Goal: Task Accomplishment & Management: Manage account settings

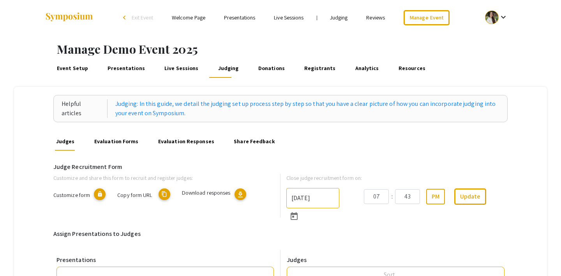
click at [68, 67] on link "Event Setup" at bounding box center [72, 68] width 34 height 19
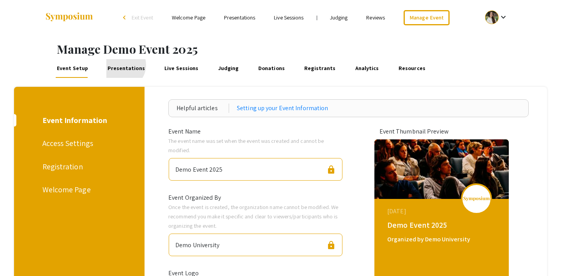
click at [119, 65] on link "Presentations" at bounding box center [126, 68] width 40 height 19
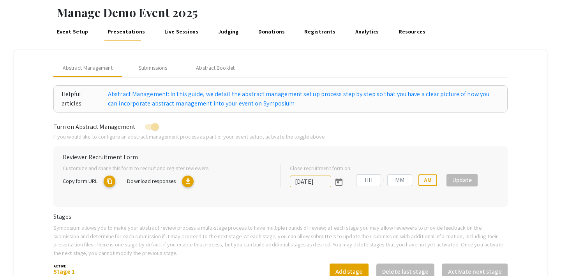
type input "[DATE]"
type input "07"
type input "00"
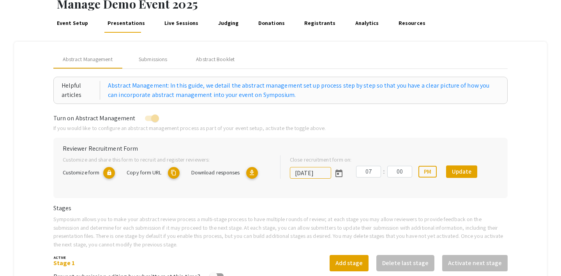
scroll to position [51, 0]
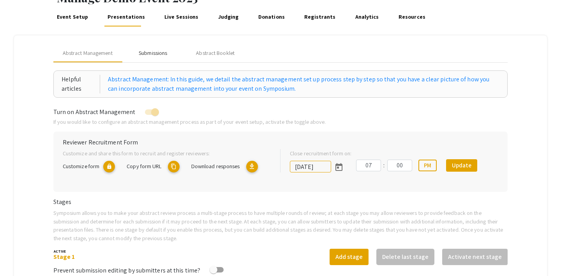
click at [161, 55] on div "Submissions" at bounding box center [153, 53] width 28 height 8
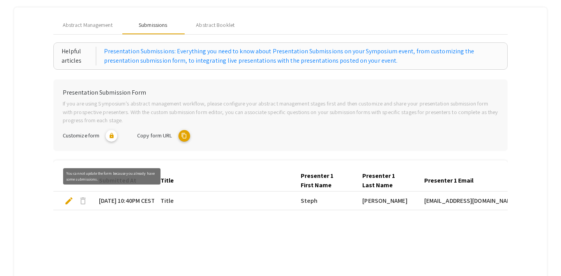
scroll to position [80, 0]
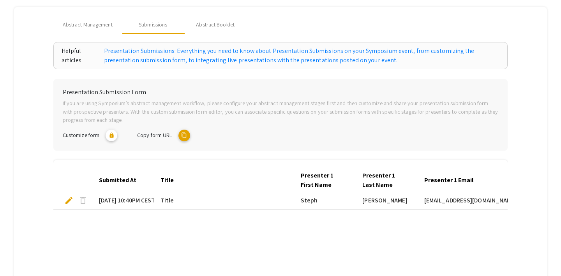
click at [183, 135] on mat-icon "content_copy" at bounding box center [185, 136] width 12 height 12
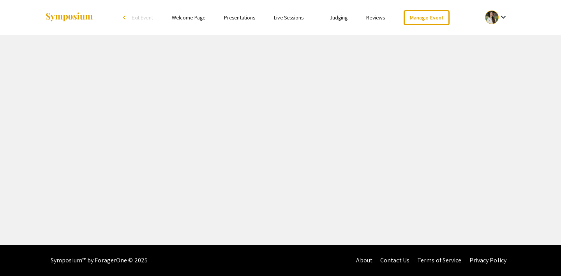
select select "8"
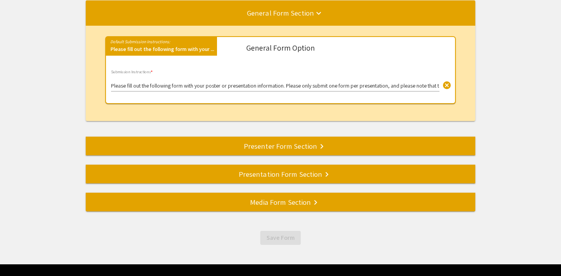
scroll to position [104, 0]
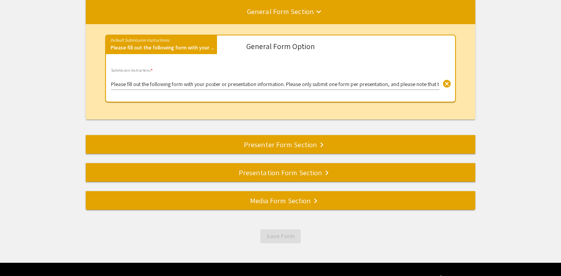
click at [269, 205] on div "Media Form Section keyboard_arrow_right" at bounding box center [281, 200] width 390 height 11
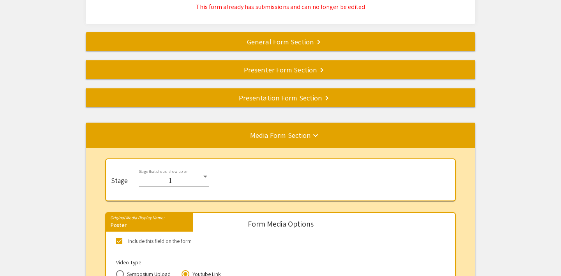
scroll to position [0, 0]
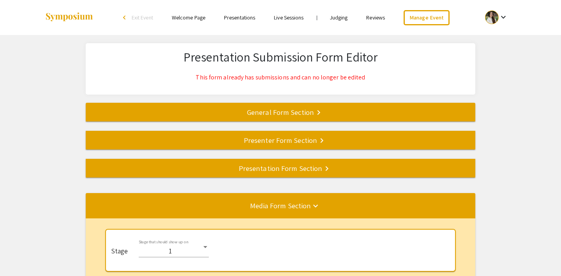
click at [306, 113] on div "General Form Section keyboard_arrow_right" at bounding box center [281, 112] width 390 height 11
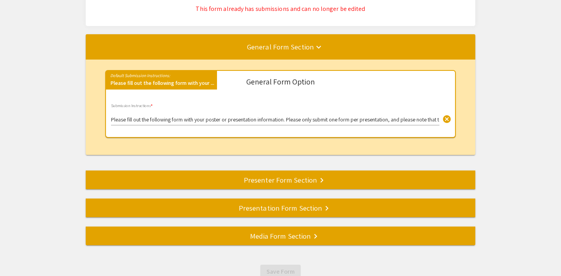
scroll to position [66, 0]
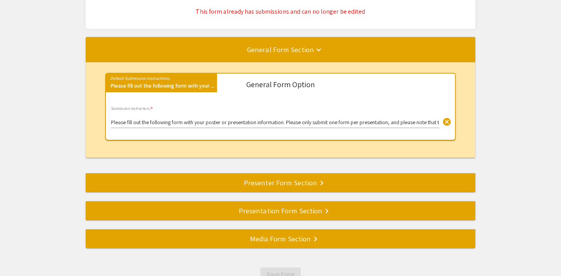
click at [295, 235] on div "Media Form Section keyboard_arrow_right" at bounding box center [281, 239] width 390 height 11
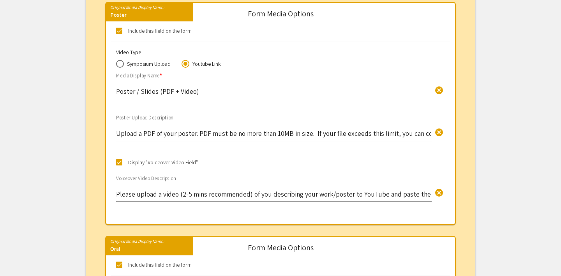
scroll to position [283, 0]
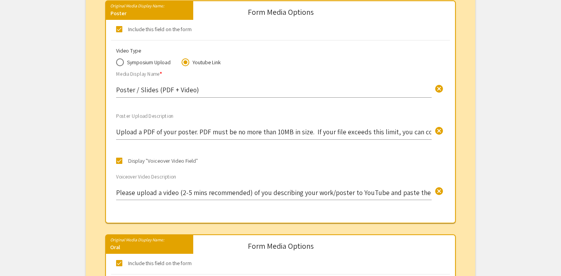
click at [123, 64] on span at bounding box center [120, 62] width 8 height 8
click at [123, 64] on input "Symposium Upload" at bounding box center [120, 62] width 8 height 8
radio input "true"
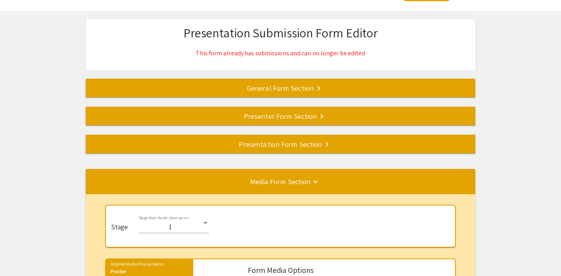
scroll to position [15, 0]
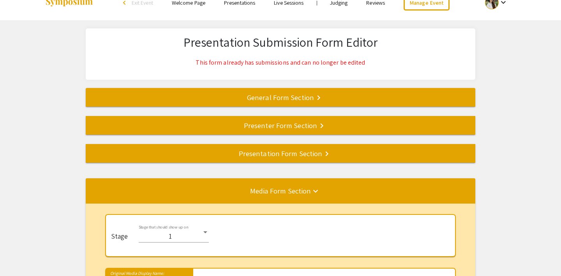
click at [268, 103] on mat-divider at bounding box center [366, 98] width 561 height 26
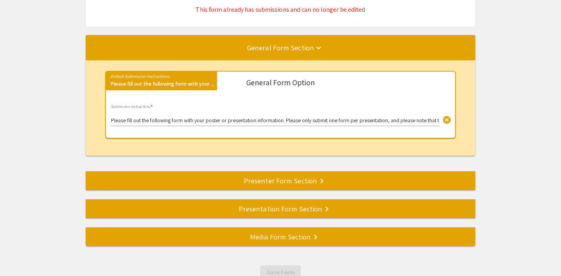
scroll to position [67, 0]
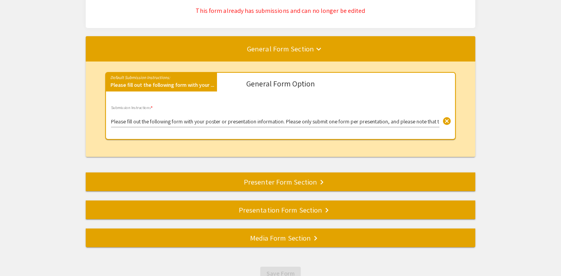
click at [298, 182] on div "Presenter Form Section keyboard_arrow_right" at bounding box center [281, 182] width 390 height 11
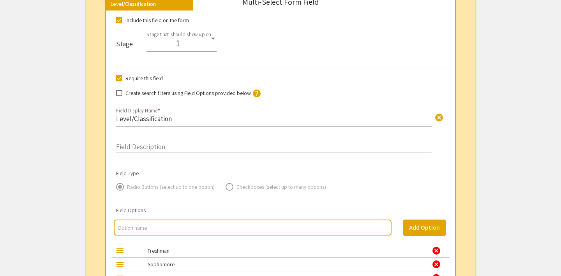
scroll to position [837, 0]
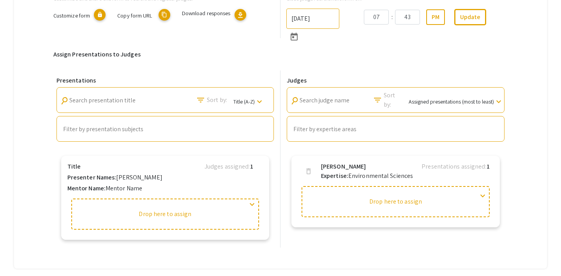
scroll to position [157, 0]
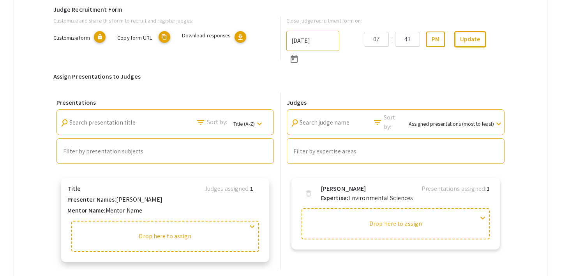
click at [251, 234] on div "expand_more" at bounding box center [252, 228] width 9 height 12
click at [253, 230] on span "expand_more" at bounding box center [252, 226] width 9 height 9
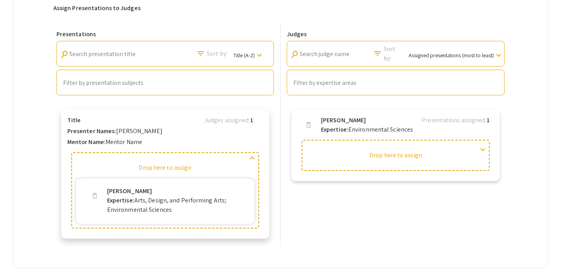
scroll to position [226, 0]
click at [485, 148] on span "expand_more" at bounding box center [482, 149] width 9 height 9
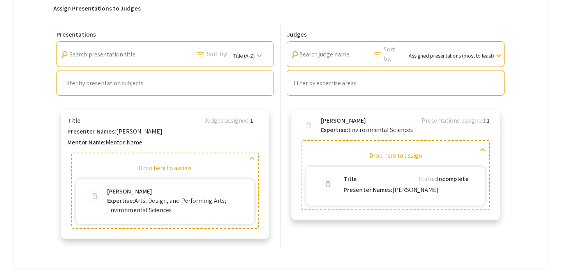
click at [93, 196] on span "delete" at bounding box center [95, 197] width 8 height 8
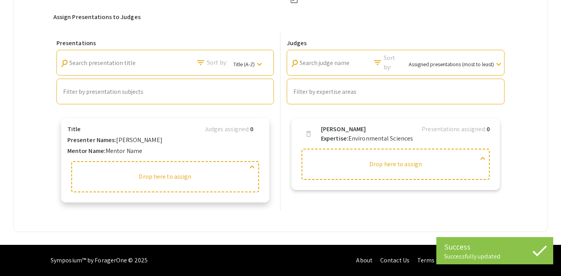
scroll to position [217, 0]
click at [311, 138] on span "delete" at bounding box center [309, 137] width 8 height 22
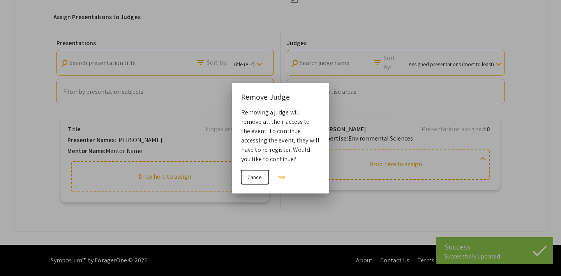
click at [257, 179] on span "Cancel" at bounding box center [255, 177] width 15 height 7
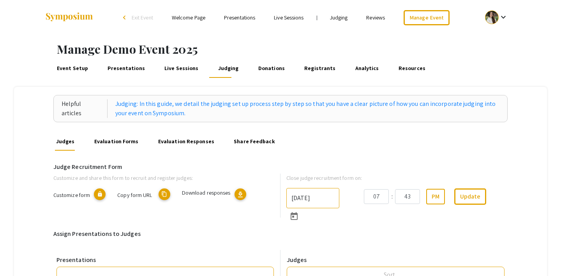
click at [175, 67] on link "Live Sessions" at bounding box center [181, 68] width 37 height 19
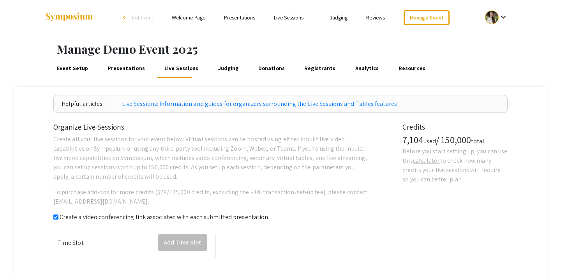
checkbox input "true"
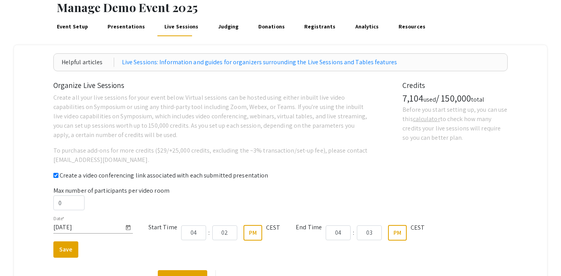
scroll to position [25, 0]
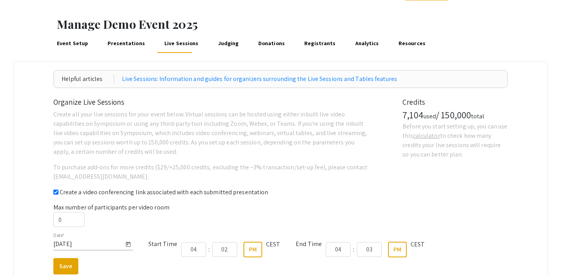
click at [119, 43] on link "Presentations" at bounding box center [126, 43] width 40 height 19
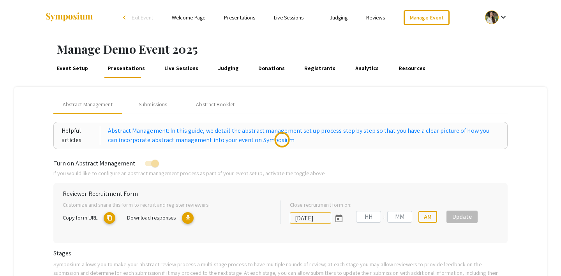
type input "8/1/2025"
type input "07"
type input "00"
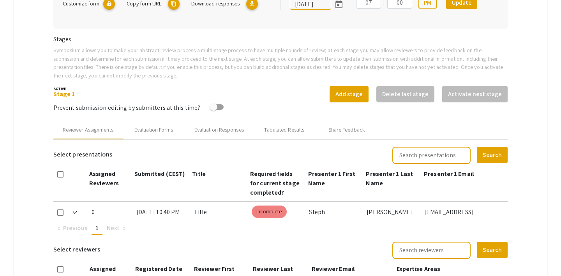
scroll to position [215, 0]
click at [359, 93] on button "Add stage" at bounding box center [349, 94] width 39 height 16
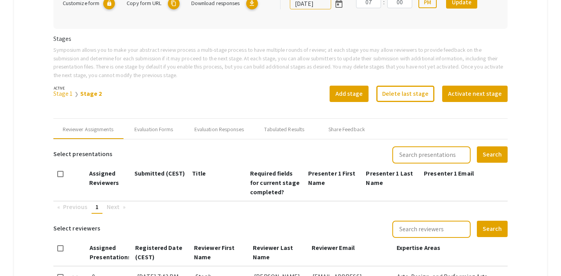
click at [62, 90] on link "Stage 1" at bounding box center [62, 94] width 19 height 8
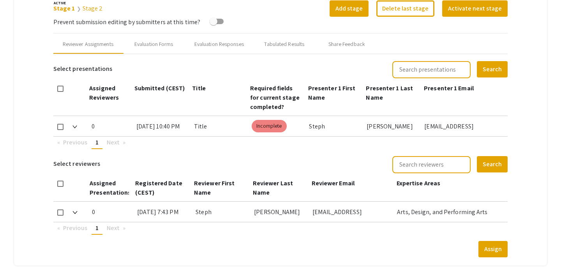
scroll to position [285, 0]
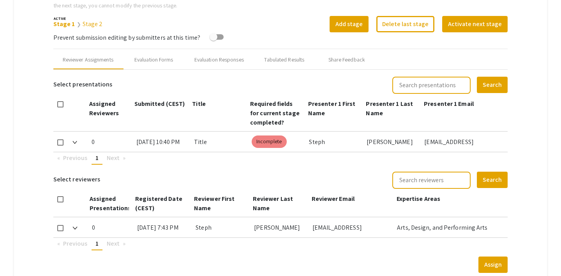
click at [94, 25] on link "Stage 2" at bounding box center [93, 24] width 20 height 8
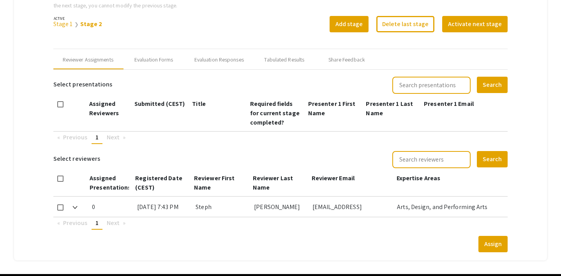
click at [58, 23] on link "Stage 1" at bounding box center [62, 24] width 19 height 8
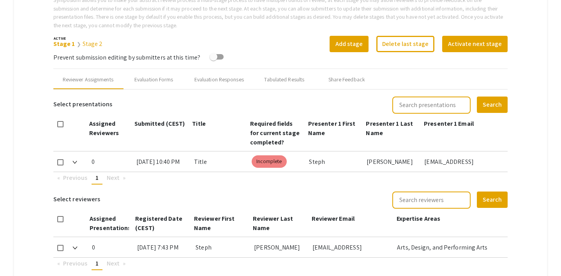
scroll to position [264, 0]
click at [60, 42] on link "Stage 1" at bounding box center [64, 44] width 22 height 8
click at [90, 42] on link "Stage 2" at bounding box center [93, 44] width 20 height 8
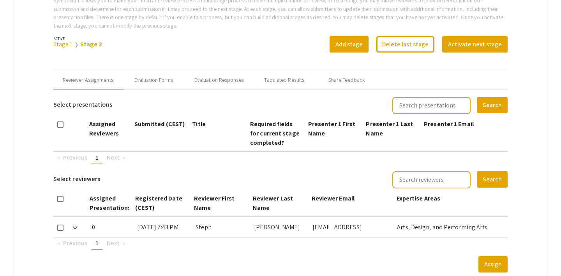
click at [65, 42] on link "Stage 1" at bounding box center [62, 44] width 19 height 8
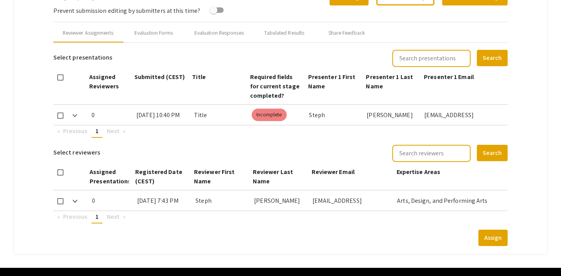
scroll to position [292, 0]
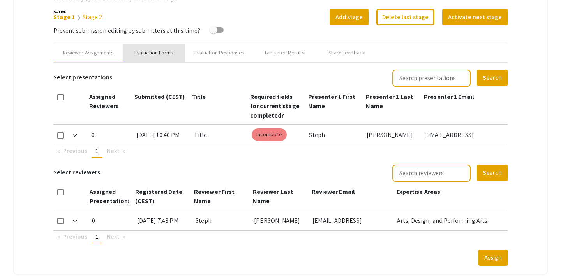
click at [163, 49] on div "Evaluation Forms" at bounding box center [153, 53] width 39 height 8
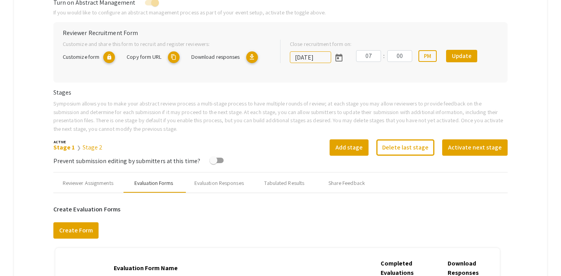
scroll to position [160, 0]
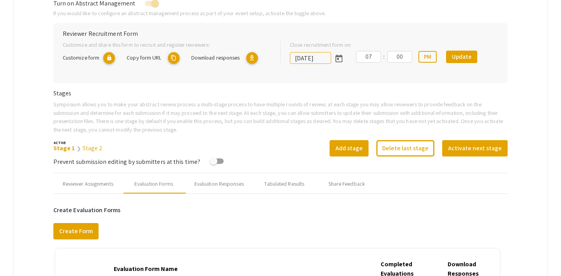
click at [62, 149] on link "Stage 1" at bounding box center [64, 148] width 22 height 8
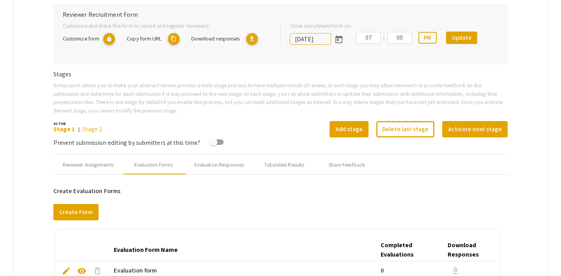
scroll to position [181, 0]
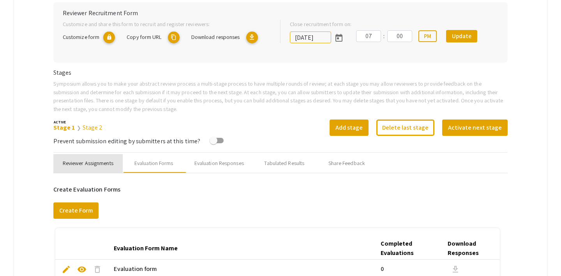
click at [88, 169] on div "Reviewer Assignments" at bounding box center [87, 163] width 69 height 19
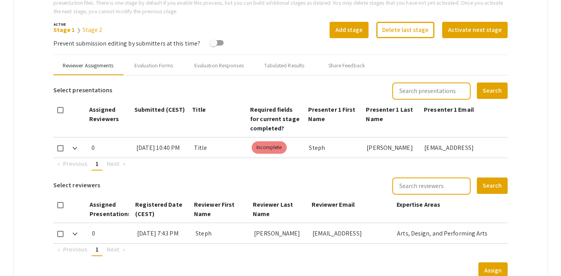
scroll to position [279, 0]
click at [88, 26] on link "Stage 2" at bounding box center [93, 29] width 20 height 8
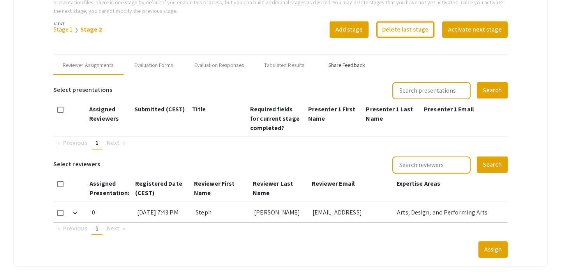
click at [344, 64] on div "Share Feedback" at bounding box center [347, 65] width 37 height 8
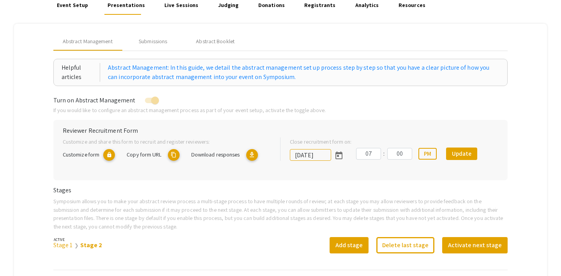
scroll to position [58, 0]
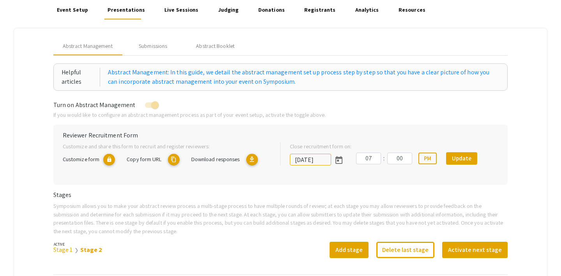
click at [223, 5] on link "Judging" at bounding box center [228, 10] width 23 height 19
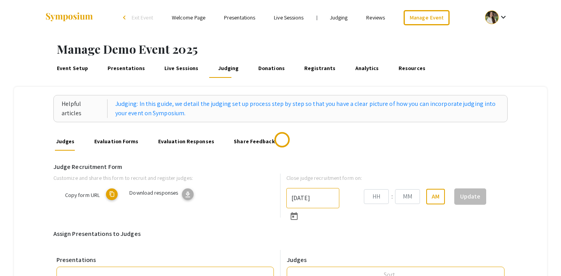
type input "8/31/2025"
type input "07"
type input "43"
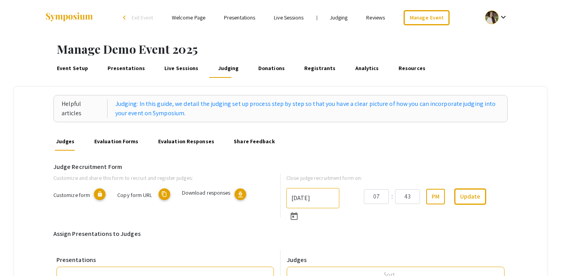
click at [182, 139] on link "Evaluation Responses" at bounding box center [186, 141] width 59 height 19
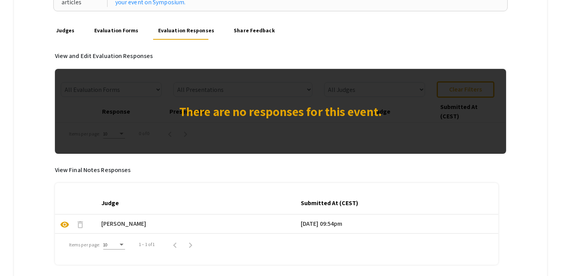
scroll to position [127, 0]
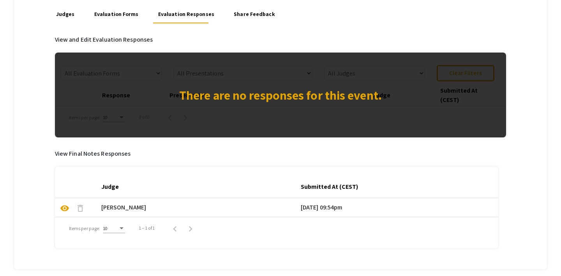
click at [64, 205] on span "visibility" at bounding box center [64, 208] width 9 height 9
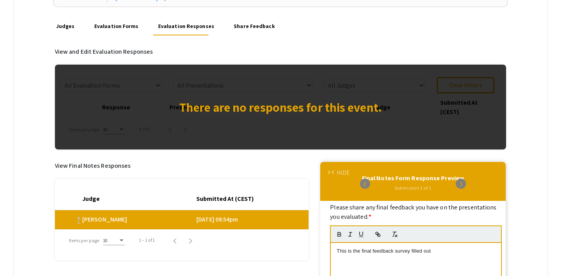
scroll to position [115, 0]
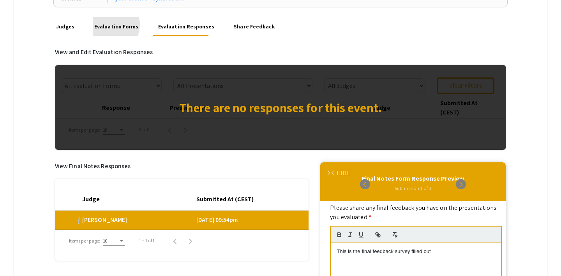
click at [109, 25] on link "Evaluation Forms" at bounding box center [116, 26] width 47 height 19
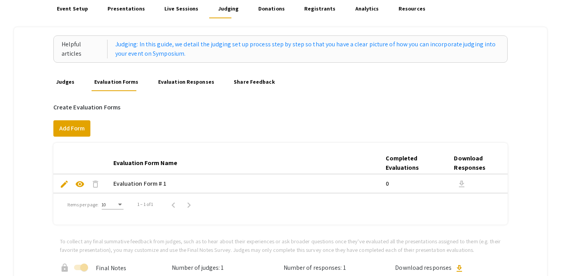
scroll to position [68, 0]
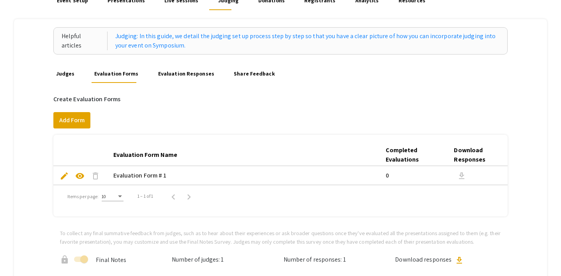
click at [64, 173] on span "edit" at bounding box center [64, 176] width 9 height 9
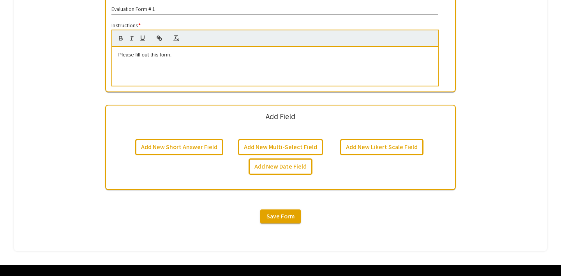
scroll to position [301, 0]
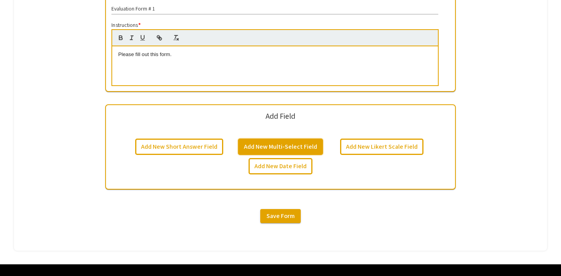
click at [258, 148] on button "Add New Multi-Select Field" at bounding box center [280, 147] width 85 height 16
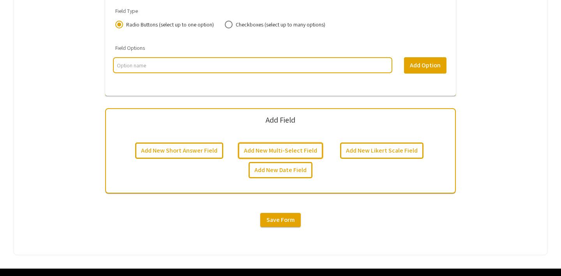
scroll to position [545, 0]
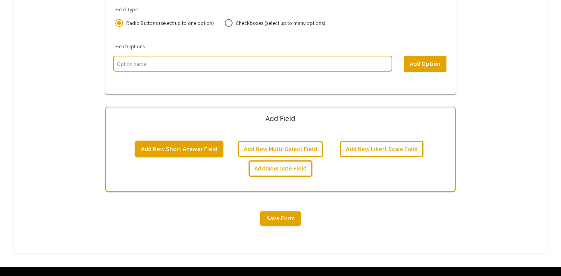
click at [190, 151] on button "Add New Short Answer Field" at bounding box center [179, 149] width 88 height 16
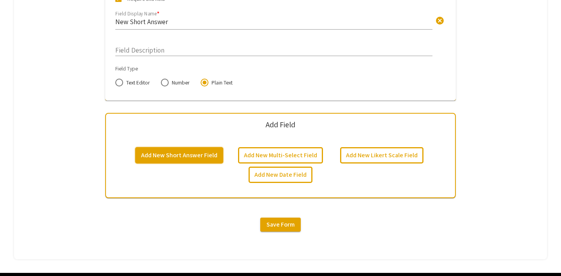
scroll to position [753, 0]
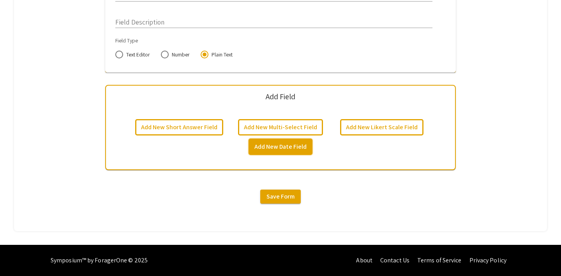
click at [267, 145] on button "Add New Date Field" at bounding box center [281, 147] width 64 height 16
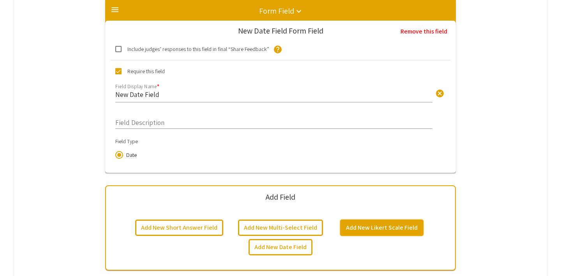
click at [381, 221] on button "Add New Likert Scale Field" at bounding box center [381, 228] width 83 height 16
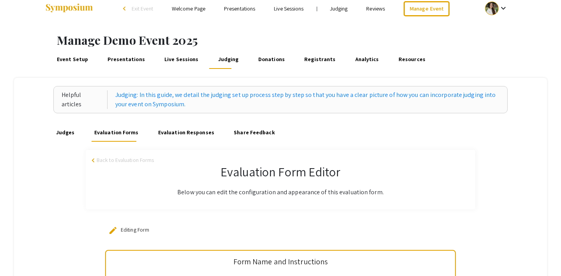
scroll to position [0, 0]
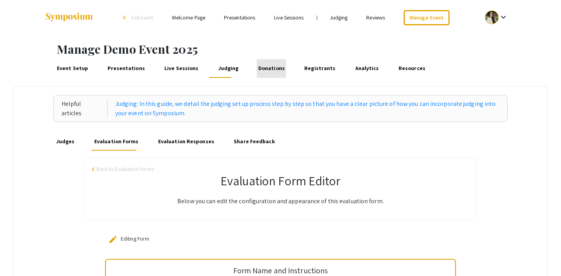
click at [265, 67] on link "Donations" at bounding box center [271, 68] width 29 height 19
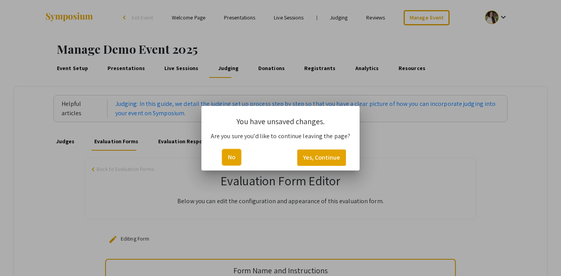
click at [234, 155] on button "No" at bounding box center [231, 157] width 19 height 16
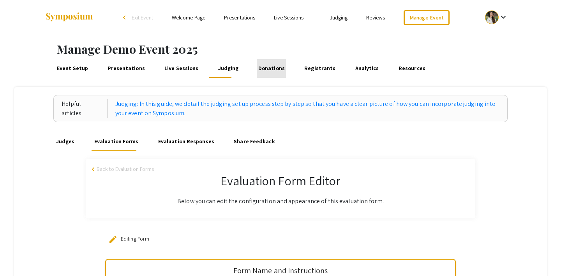
click at [264, 62] on link "Donations" at bounding box center [271, 68] width 29 height 19
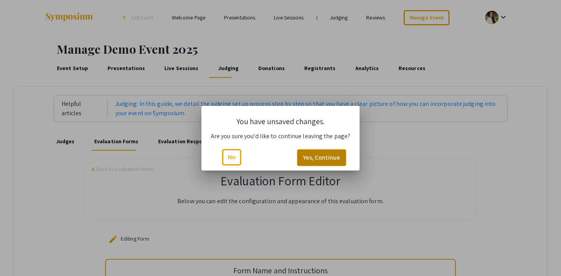
click at [306, 153] on button "Yes, Continue" at bounding box center [321, 158] width 49 height 16
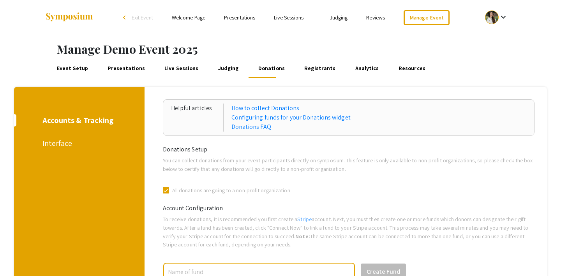
click at [219, 67] on link "Judging" at bounding box center [228, 68] width 23 height 19
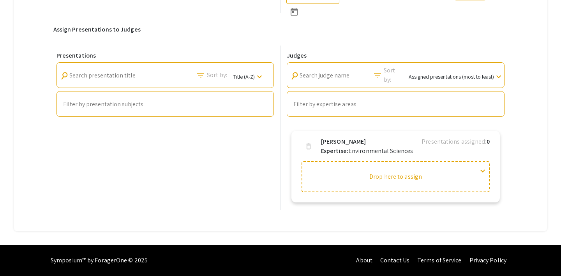
scroll to position [193, 0]
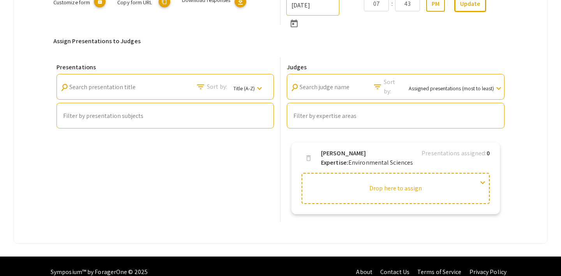
drag, startPoint x: 338, startPoint y: 188, endPoint x: 218, endPoint y: 141, distance: 128.5
click at [218, 141] on div "Presentations search Search presentation title filter_list Sort by: Title (A-Z)…" at bounding box center [280, 139] width 455 height 165
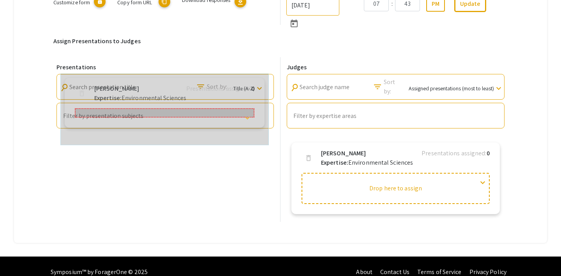
drag, startPoint x: 486, startPoint y: 185, endPoint x: 254, endPoint y: 115, distance: 241.8
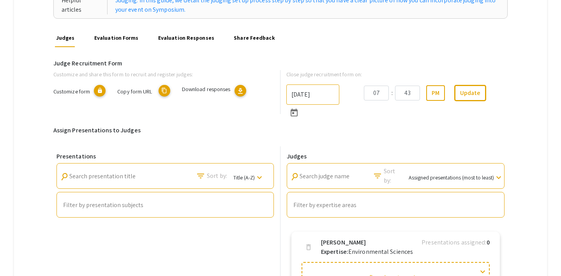
scroll to position [96, 0]
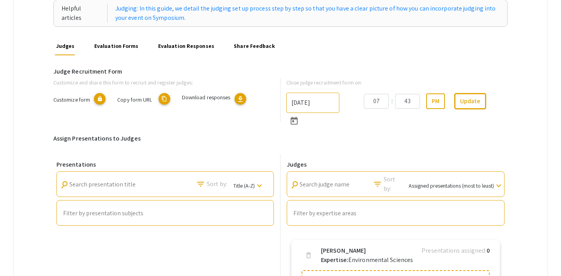
click at [164, 96] on mat-icon "content_copy" at bounding box center [165, 99] width 12 height 12
copy div "Judges search Search judge name filter_list Sort by: Assigned presentations (mo…"
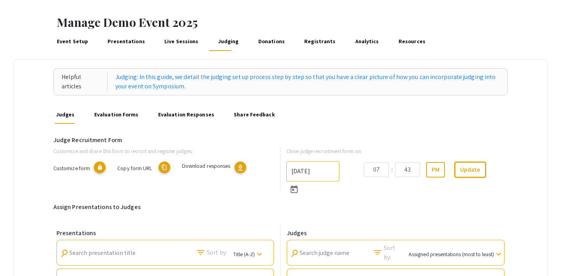
scroll to position [19, 0]
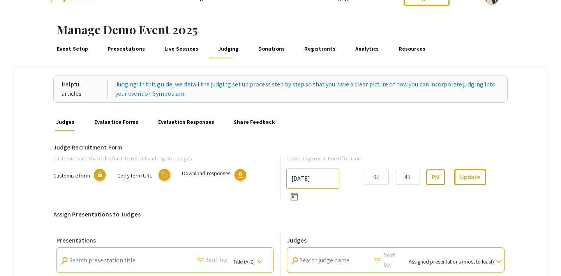
click at [111, 120] on link "Evaluation Forms" at bounding box center [116, 122] width 47 height 19
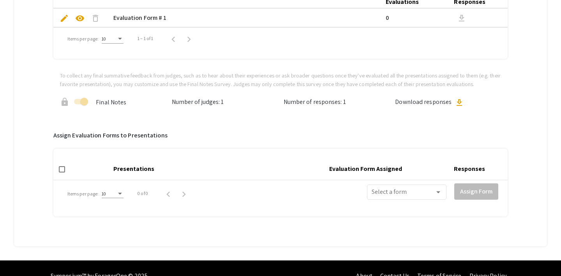
scroll to position [241, 0]
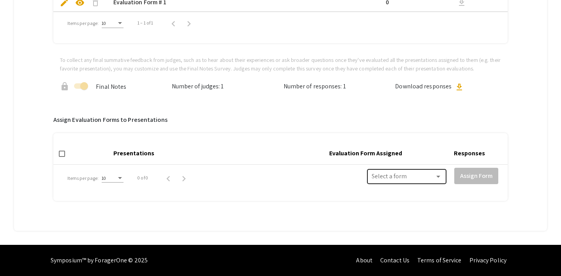
click at [378, 174] on div "Select a form" at bounding box center [407, 176] width 70 height 17
click at [349, 169] on div at bounding box center [280, 138] width 561 height 276
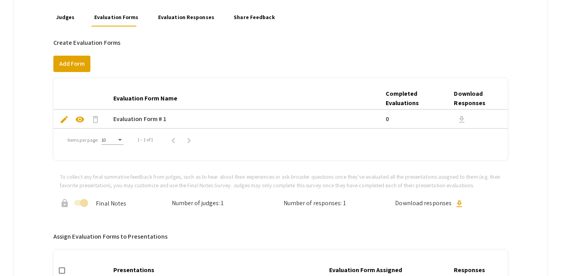
scroll to position [28, 0]
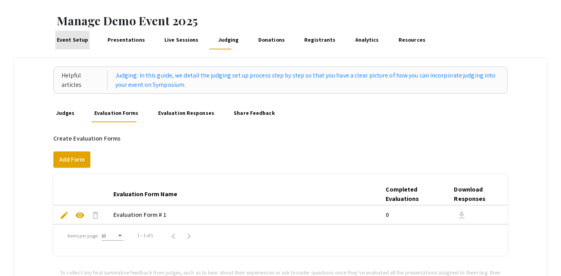
click at [76, 40] on link "Event Setup" at bounding box center [72, 40] width 34 height 19
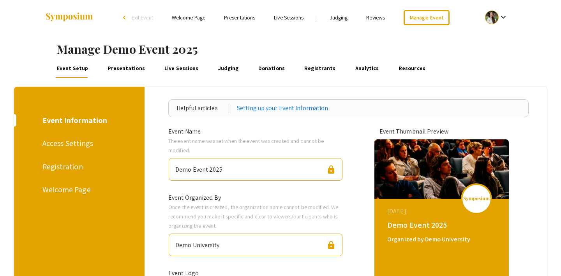
click at [60, 141] on div "Access Settings" at bounding box center [77, 144] width 71 height 12
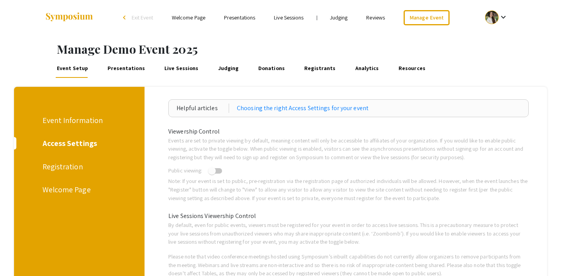
click at [60, 188] on div "Welcome Page" at bounding box center [77, 190] width 71 height 12
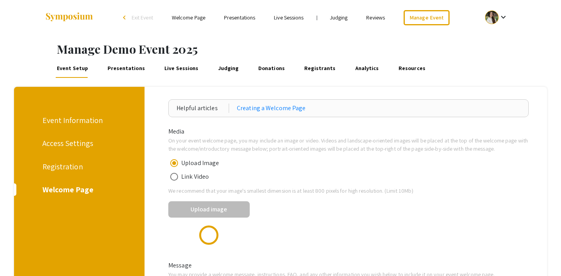
click at [58, 164] on div "Registration" at bounding box center [77, 167] width 71 height 12
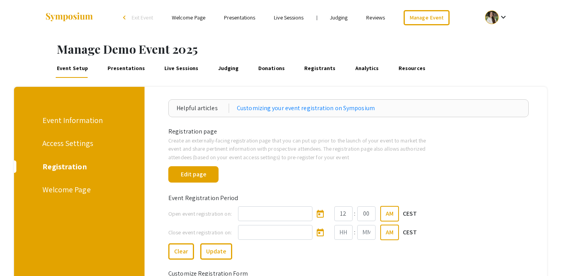
click at [74, 117] on div "Event Information" at bounding box center [77, 121] width 71 height 12
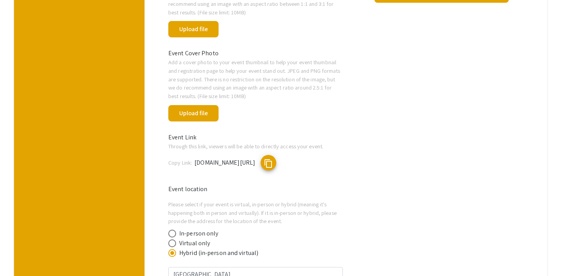
scroll to position [313, 0]
click at [273, 163] on span "content_copy" at bounding box center [268, 163] width 9 height 9
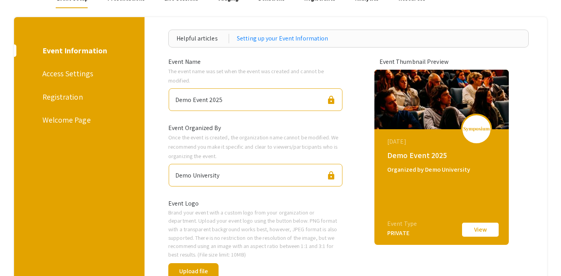
scroll to position [0, 0]
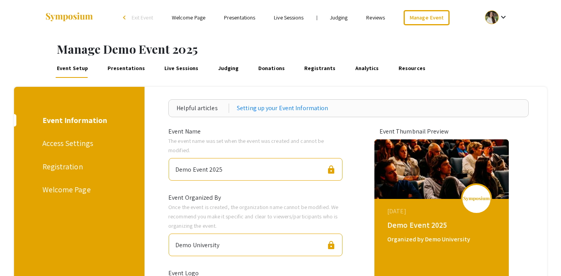
click at [488, 17] on div at bounding box center [492, 18] width 14 height 14
click at [491, 34] on button "My Account" at bounding box center [501, 38] width 48 height 19
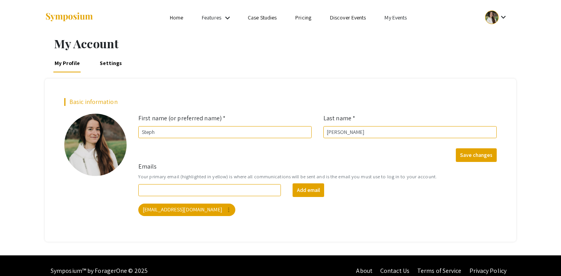
click at [398, 16] on link "My Events" at bounding box center [396, 17] width 22 height 7
click at [397, 30] on button "Events I've organized" at bounding box center [408, 34] width 67 height 19
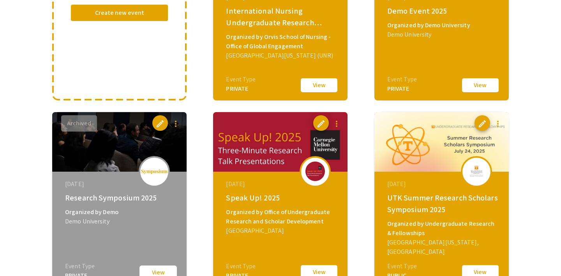
scroll to position [163, 0]
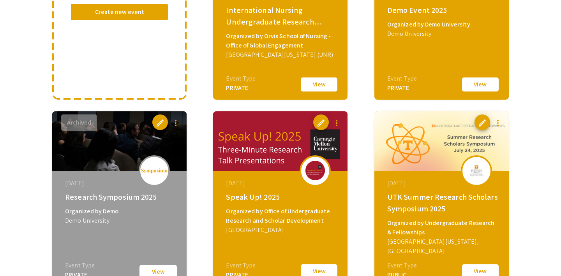
click at [482, 81] on button "View" at bounding box center [480, 84] width 39 height 16
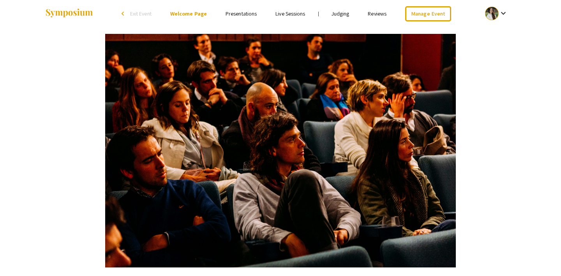
scroll to position [7, 0]
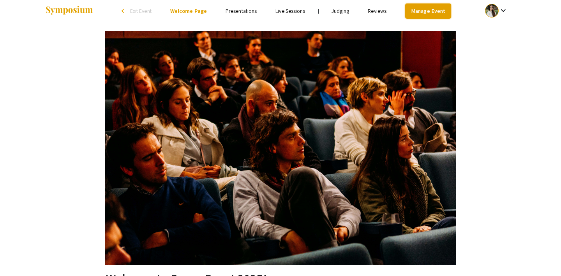
click at [425, 12] on link "Manage Event" at bounding box center [428, 11] width 46 height 15
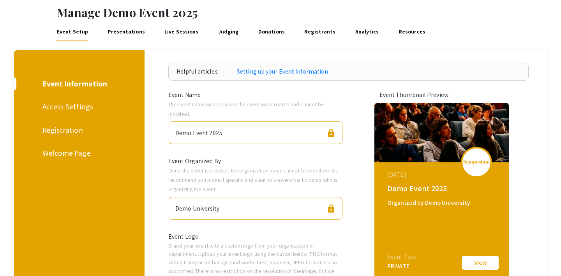
scroll to position [34, 0]
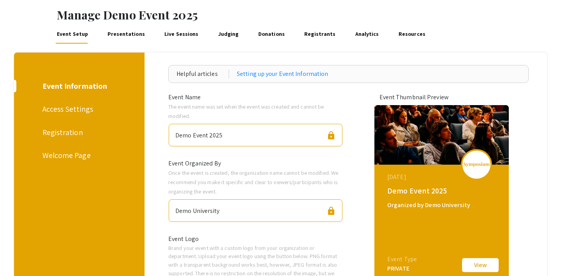
click at [60, 135] on div "Registration" at bounding box center [77, 133] width 71 height 12
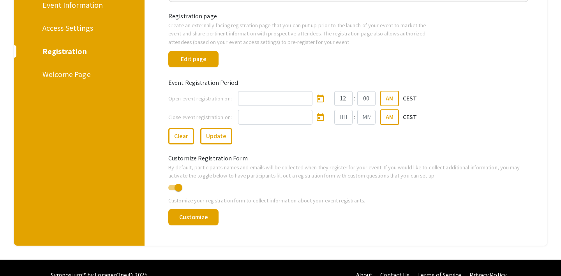
scroll to position [121, 0]
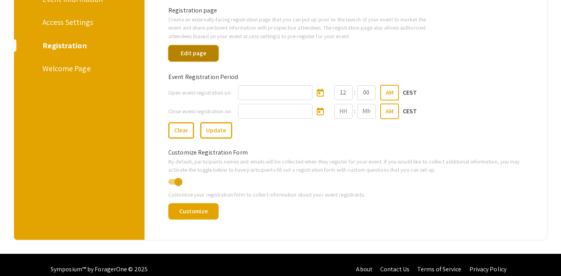
click at [195, 54] on button "Edit page" at bounding box center [193, 53] width 50 height 16
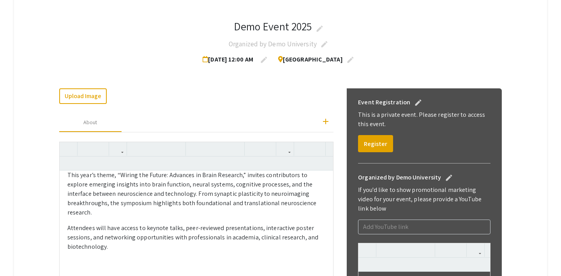
scroll to position [126, 0]
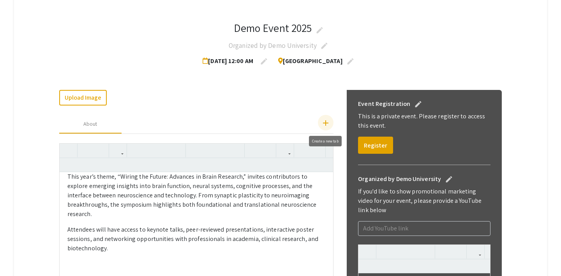
click at [326, 122] on mat-icon "add" at bounding box center [325, 123] width 9 height 9
click at [326, 123] on mat-icon "add" at bounding box center [325, 123] width 9 height 9
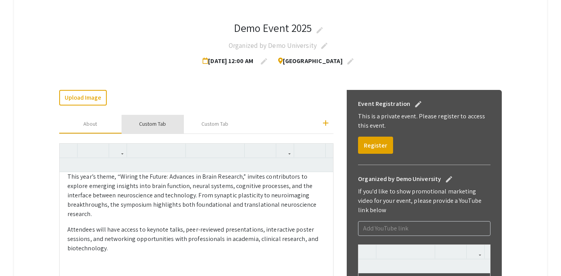
click at [154, 120] on div "Custom Tab" at bounding box center [152, 124] width 27 height 8
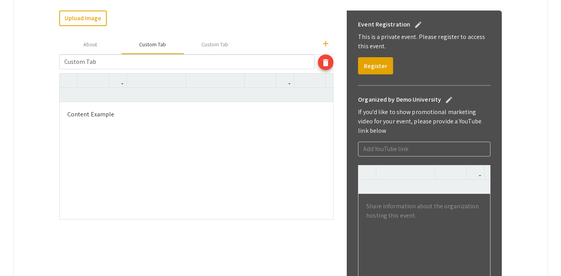
scroll to position [208, 0]
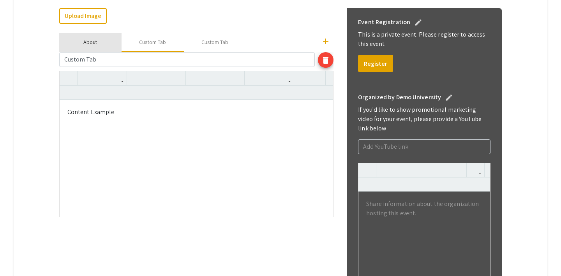
click at [98, 41] on div "About" at bounding box center [90, 42] width 62 height 19
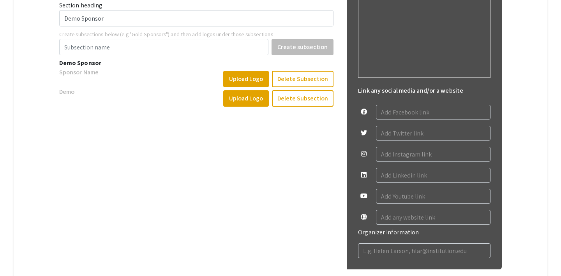
scroll to position [443, 0]
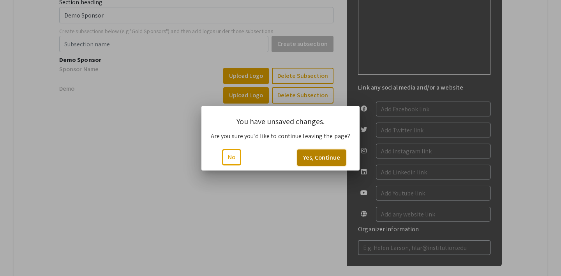
click at [306, 160] on button "Yes, Continue" at bounding box center [321, 158] width 49 height 16
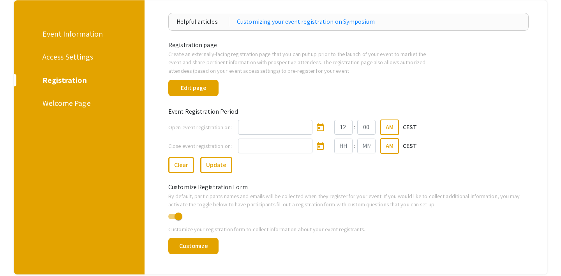
scroll to position [94, 0]
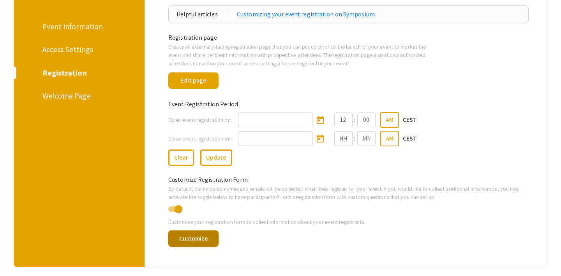
click at [211, 239] on button "Customize" at bounding box center [193, 239] width 50 height 16
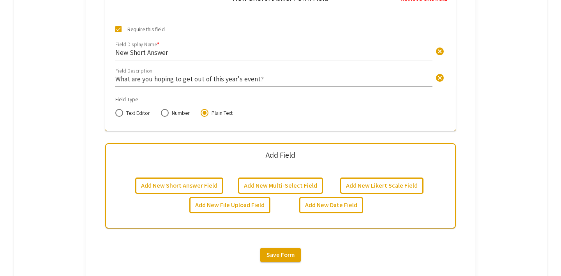
scroll to position [716, 0]
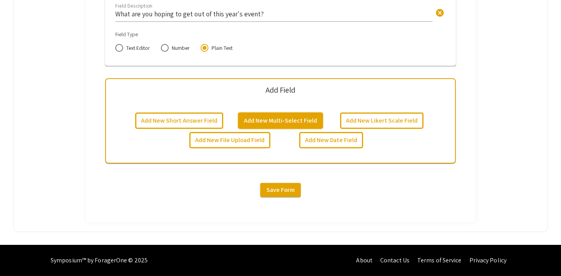
click at [291, 121] on button "Add New Multi-Select Field" at bounding box center [280, 121] width 85 height 16
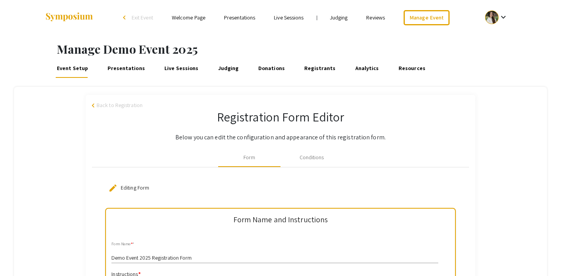
scroll to position [35, 0]
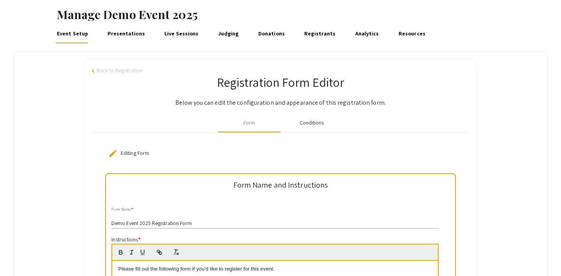
click at [309, 120] on div "Conditions" at bounding box center [312, 123] width 25 height 8
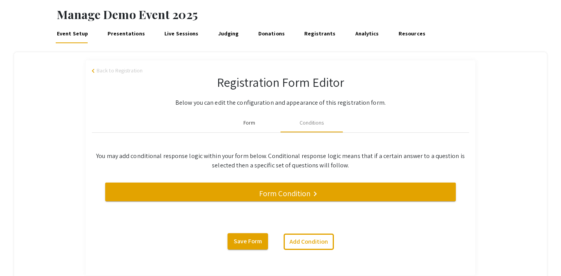
click at [251, 118] on div "Form" at bounding box center [249, 123] width 62 height 19
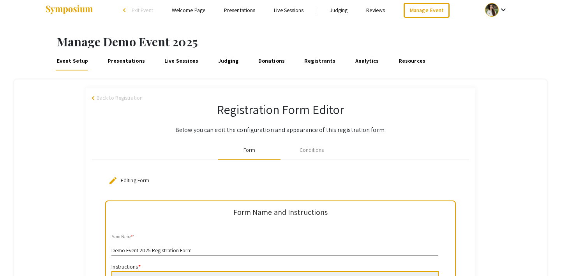
scroll to position [0, 0]
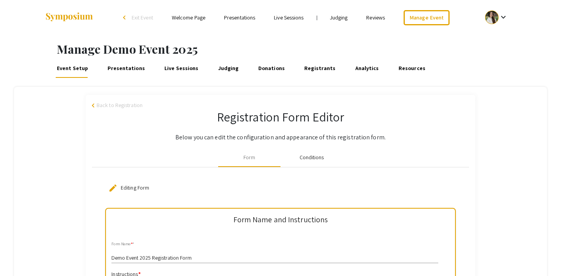
click at [319, 156] on div "Conditions" at bounding box center [312, 158] width 25 height 8
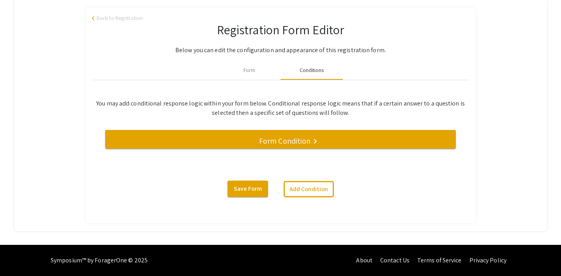
scroll to position [87, 0]
click at [276, 143] on h5 "Form Condition" at bounding box center [284, 140] width 51 height 9
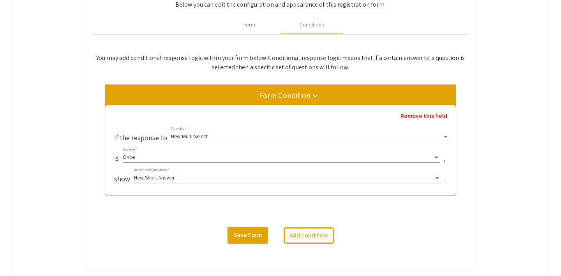
scroll to position [145, 0]
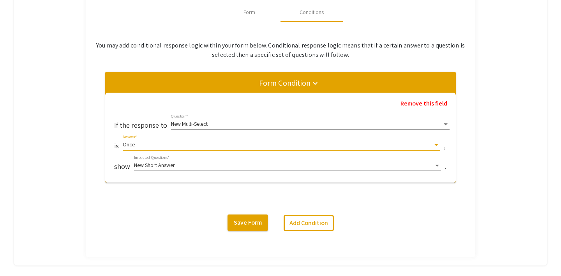
click at [163, 143] on div "Once" at bounding box center [278, 145] width 311 height 6
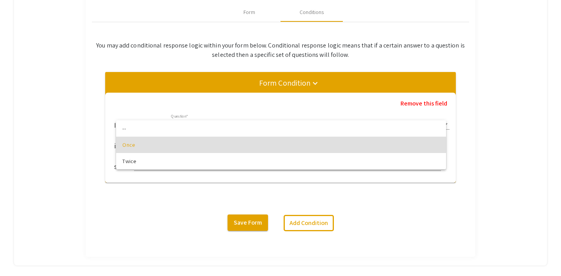
click at [210, 89] on div at bounding box center [280, 138] width 561 height 276
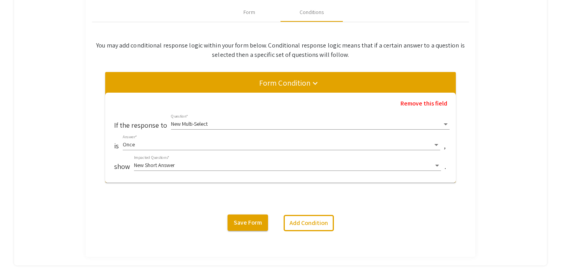
click at [208, 123] on div "New Multi-Select" at bounding box center [307, 124] width 272 height 6
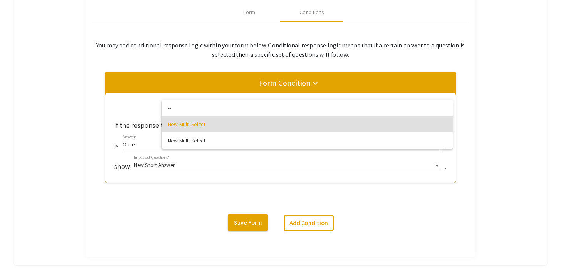
click at [99, 109] on div at bounding box center [280, 138] width 561 height 276
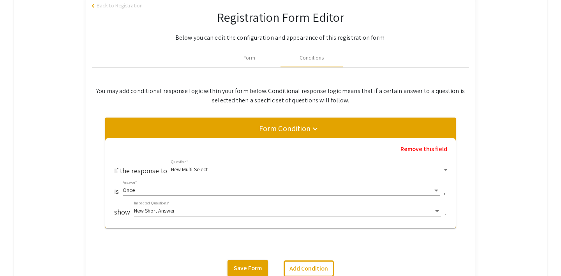
scroll to position [85, 0]
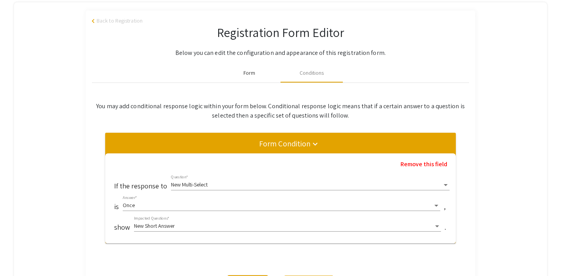
click at [249, 72] on div "Form" at bounding box center [250, 73] width 12 height 8
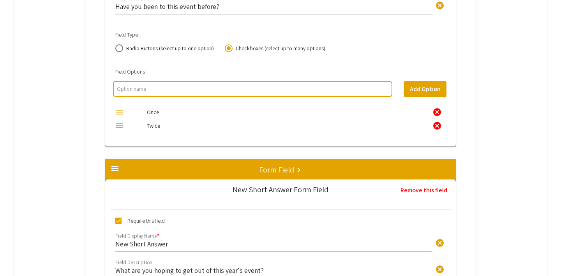
scroll to position [428, 0]
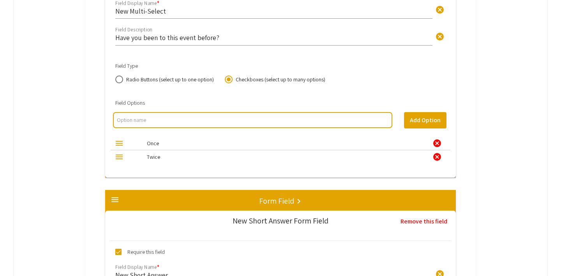
click at [192, 122] on input "multi select option input" at bounding box center [252, 120] width 271 height 8
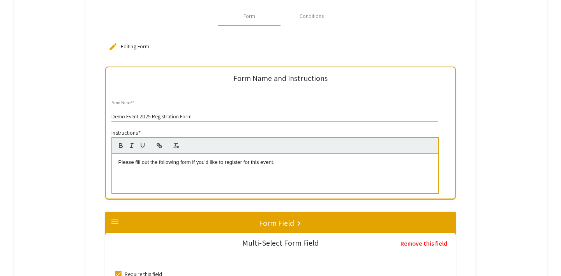
scroll to position [0, 0]
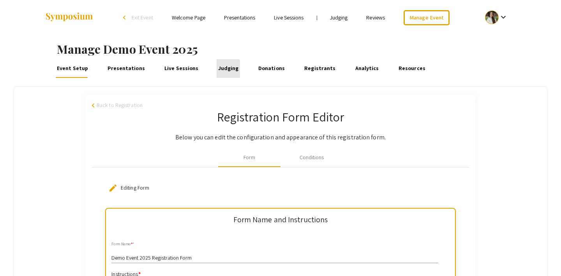
click at [220, 70] on link "Judging" at bounding box center [228, 68] width 23 height 19
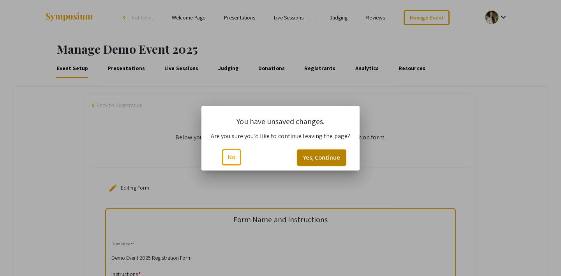
click at [300, 154] on button "Yes, Continue" at bounding box center [321, 158] width 49 height 16
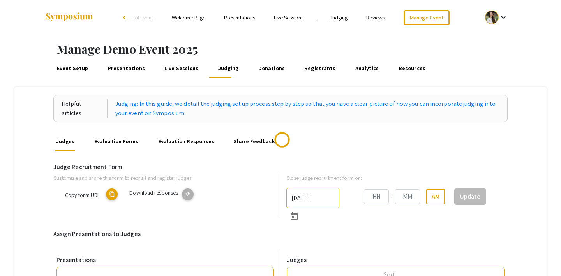
type input "8/31/2025"
type input "07"
type input "43"
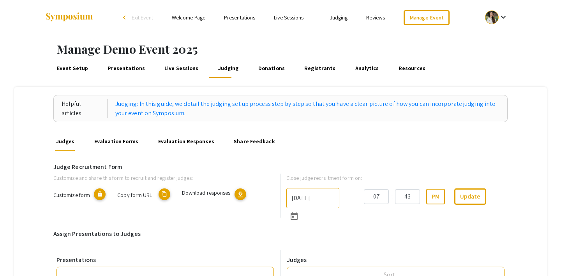
click at [127, 144] on link "Evaluation Forms" at bounding box center [116, 141] width 47 height 19
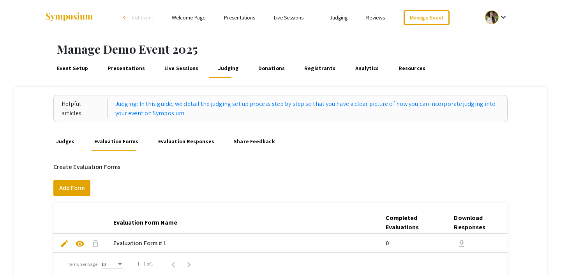
click at [201, 138] on link "Evaluation Responses" at bounding box center [186, 141] width 59 height 19
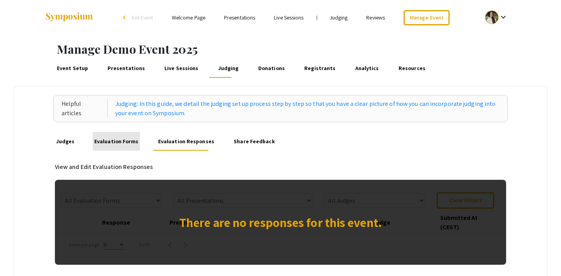
click at [124, 140] on link "Evaluation Forms" at bounding box center [116, 141] width 47 height 19
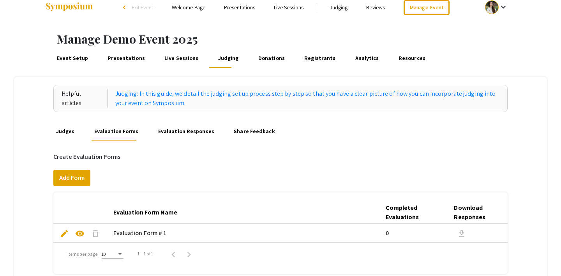
scroll to position [12, 0]
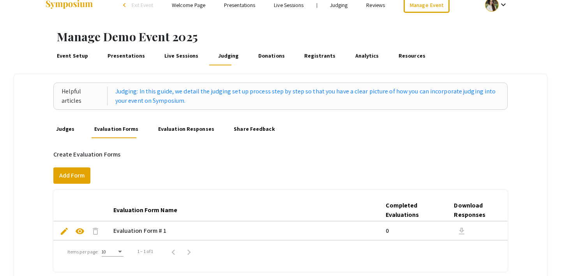
click at [70, 229] on button "edit" at bounding box center [65, 231] width 16 height 16
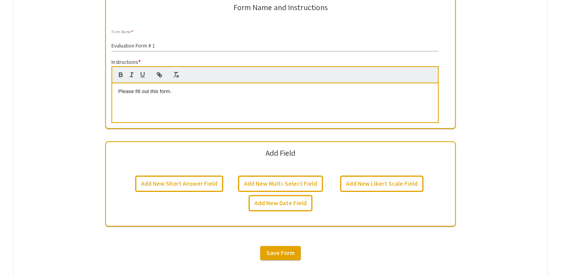
scroll to position [281, 0]
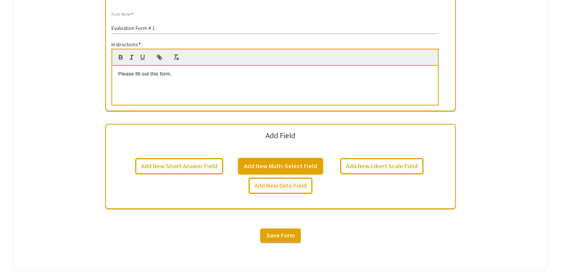
click at [271, 163] on button "Add New Multi-Select Field" at bounding box center [280, 166] width 85 height 16
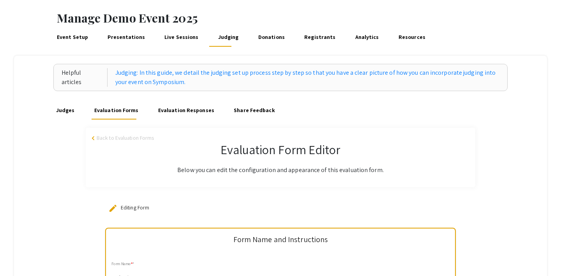
scroll to position [29, 0]
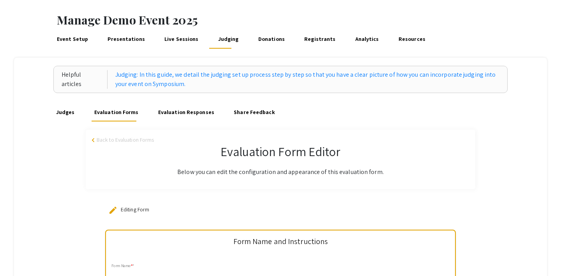
click at [115, 37] on link "Presentations" at bounding box center [126, 39] width 40 height 19
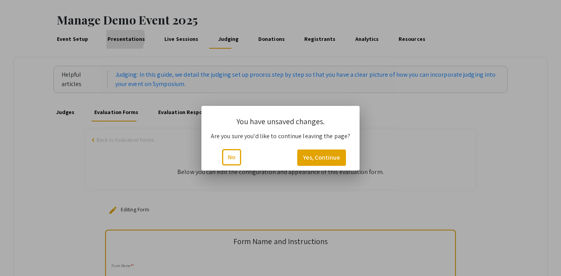
scroll to position [0, 0]
click at [318, 155] on button "Yes, Continue" at bounding box center [321, 158] width 49 height 16
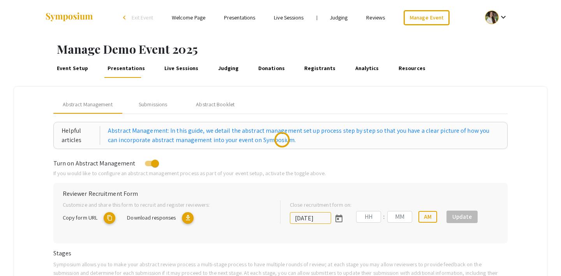
type input "8/1/2025"
type input "07"
type input "00"
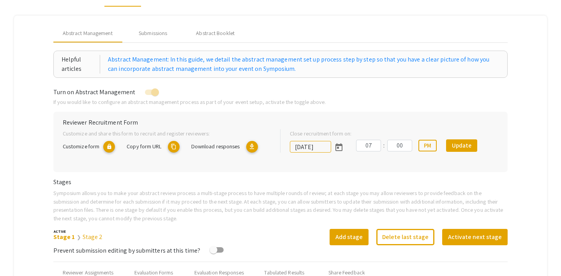
scroll to position [73, 0]
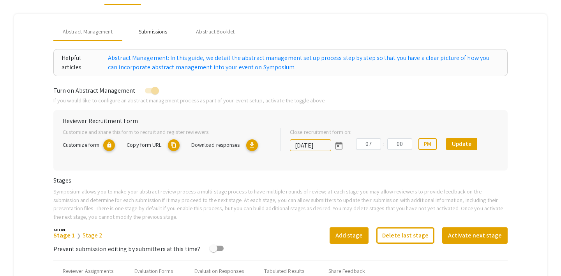
click at [146, 30] on div "Submissions" at bounding box center [153, 32] width 28 height 8
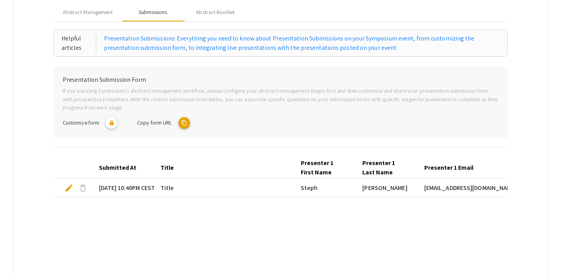
scroll to position [95, 0]
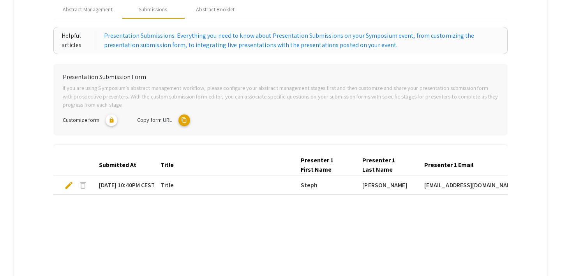
click at [187, 123] on mat-icon "content_copy" at bounding box center [185, 121] width 12 height 12
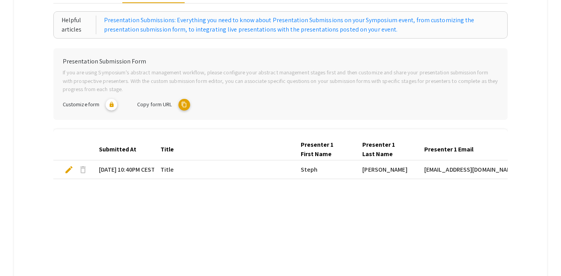
scroll to position [0, 0]
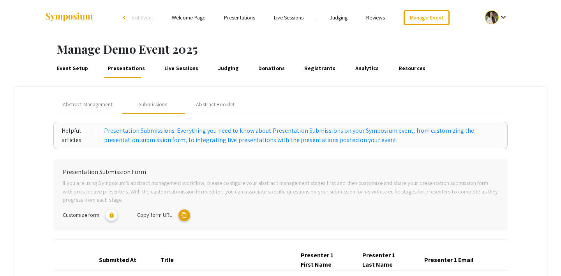
click at [223, 66] on link "Judging" at bounding box center [228, 68] width 23 height 19
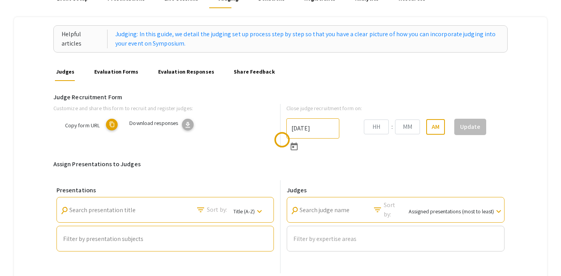
scroll to position [71, 0]
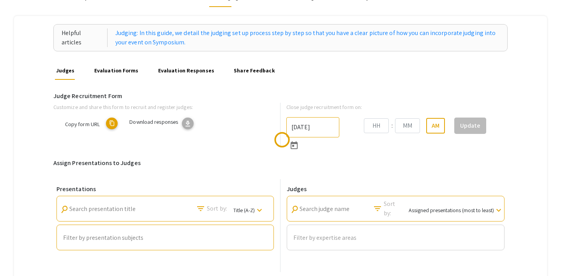
type input "8/31/2025"
type input "07"
type input "43"
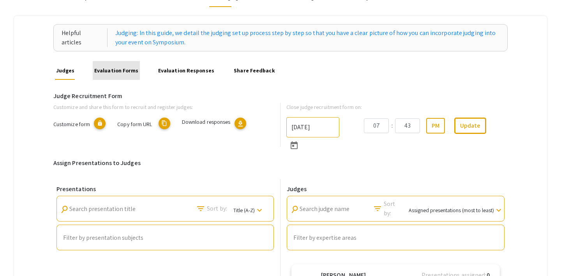
click at [119, 74] on link "Evaluation Forms" at bounding box center [116, 70] width 47 height 19
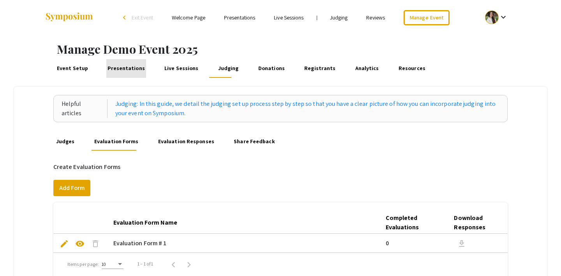
click at [126, 68] on link "Presentations" at bounding box center [126, 68] width 40 height 19
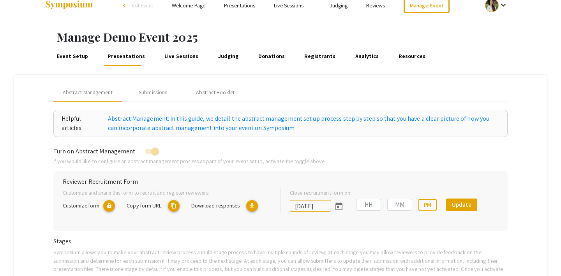
type input "8/1/2025"
type input "07"
type input "00"
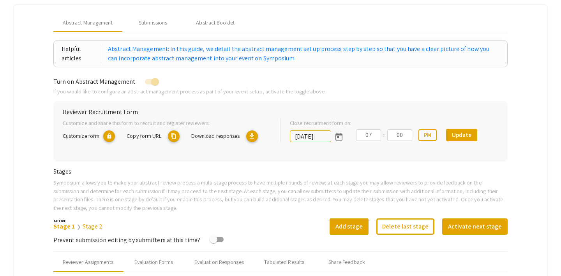
scroll to position [86, 0]
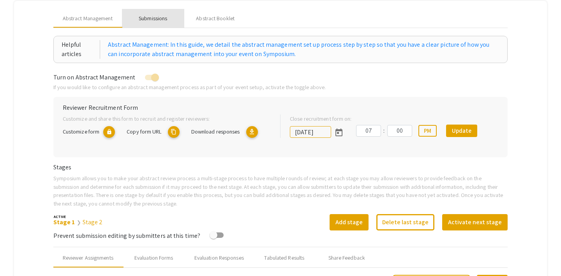
click at [155, 17] on div "Submissions" at bounding box center [153, 18] width 28 height 8
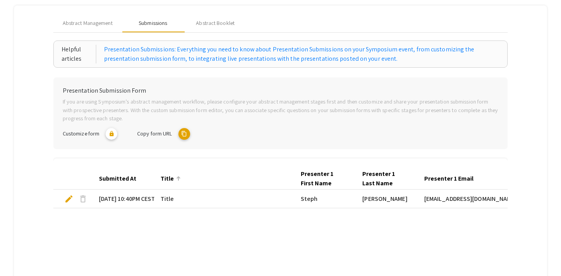
scroll to position [81, 0]
click at [67, 28] on div "Abstract Management" at bounding box center [87, 23] width 69 height 19
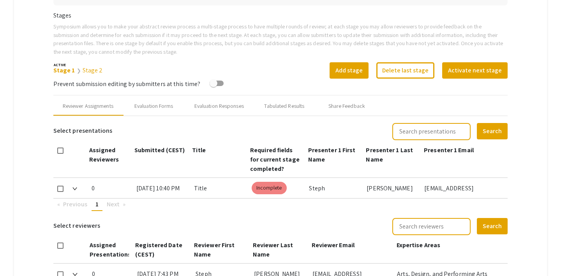
scroll to position [238, 0]
click at [165, 104] on div "Evaluation Forms" at bounding box center [153, 107] width 39 height 8
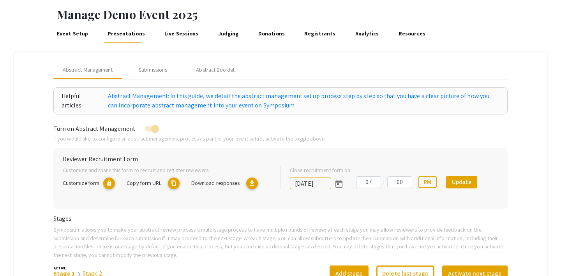
scroll to position [45, 0]
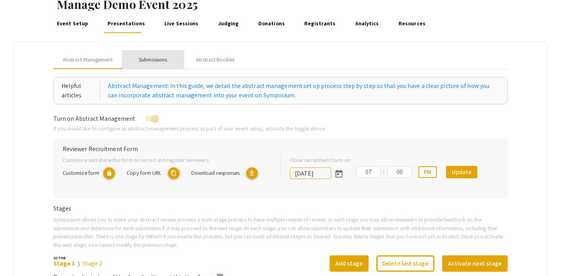
click at [156, 56] on div "Submissions" at bounding box center [153, 60] width 28 height 8
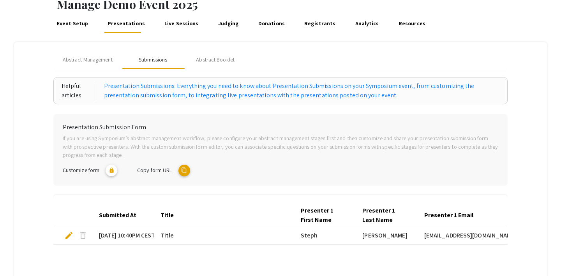
scroll to position [117, 0]
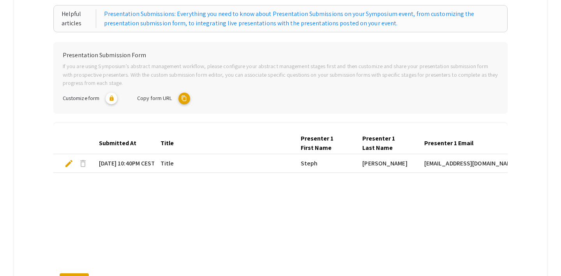
click at [184, 96] on mat-icon "content_copy" at bounding box center [185, 99] width 12 height 12
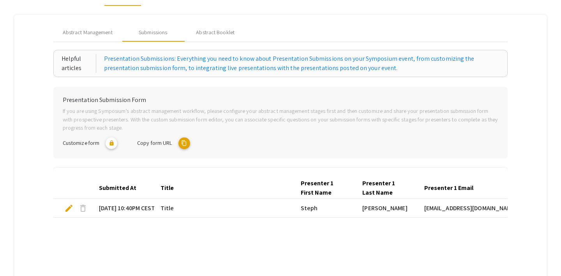
scroll to position [0, 0]
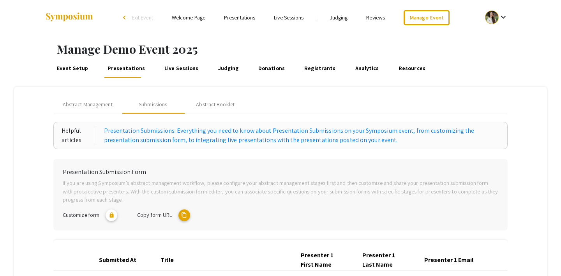
click at [60, 69] on link "Event Setup" at bounding box center [72, 68] width 34 height 19
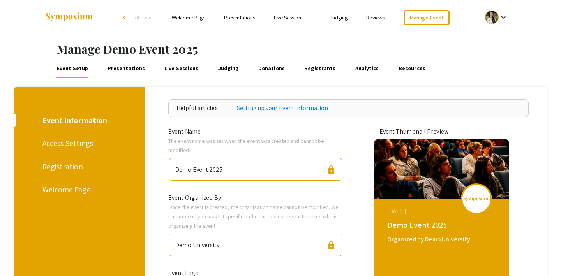
click at [70, 161] on div "Registration" at bounding box center [77, 167] width 71 height 12
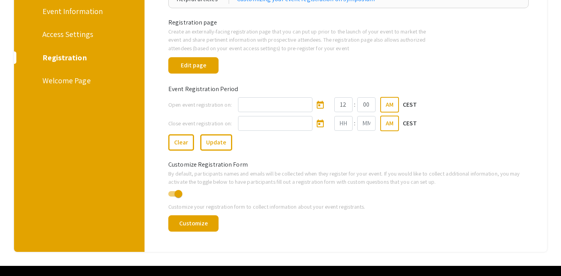
scroll to position [113, 0]
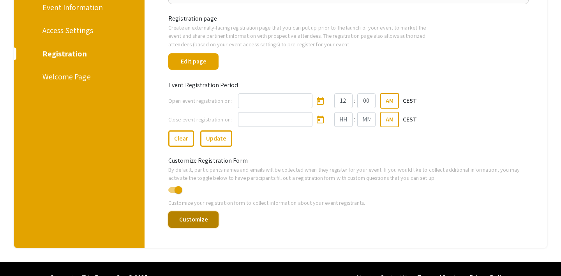
click at [202, 218] on button "Customize" at bounding box center [193, 220] width 50 height 16
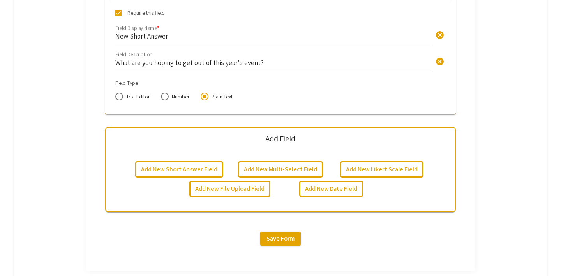
scroll to position [677, 0]
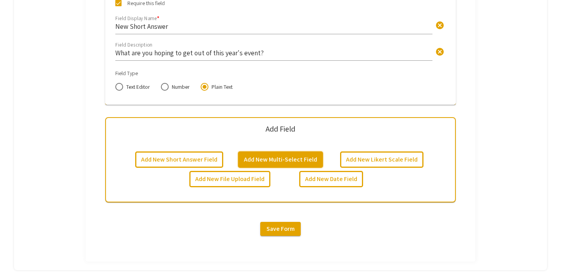
click at [278, 161] on button "Add New Multi-Select Field" at bounding box center [280, 160] width 85 height 16
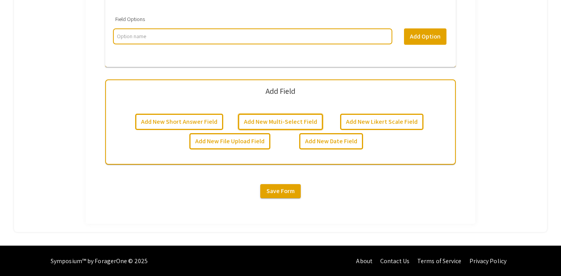
scroll to position [954, 0]
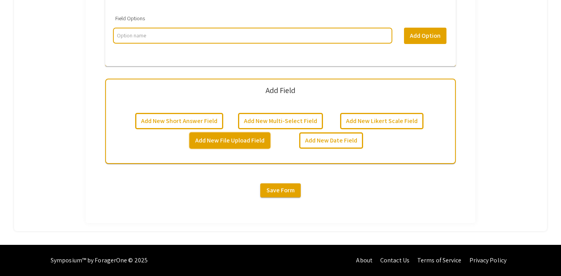
click at [255, 138] on button "Add New File Upload Field" at bounding box center [229, 141] width 81 height 16
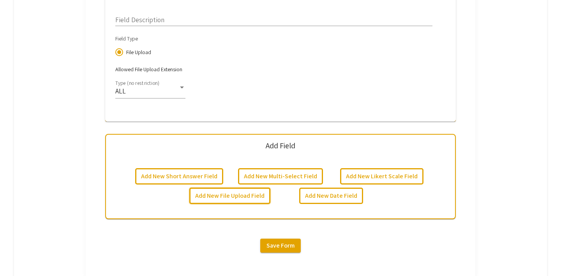
scroll to position [1182, 0]
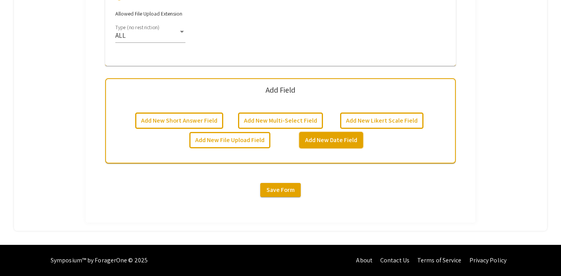
click at [316, 142] on button "Add New Date Field" at bounding box center [331, 140] width 64 height 16
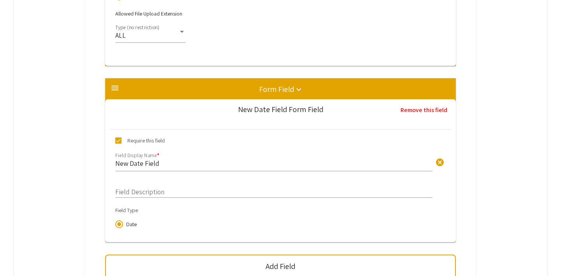
scroll to position [1260, 0]
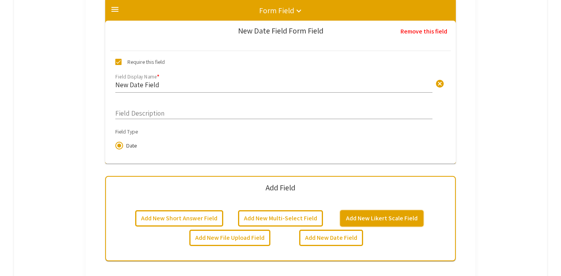
click at [388, 217] on button "Add New Likert Scale Field" at bounding box center [381, 219] width 83 height 16
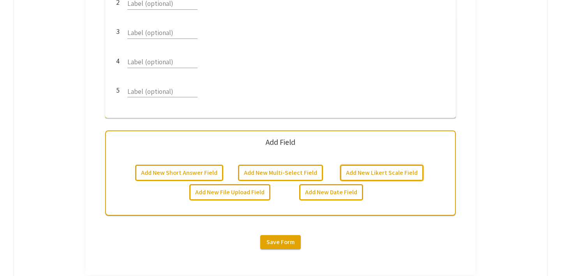
scroll to position [1686, 0]
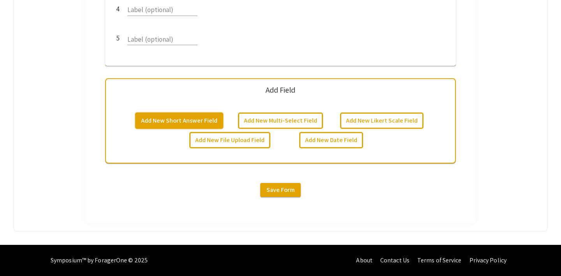
click at [179, 118] on button "Add New Short Answer Field" at bounding box center [179, 121] width 88 height 16
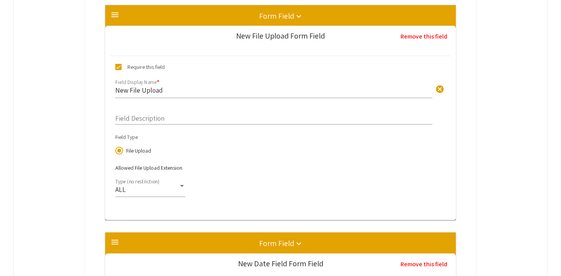
scroll to position [1028, 0]
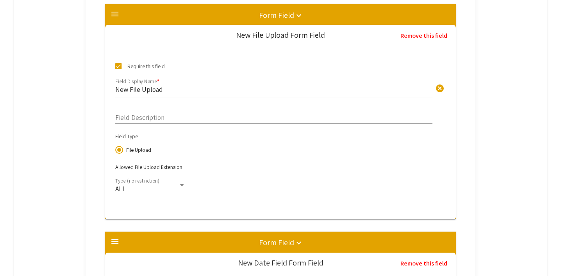
click at [151, 88] on input "New File Upload" at bounding box center [273, 89] width 317 height 9
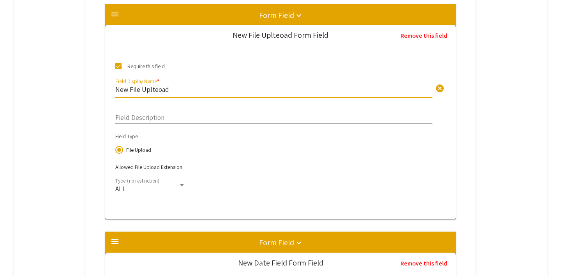
click at [151, 87] on input "New File Uplteoad" at bounding box center [273, 89] width 317 height 9
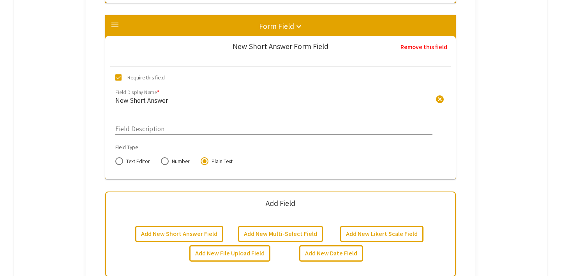
scroll to position [1863, 0]
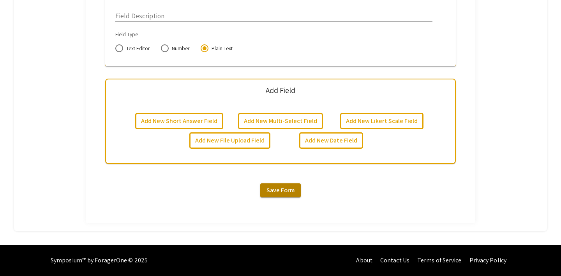
type input "test 4"
click at [287, 193] on span "Save Form" at bounding box center [281, 190] width 28 height 8
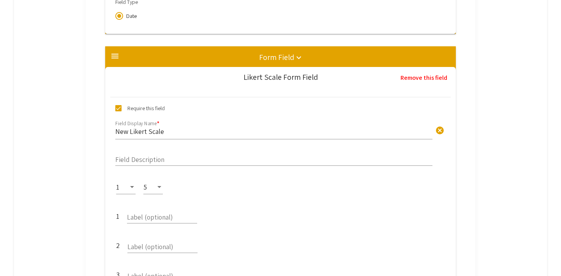
scroll to position [1391, 0]
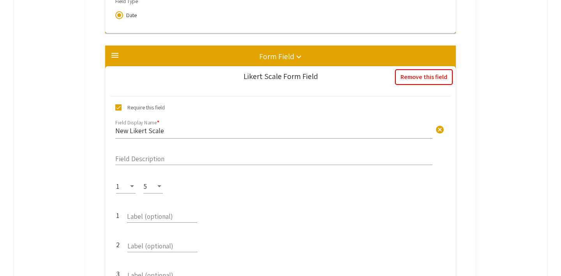
click at [421, 76] on button "Remove this field" at bounding box center [424, 77] width 58 height 16
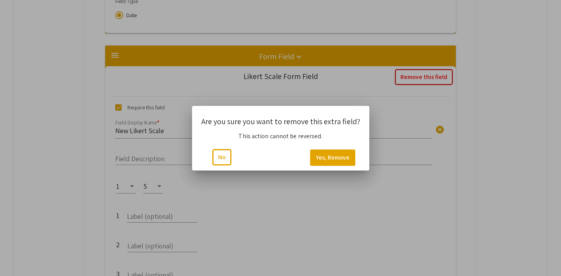
scroll to position [0, 0]
click at [349, 156] on button "Yes, Remove" at bounding box center [332, 158] width 45 height 16
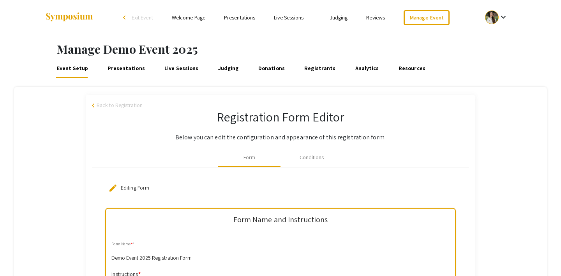
scroll to position [1391, 0]
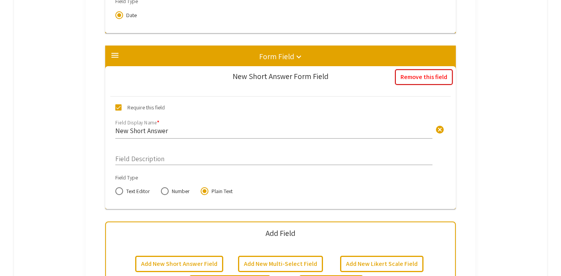
click at [421, 80] on button "Remove this field" at bounding box center [424, 77] width 58 height 16
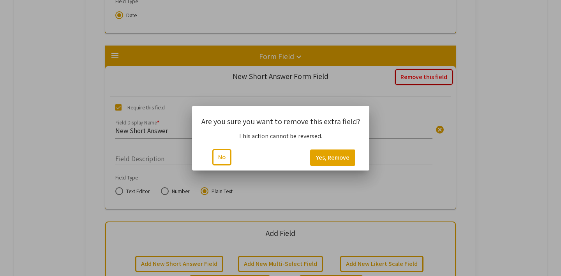
scroll to position [0, 0]
click at [332, 157] on button "Yes, Remove" at bounding box center [332, 158] width 45 height 16
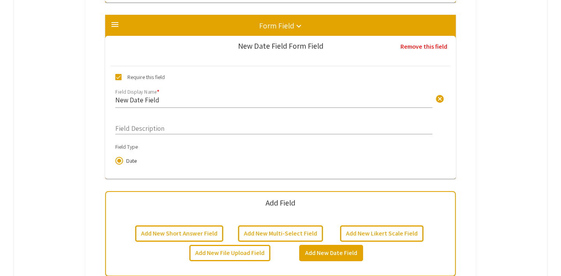
scroll to position [1244, 0]
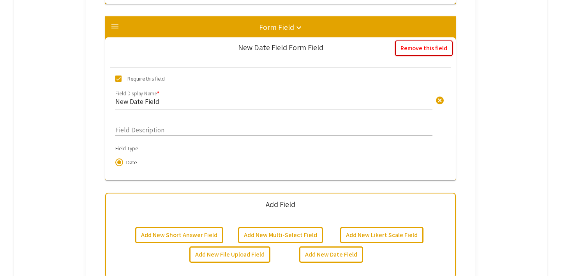
click at [421, 50] on button "Remove this field" at bounding box center [424, 49] width 58 height 16
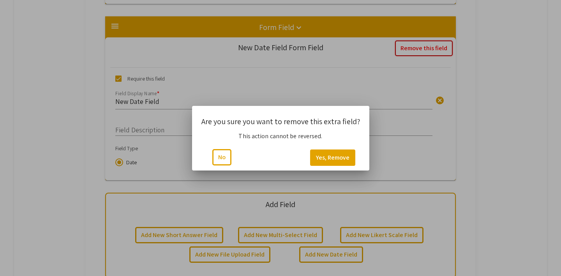
scroll to position [0, 0]
click at [339, 154] on button "Yes, Remove" at bounding box center [332, 158] width 45 height 16
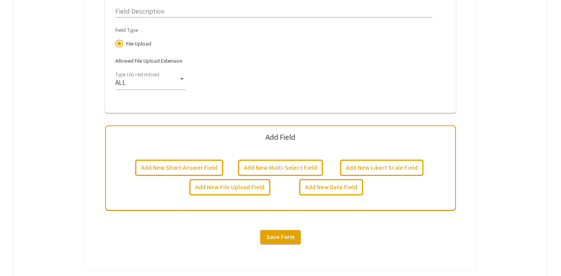
scroll to position [1141, 0]
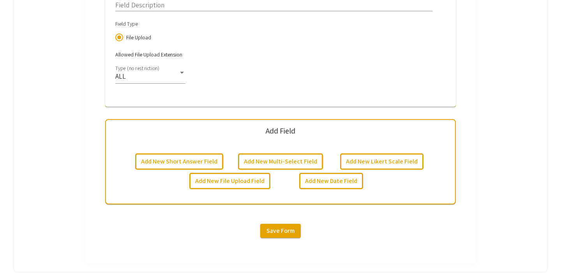
click at [271, 232] on span "Save Form" at bounding box center [281, 231] width 28 height 8
click at [287, 235] on button "Save Form" at bounding box center [280, 231] width 41 height 14
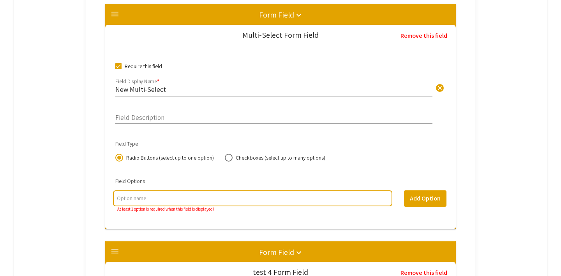
scroll to position [780, 0]
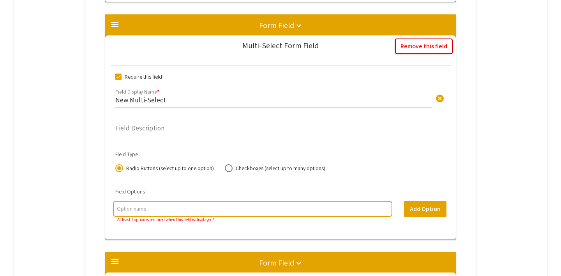
click at [431, 45] on button "Remove this field" at bounding box center [424, 47] width 58 height 16
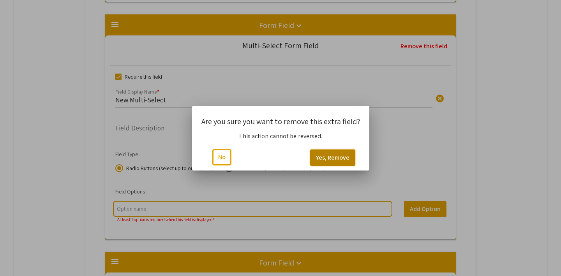
click at [329, 157] on button "Yes, Remove" at bounding box center [332, 158] width 45 height 16
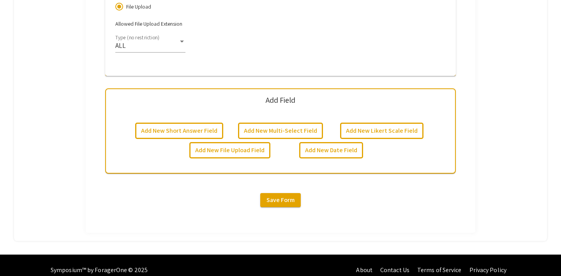
scroll to position [944, 0]
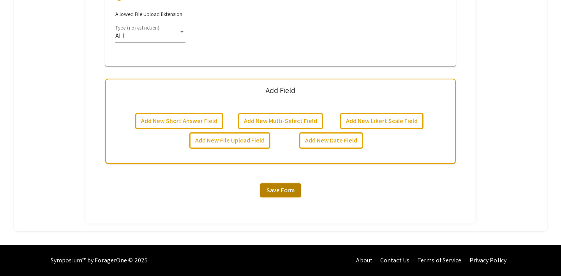
click at [276, 195] on button "Save Form" at bounding box center [280, 191] width 41 height 14
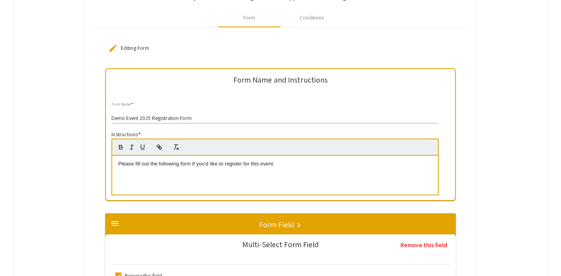
scroll to position [0, 0]
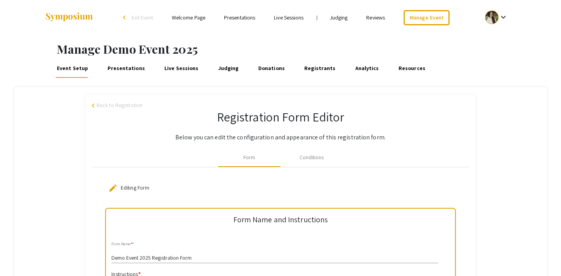
click at [113, 103] on span "Back to Registration" at bounding box center [120, 105] width 46 height 8
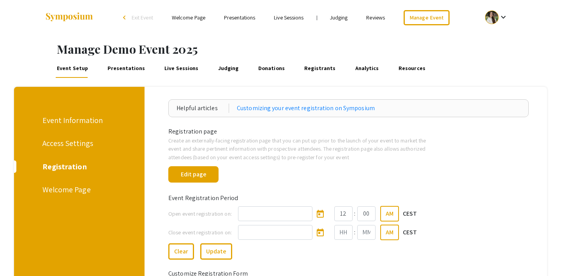
click at [83, 124] on div "Event Information" at bounding box center [77, 121] width 71 height 12
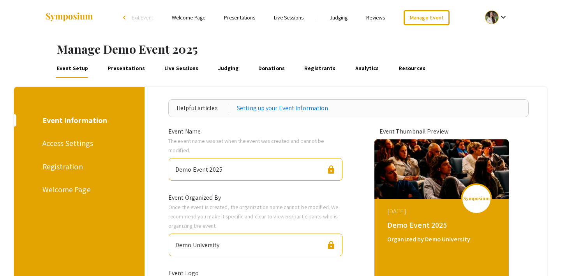
scroll to position [11, 0]
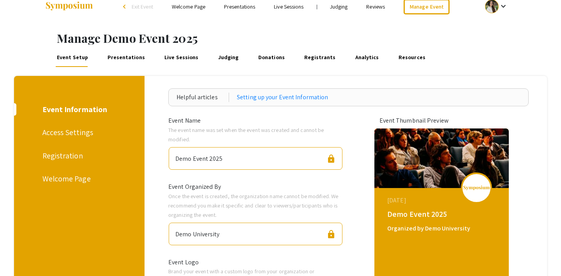
click at [76, 132] on div "Access Settings" at bounding box center [77, 133] width 71 height 12
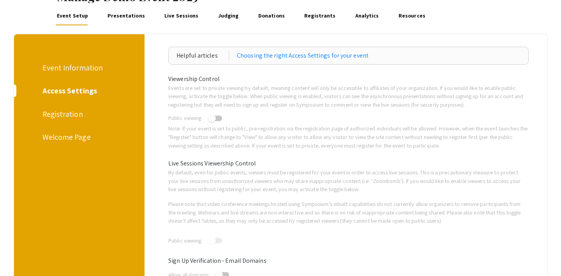
scroll to position [53, 0]
click at [66, 119] on div "Registration" at bounding box center [77, 114] width 71 height 12
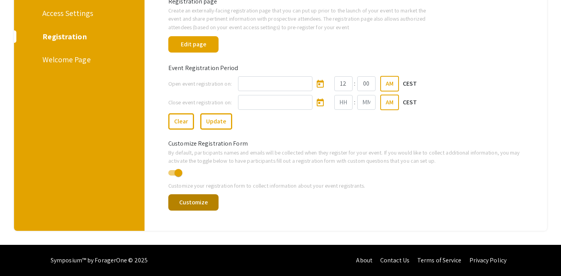
scroll to position [85, 0]
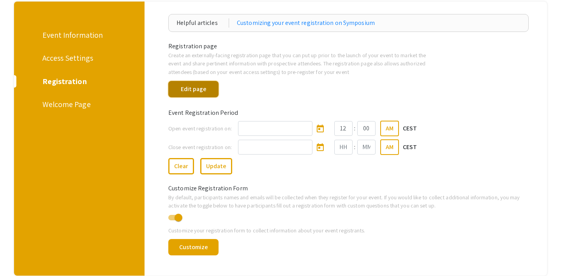
click at [195, 92] on button "Edit page" at bounding box center [193, 89] width 50 height 16
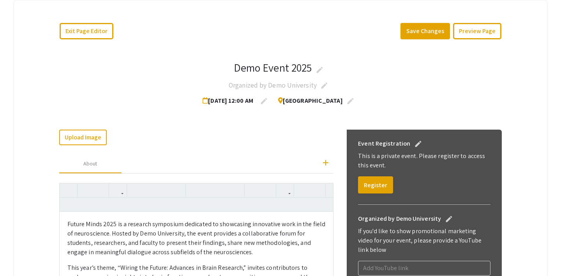
scroll to position [88, 0]
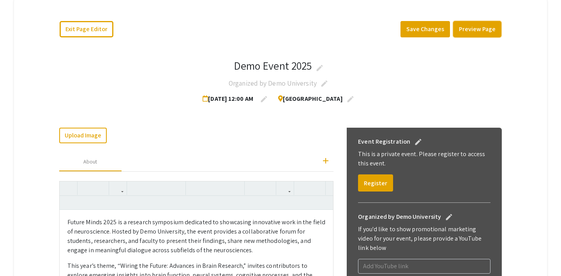
click at [476, 29] on button "Preview Page" at bounding box center [477, 29] width 48 height 16
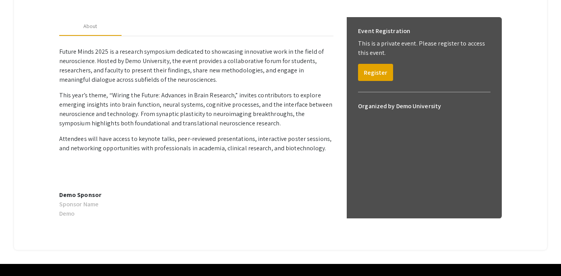
scroll to position [218, 0]
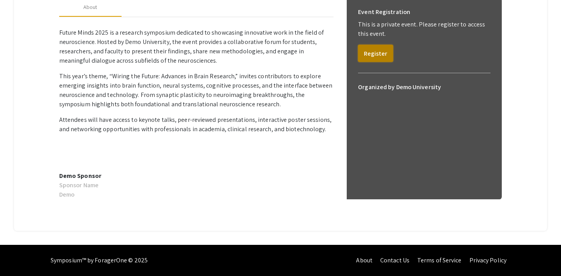
click at [373, 54] on button "Register" at bounding box center [375, 53] width 35 height 17
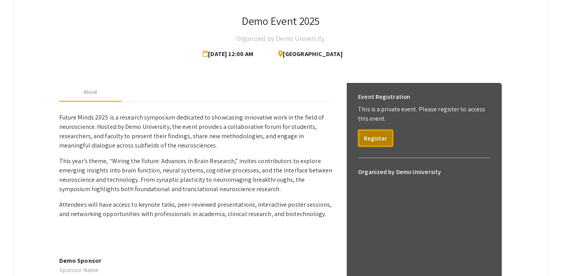
scroll to position [0, 0]
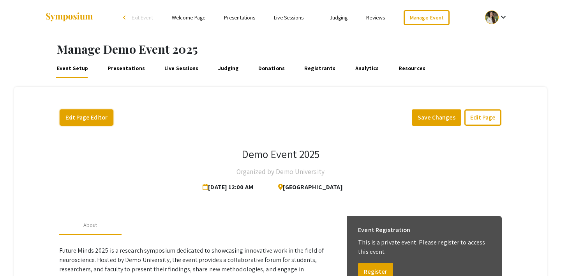
click at [68, 118] on button "Exit Page Editor" at bounding box center [87, 118] width 54 height 16
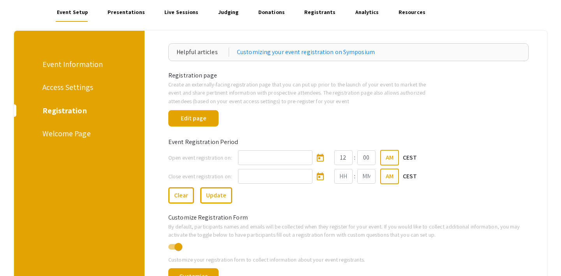
scroll to position [130, 0]
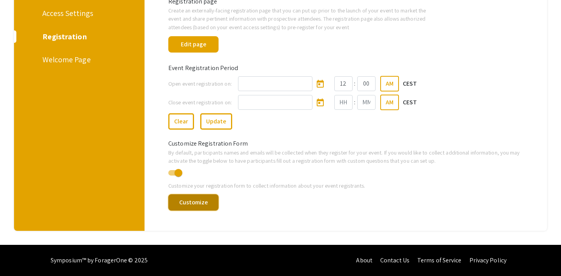
click at [184, 204] on button "Customize" at bounding box center [193, 203] width 50 height 16
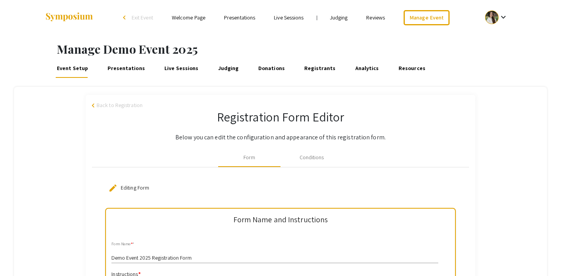
click at [122, 108] on span "Back to Registration" at bounding box center [120, 105] width 46 height 8
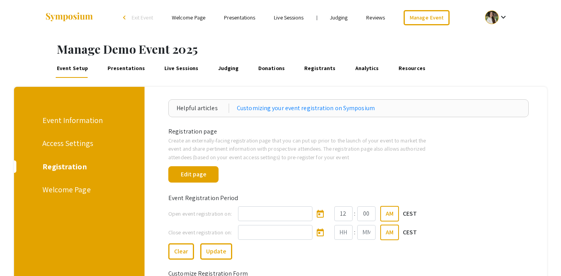
click at [71, 188] on div "Welcome Page" at bounding box center [77, 190] width 71 height 12
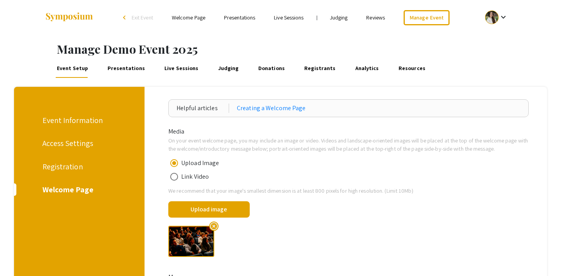
click at [72, 142] on div "Access Settings" at bounding box center [77, 144] width 71 height 12
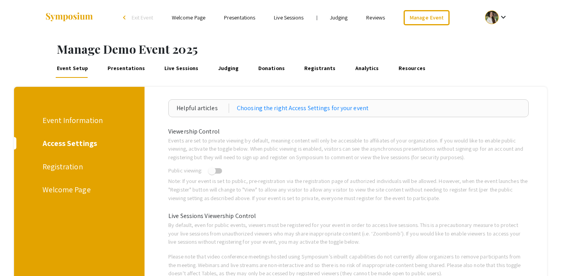
click at [81, 119] on div "Event Information" at bounding box center [77, 121] width 71 height 12
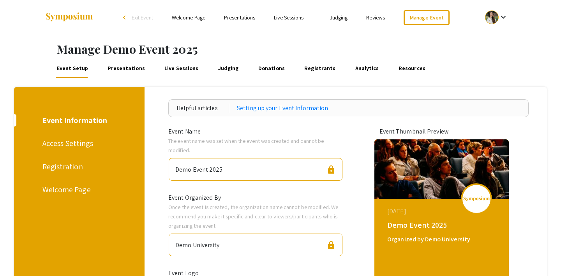
click at [66, 172] on div "Registration" at bounding box center [77, 167] width 71 height 12
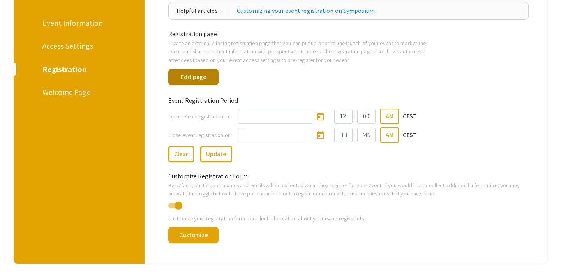
scroll to position [99, 0]
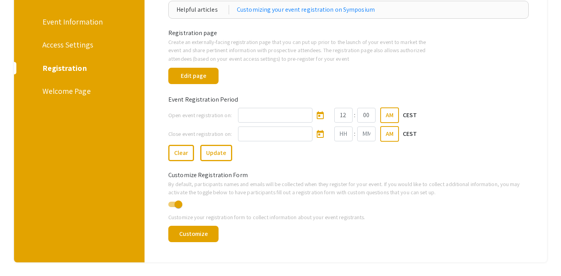
click at [73, 47] on div "Access Settings" at bounding box center [77, 45] width 71 height 12
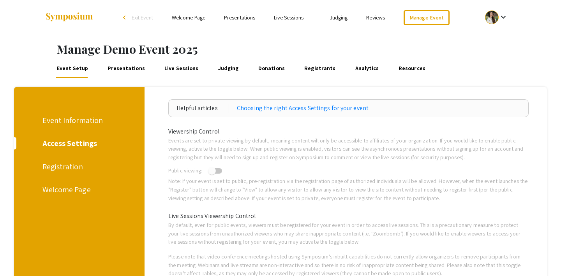
click at [73, 122] on div "Event Information" at bounding box center [77, 121] width 71 height 12
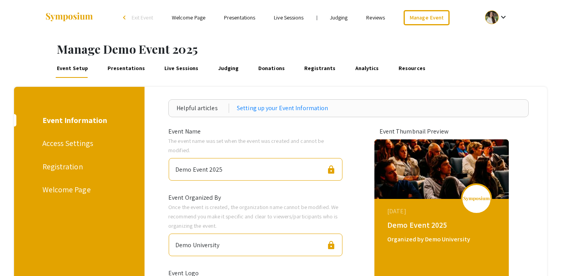
click at [61, 168] on div "Registration" at bounding box center [77, 167] width 71 height 12
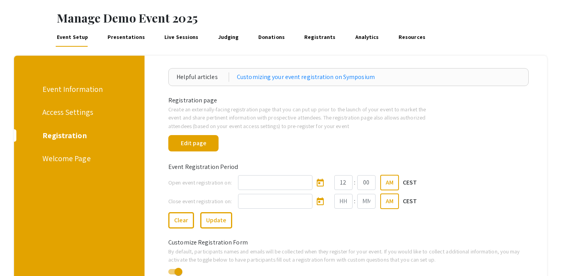
scroll to position [37, 0]
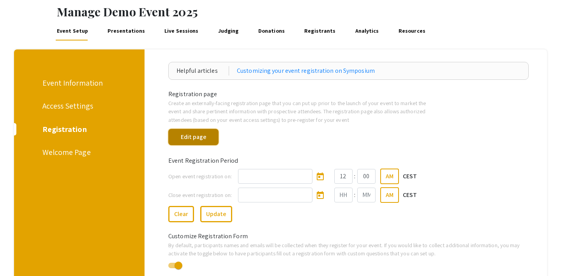
click at [190, 138] on button "Edit page" at bounding box center [193, 137] width 50 height 16
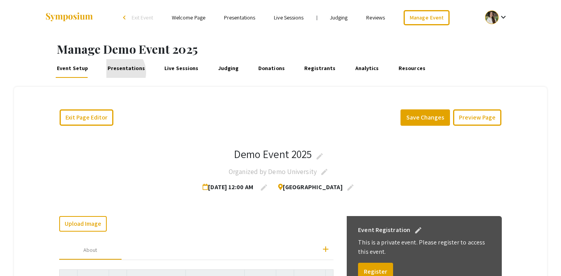
click at [116, 73] on link "Presentations" at bounding box center [126, 68] width 40 height 19
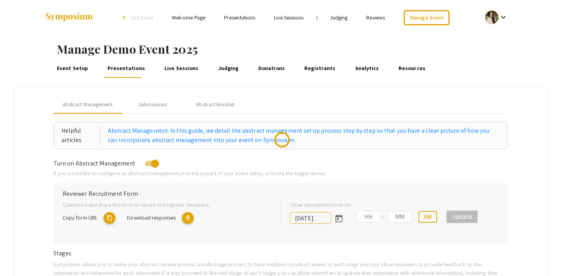
type input "8/1/2025"
type input "07"
type input "00"
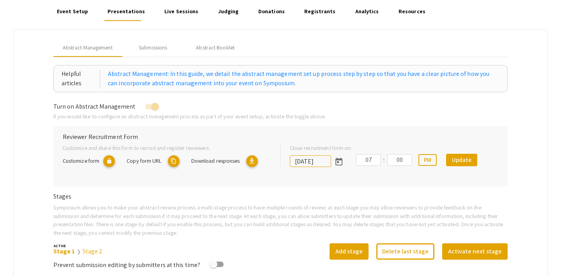
scroll to position [55, 0]
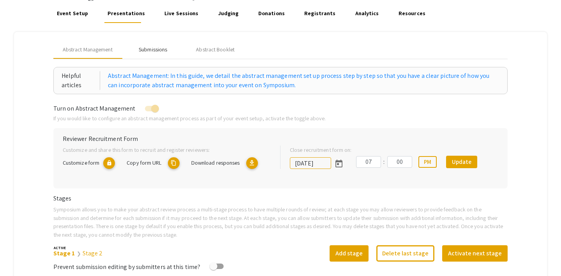
click at [161, 50] on div "Submissions" at bounding box center [153, 50] width 28 height 8
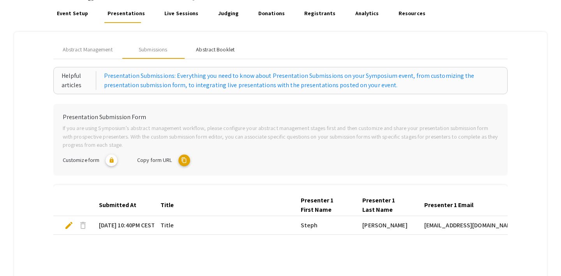
click at [205, 49] on div "Abstract Booklet" at bounding box center [215, 50] width 39 height 8
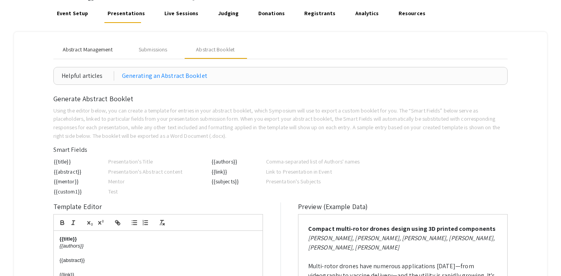
click at [89, 50] on span "Abstract Management" at bounding box center [88, 50] width 50 height 8
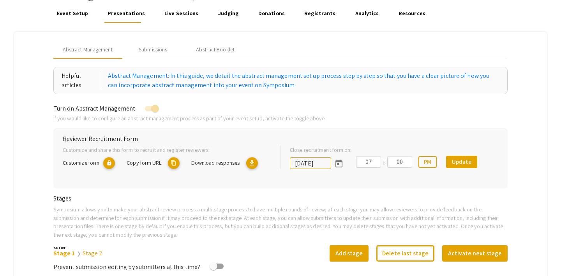
click at [76, 14] on link "Event Setup" at bounding box center [72, 13] width 34 height 19
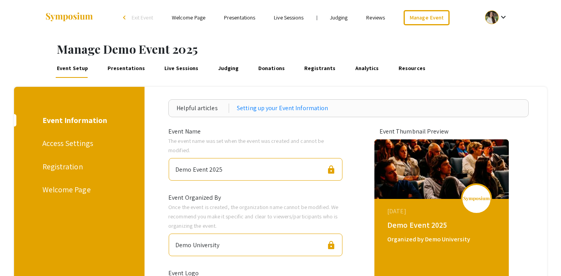
click at [128, 70] on link "Presentations" at bounding box center [126, 68] width 40 height 19
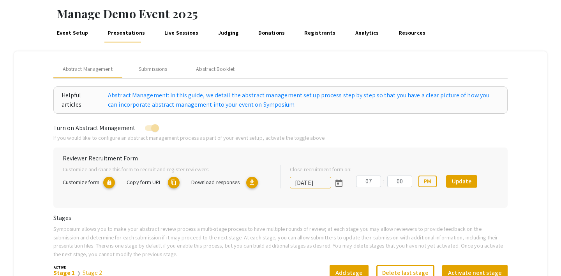
scroll to position [28, 0]
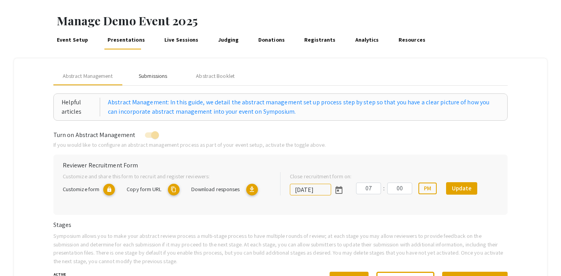
click at [148, 78] on div "Submissions" at bounding box center [153, 76] width 28 height 8
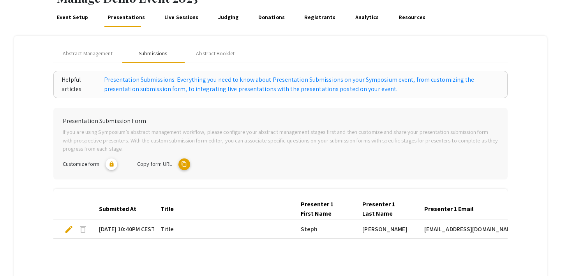
scroll to position [50, 0]
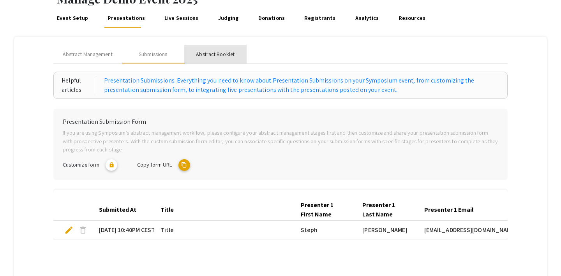
click at [222, 56] on div "Abstract Booklet" at bounding box center [215, 54] width 39 height 8
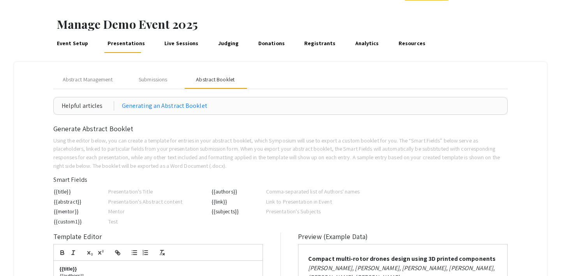
scroll to position [24, 0]
click at [151, 82] on div "Submissions" at bounding box center [153, 80] width 28 height 8
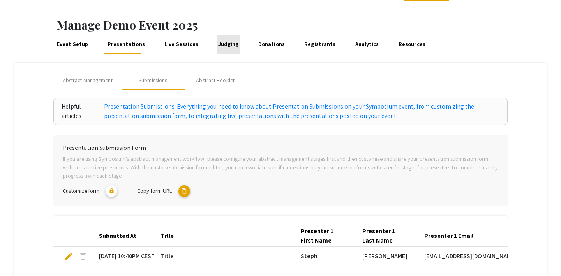
click at [224, 48] on link "Judging" at bounding box center [228, 44] width 23 height 19
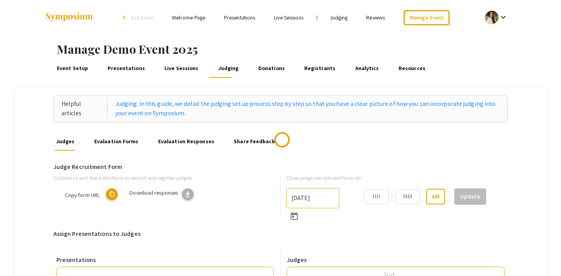
type input "8/31/2025"
type input "07"
type input "43"
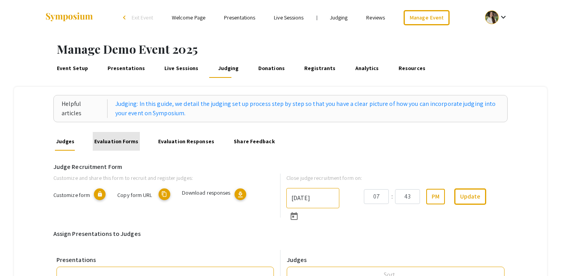
click at [122, 146] on link "Evaluation Forms" at bounding box center [116, 141] width 47 height 19
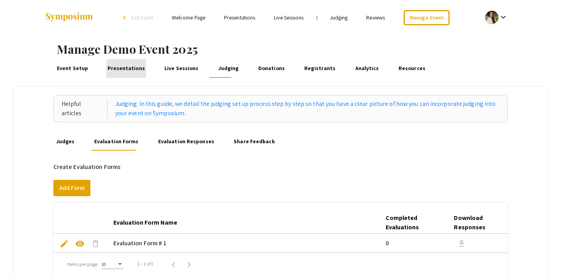
click at [127, 69] on link "Presentations" at bounding box center [126, 68] width 40 height 19
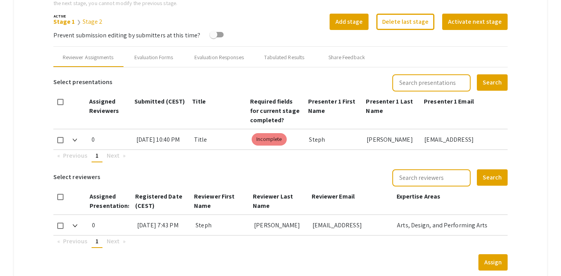
scroll to position [283, 0]
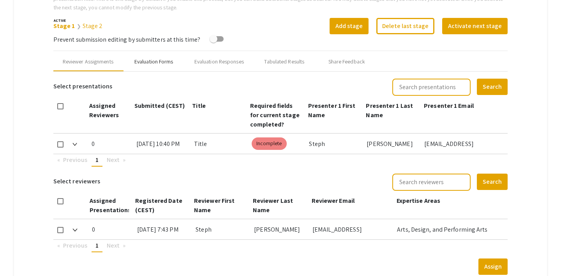
click at [150, 62] on div "Evaluation Forms" at bounding box center [153, 62] width 39 height 8
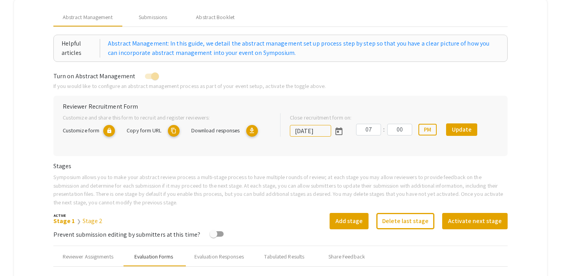
scroll to position [21, 0]
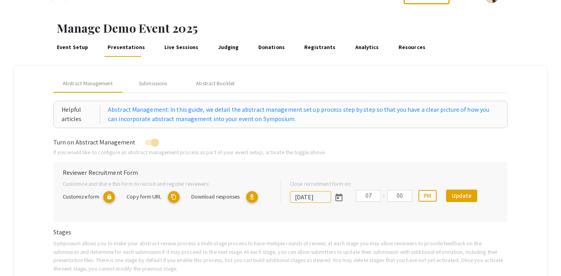
click at [217, 50] on link "Judging" at bounding box center [228, 47] width 23 height 19
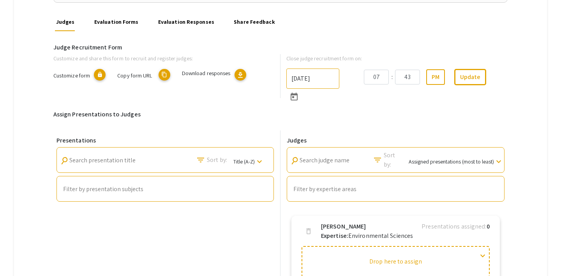
scroll to position [104, 0]
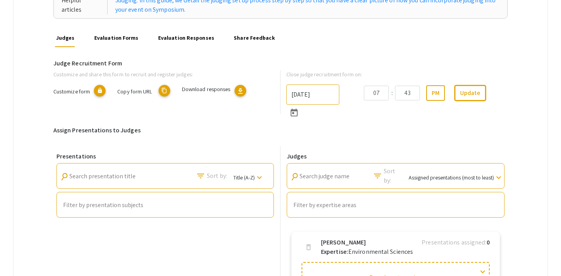
click at [119, 37] on link "Evaluation Forms" at bounding box center [116, 37] width 47 height 19
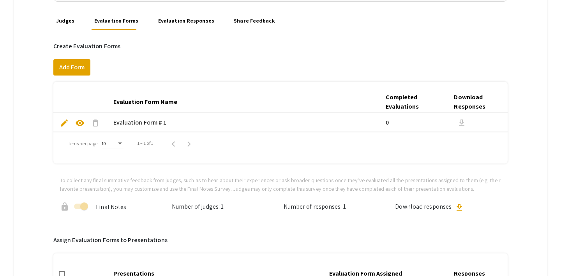
scroll to position [122, 0]
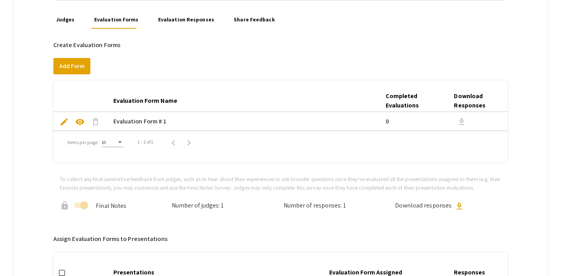
click at [179, 18] on link "Evaluation Responses" at bounding box center [186, 19] width 59 height 19
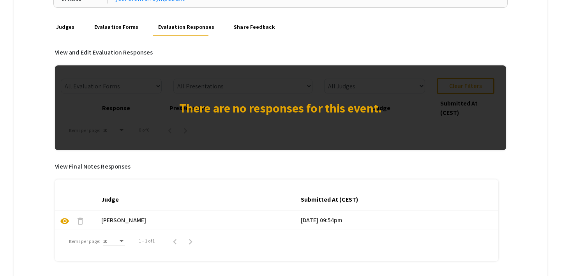
scroll to position [116, 0]
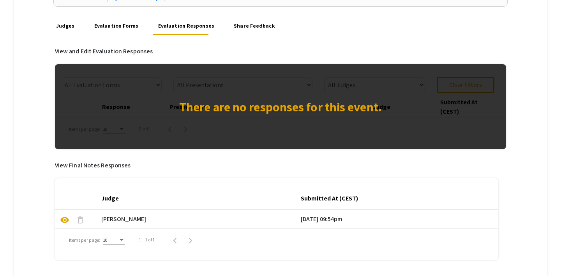
click at [241, 27] on link "Share Feedback" at bounding box center [255, 25] width 44 height 19
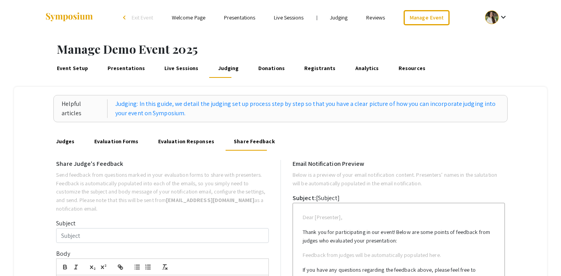
click at [104, 142] on link "Evaluation Forms" at bounding box center [116, 141] width 47 height 19
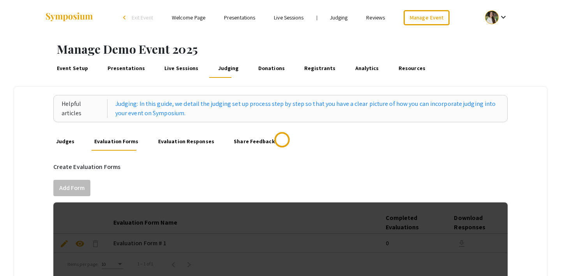
scroll to position [67, 0]
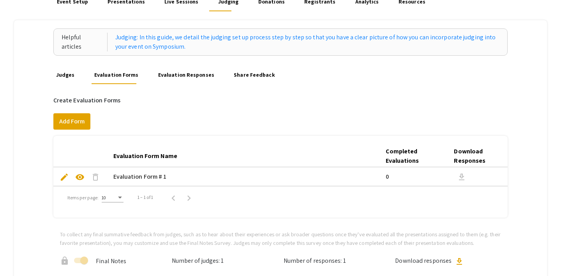
click at [63, 176] on span "edit" at bounding box center [64, 177] width 9 height 9
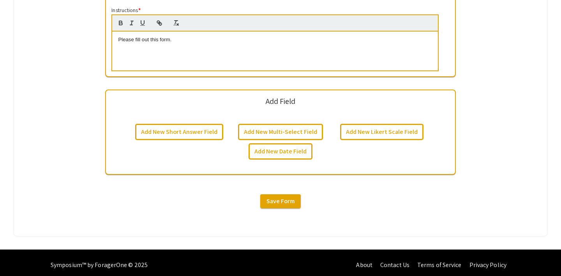
scroll to position [320, 0]
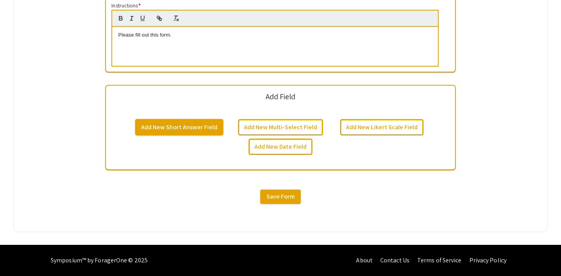
click at [199, 126] on button "Add New Short Answer Field" at bounding box center [179, 127] width 88 height 16
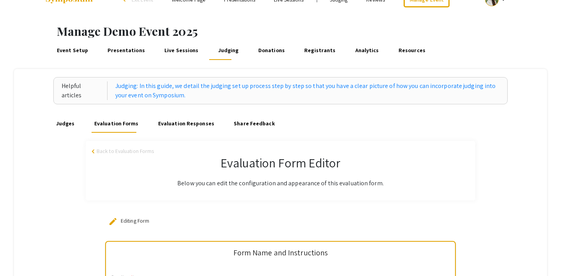
scroll to position [29, 0]
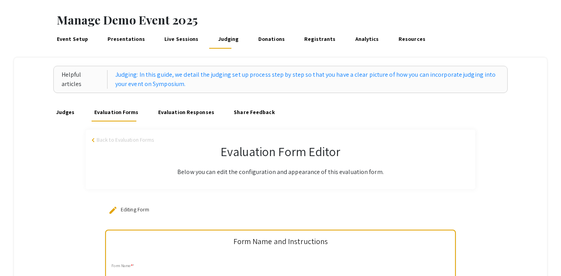
click at [177, 42] on link "Live Sessions" at bounding box center [181, 39] width 37 height 19
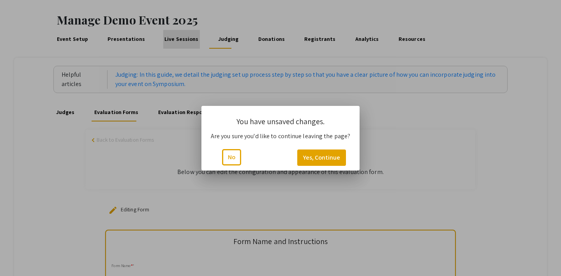
scroll to position [0, 0]
click at [320, 158] on button "Yes, Continue" at bounding box center [321, 158] width 49 height 16
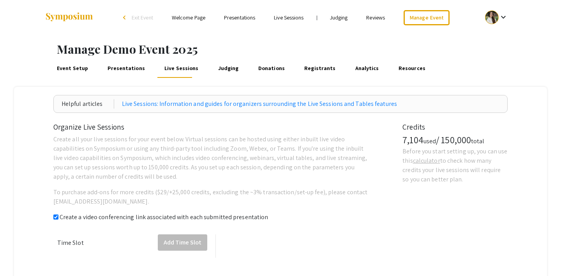
checkbox input "true"
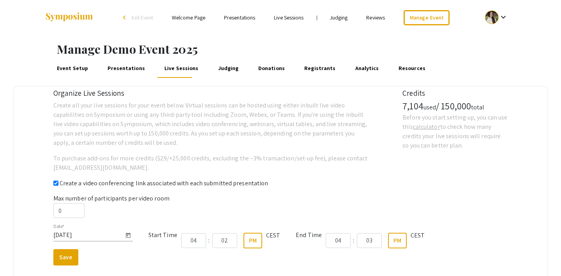
scroll to position [50, 0]
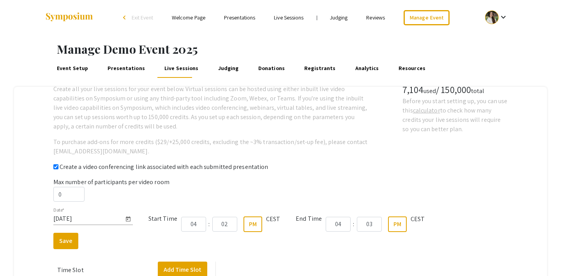
click at [110, 68] on link "Presentations" at bounding box center [126, 68] width 40 height 19
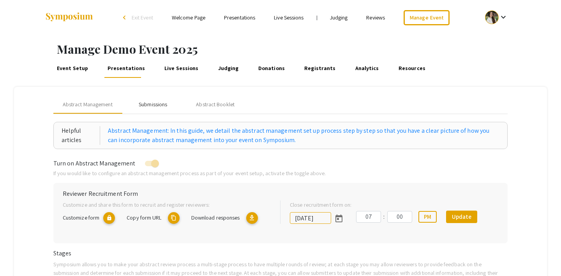
click at [154, 106] on div "Submissions" at bounding box center [153, 105] width 28 height 8
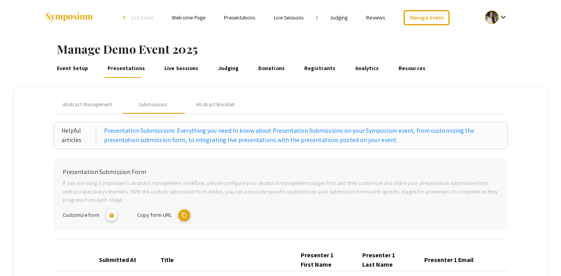
click at [186, 217] on mat-icon "content_copy" at bounding box center [185, 216] width 12 height 12
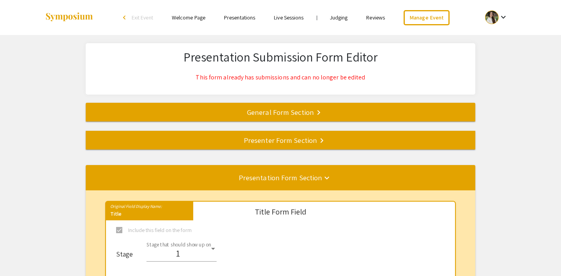
select select "8"
click at [133, 15] on span "Exit Event" at bounding box center [142, 17] width 21 height 7
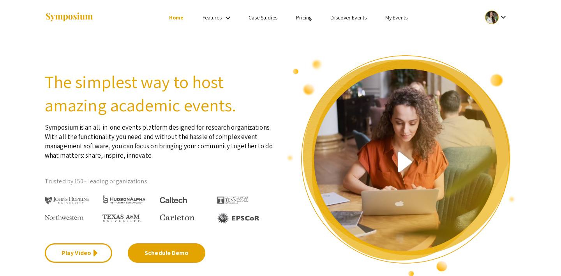
click at [398, 17] on link "My Events" at bounding box center [397, 17] width 22 height 7
click at [399, 37] on button "Events I've organized" at bounding box center [409, 34] width 67 height 19
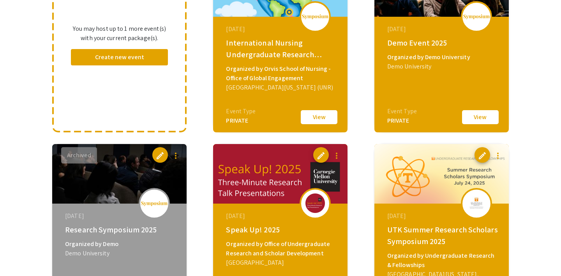
scroll to position [139, 0]
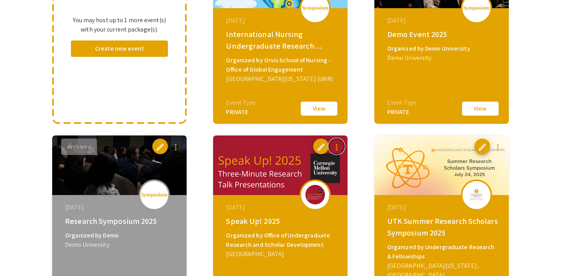
click at [335, 148] on mat-icon "more_vert" at bounding box center [336, 147] width 9 height 9
click at [335, 148] on div at bounding box center [280, 138] width 561 height 276
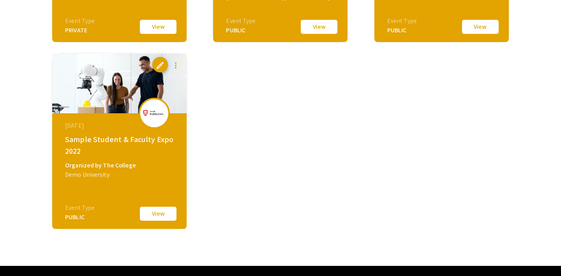
scroll to position [782, 0]
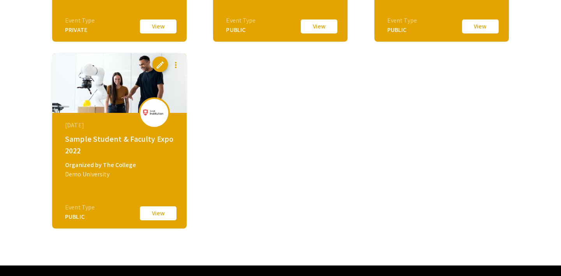
click at [152, 211] on button "View" at bounding box center [158, 213] width 39 height 16
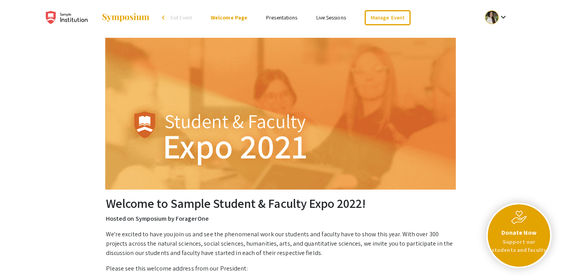
click at [276, 16] on link "Presentations" at bounding box center [281, 17] width 31 height 7
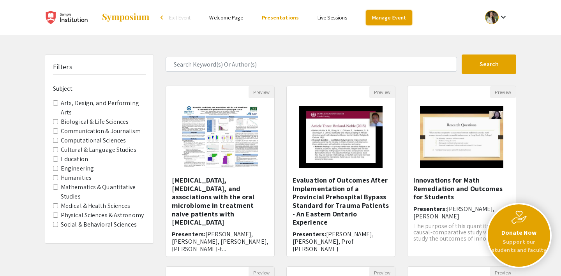
click at [388, 13] on link "Manage Event" at bounding box center [389, 17] width 46 height 15
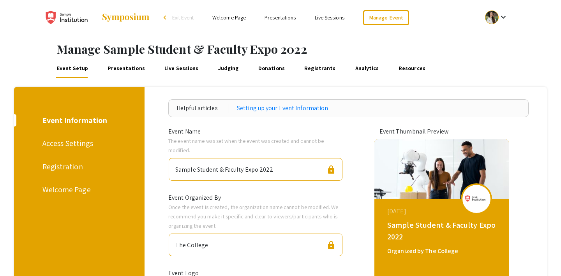
click at [61, 166] on div "Registration" at bounding box center [77, 167] width 71 height 12
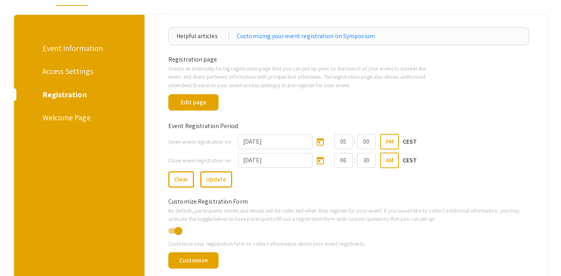
scroll to position [73, 0]
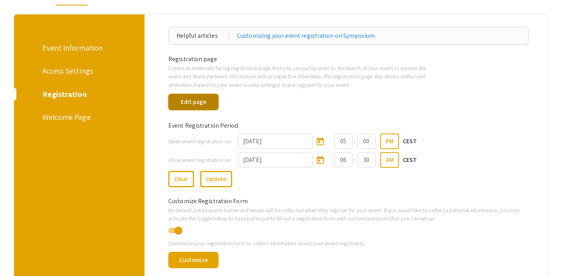
click at [195, 103] on button "Edit page" at bounding box center [193, 102] width 50 height 16
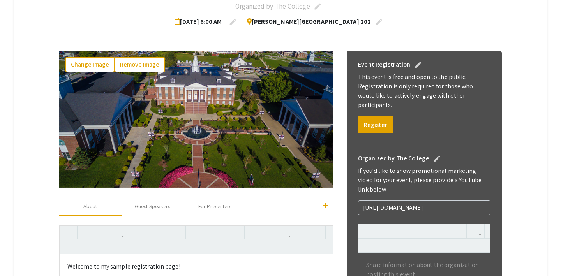
scroll to position [187, 0]
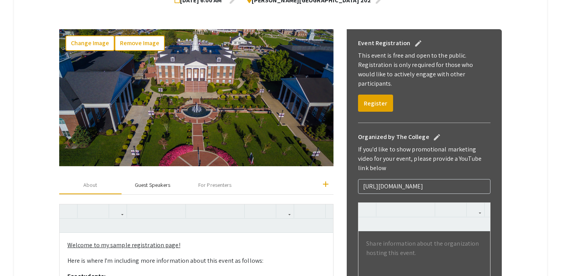
click at [150, 184] on div "Guest Speakers" at bounding box center [152, 185] width 35 height 8
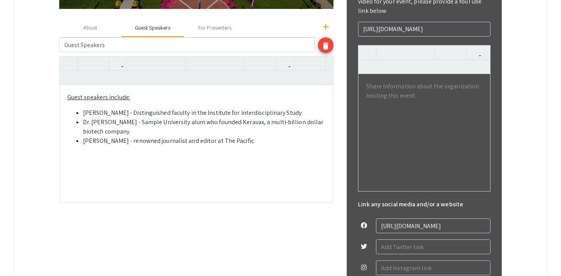
scroll to position [338, 0]
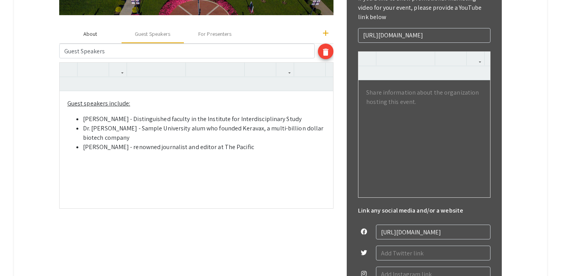
click at [97, 33] on div "About" at bounding box center [90, 34] width 14 height 8
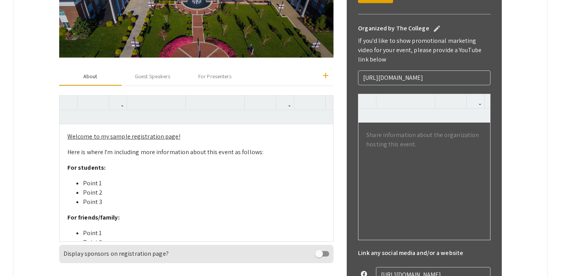
scroll to position [30, 0]
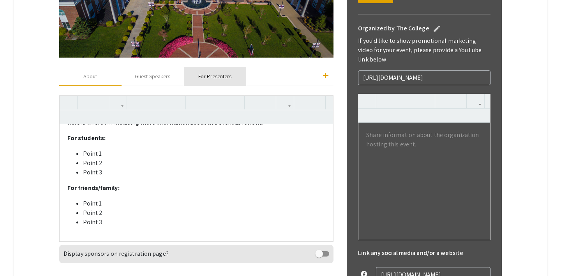
click at [206, 75] on div "For Presenters" at bounding box center [214, 77] width 33 height 8
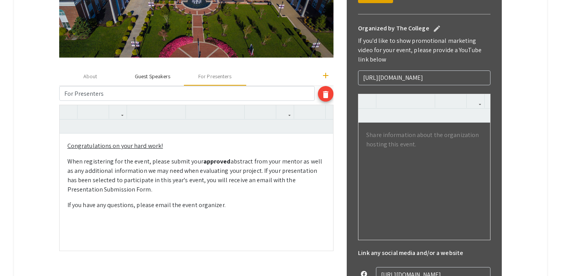
click at [157, 75] on div "Guest Speakers" at bounding box center [152, 77] width 35 height 8
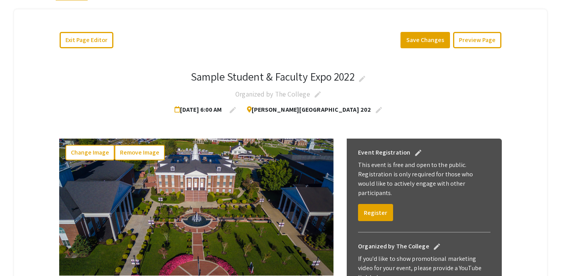
scroll to position [0, 0]
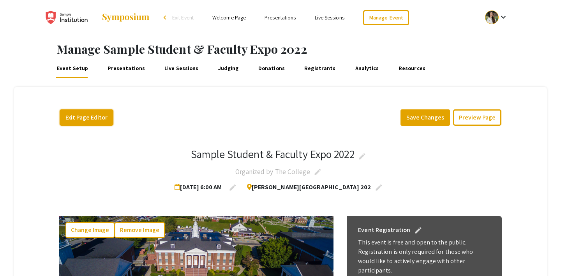
click at [90, 119] on button "Exit Page Editor" at bounding box center [87, 118] width 54 height 16
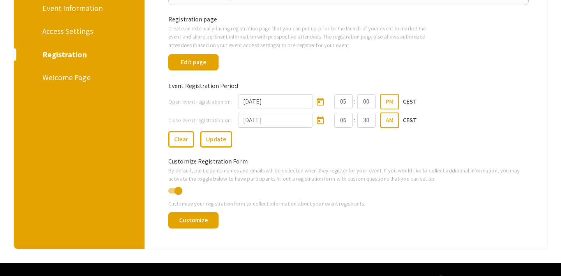
scroll to position [130, 0]
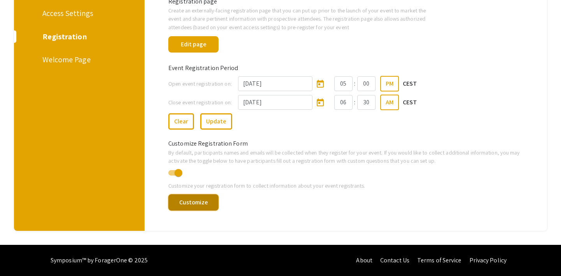
click at [195, 204] on button "Customize" at bounding box center [193, 203] width 50 height 16
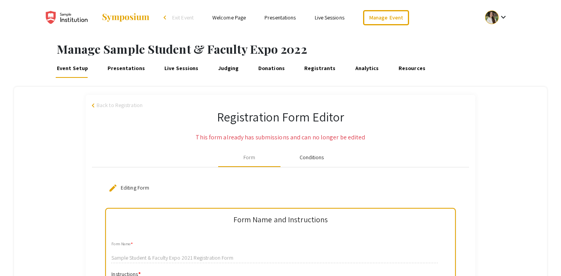
click at [310, 158] on div "Conditions" at bounding box center [312, 158] width 25 height 8
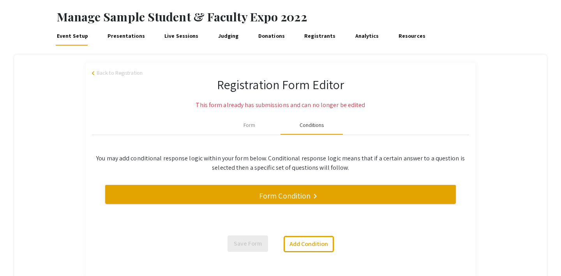
scroll to position [42, 0]
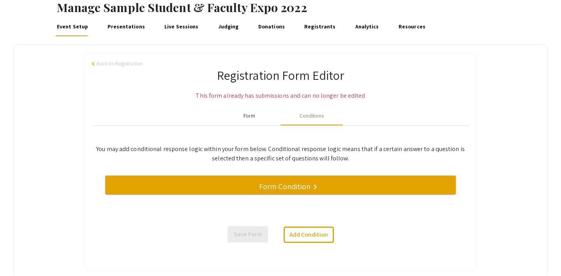
click at [253, 116] on div "Form" at bounding box center [250, 116] width 12 height 8
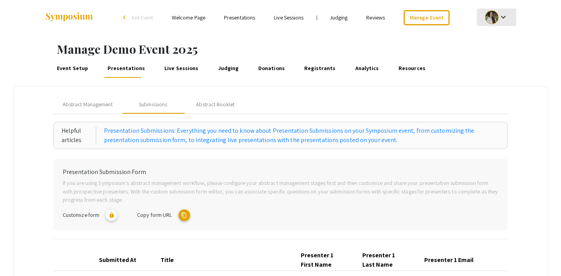
click at [493, 13] on div at bounding box center [492, 18] width 14 height 14
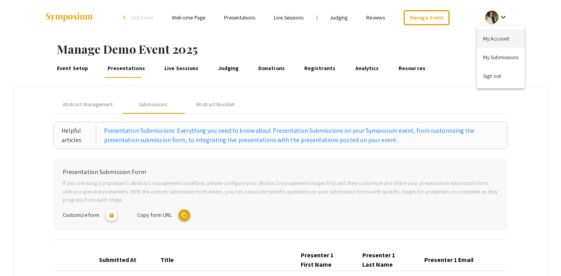
click at [496, 35] on button "My Account" at bounding box center [501, 38] width 48 height 19
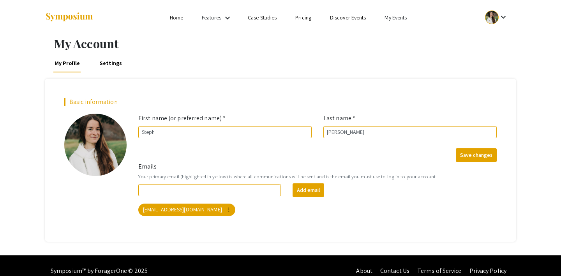
click at [396, 19] on link "My Events" at bounding box center [396, 17] width 22 height 7
click at [398, 31] on button "Events I've organized" at bounding box center [408, 34] width 67 height 19
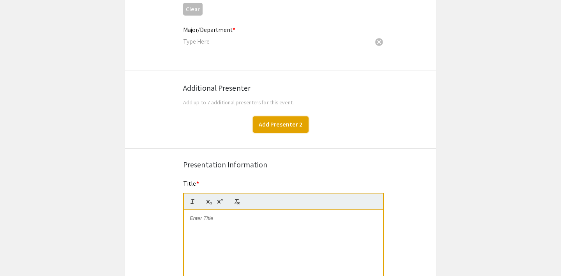
click at [267, 123] on button "Add Presenter 2" at bounding box center [281, 125] width 56 height 16
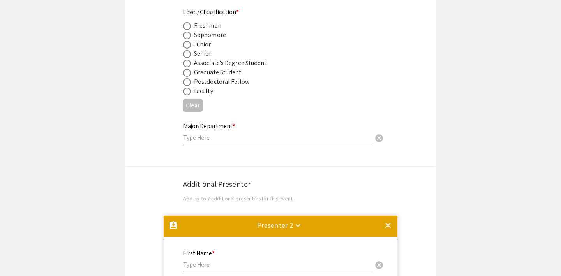
scroll to position [283, 0]
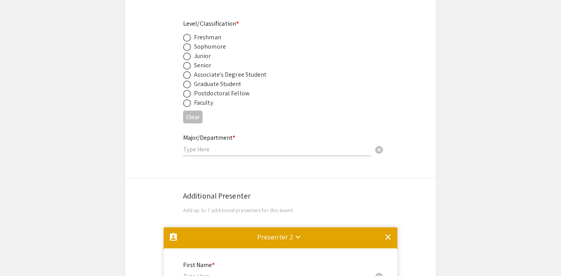
click at [389, 238] on mat-icon "clear" at bounding box center [388, 237] width 9 height 9
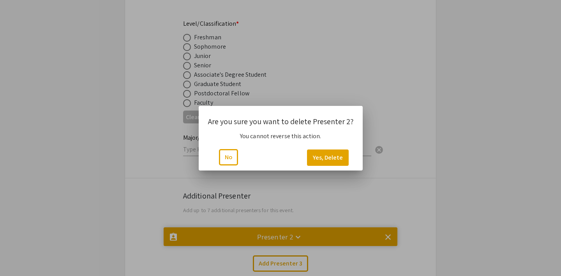
scroll to position [0, 0]
click at [334, 151] on button "Yes, Delete" at bounding box center [328, 158] width 42 height 16
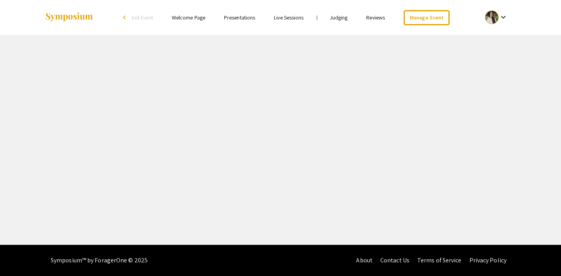
select select "8"
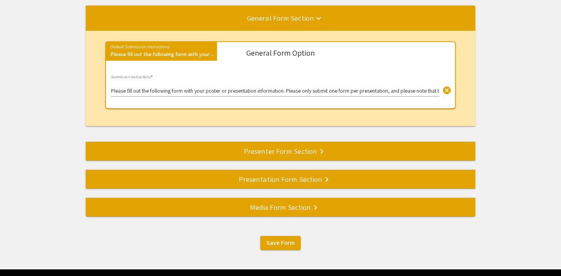
scroll to position [98, 0]
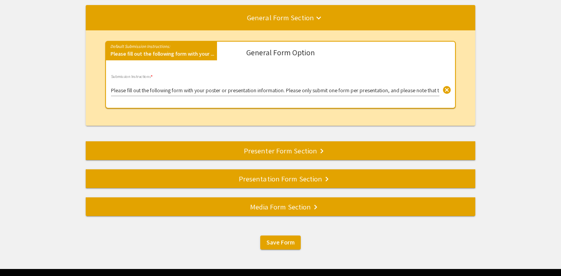
click at [245, 154] on div "Presenter Form Section keyboard_arrow_right" at bounding box center [281, 150] width 390 height 11
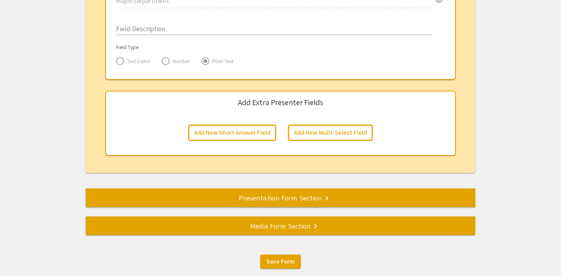
scroll to position [1314, 0]
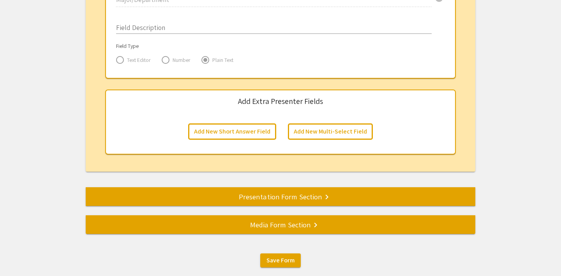
click at [269, 198] on div "Presentation Form Section keyboard_arrow_right" at bounding box center [281, 196] width 390 height 11
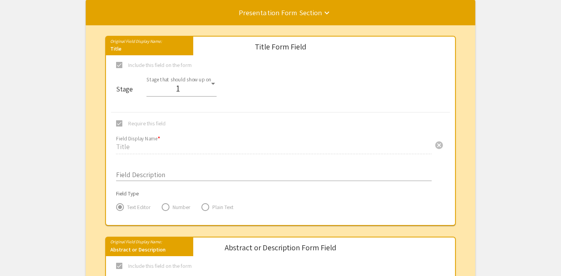
scroll to position [0, 0]
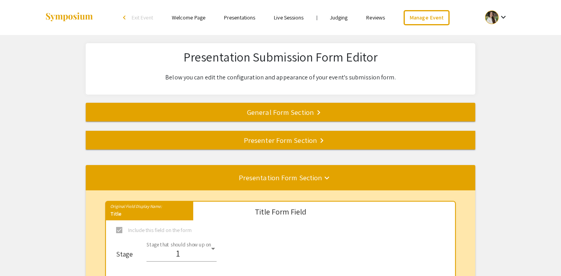
click at [266, 142] on div "Presenter Form Section keyboard_arrow_right" at bounding box center [281, 140] width 390 height 11
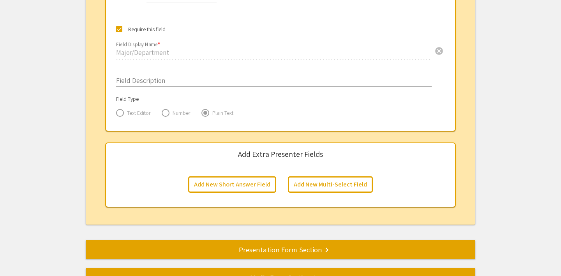
scroll to position [1261, 0]
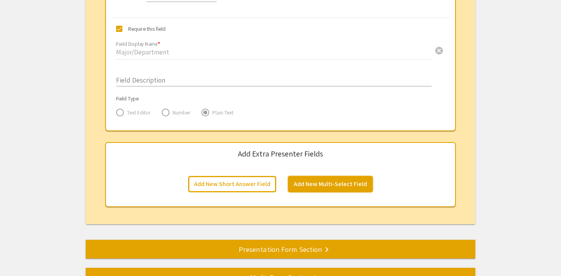
click at [304, 186] on button "Add New Multi-Select Field" at bounding box center [330, 184] width 85 height 16
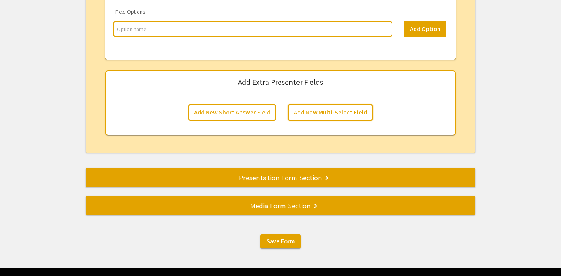
scroll to position [1638, 0]
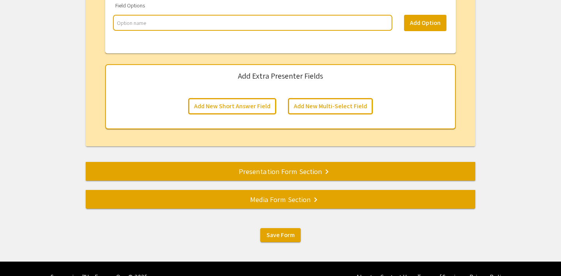
click at [238, 175] on div "Presentation Form Section keyboard_arrow_right" at bounding box center [281, 171] width 390 height 11
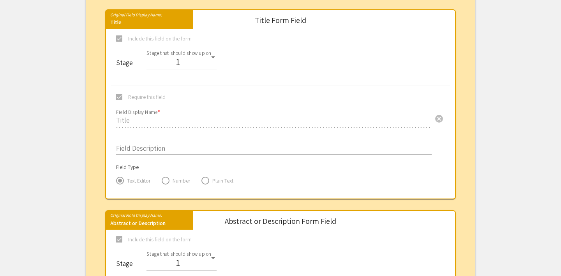
scroll to position [0, 0]
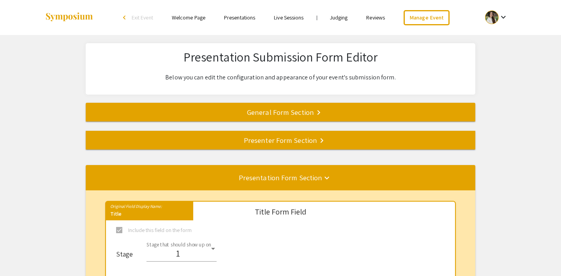
click at [374, 19] on link "Reviews" at bounding box center [375, 17] width 19 height 7
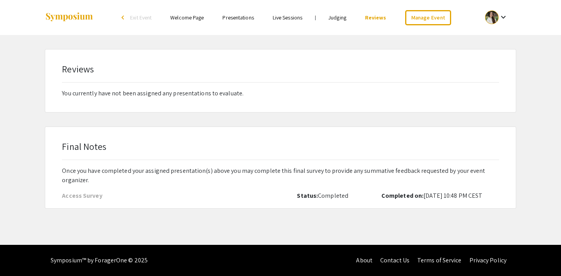
click at [334, 16] on link "Judging" at bounding box center [338, 17] width 18 height 7
click at [285, 14] on link "Live Sessions" at bounding box center [288, 17] width 30 height 7
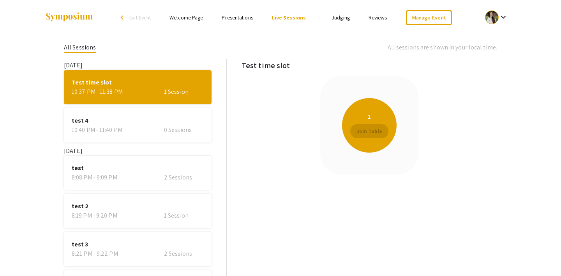
click at [235, 16] on link "Presentations" at bounding box center [237, 17] width 31 height 7
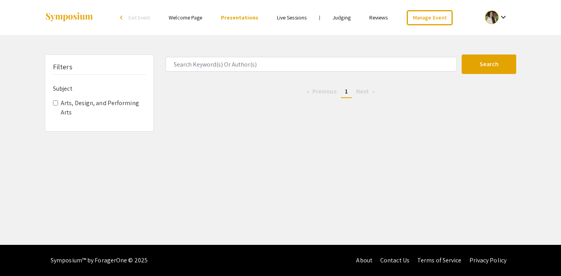
click at [179, 17] on link "Welcome Page" at bounding box center [186, 17] width 34 height 7
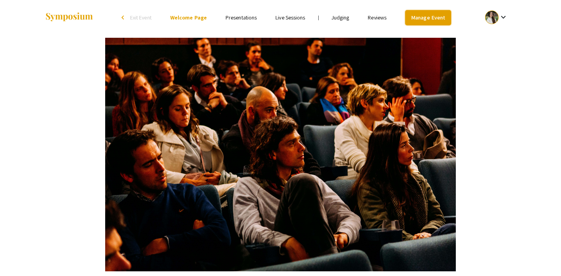
click at [425, 18] on link "Manage Event" at bounding box center [428, 17] width 46 height 15
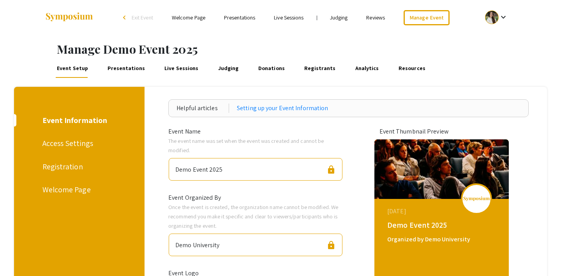
click at [70, 161] on div "Registration" at bounding box center [77, 167] width 71 height 12
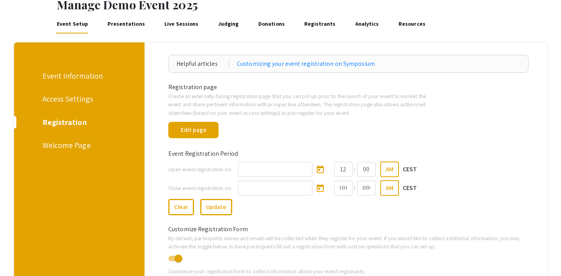
scroll to position [130, 0]
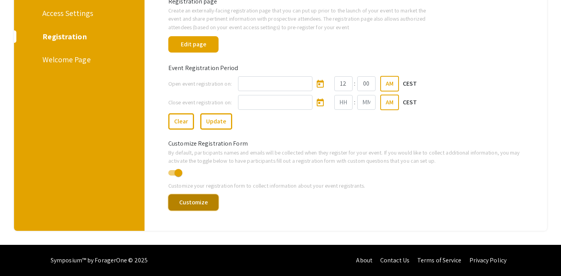
click at [186, 202] on button "Customize" at bounding box center [193, 203] width 50 height 16
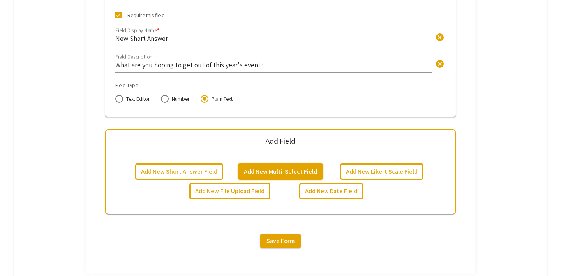
click at [275, 171] on button "Add New Multi-Select Field" at bounding box center [280, 172] width 85 height 16
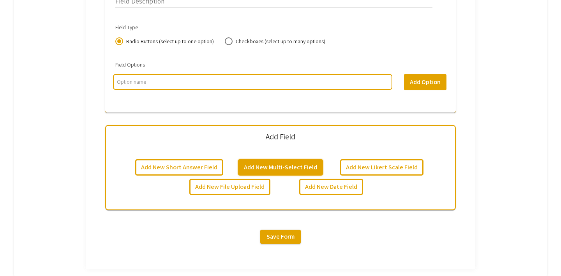
scroll to position [920, 0]
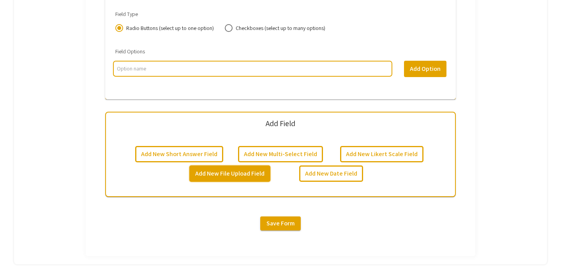
click at [224, 173] on button "Add New File Upload Field" at bounding box center [229, 174] width 81 height 16
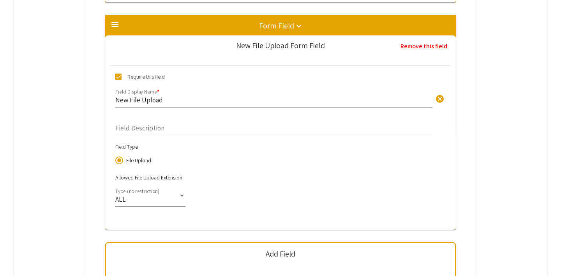
scroll to position [1029, 0]
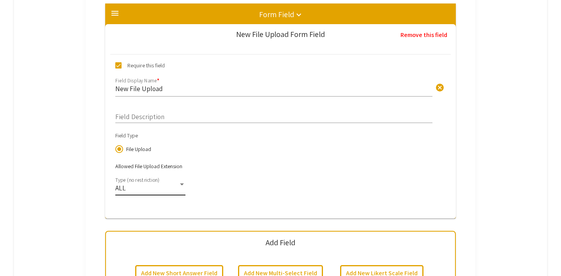
click at [180, 184] on div at bounding box center [182, 185] width 4 height 2
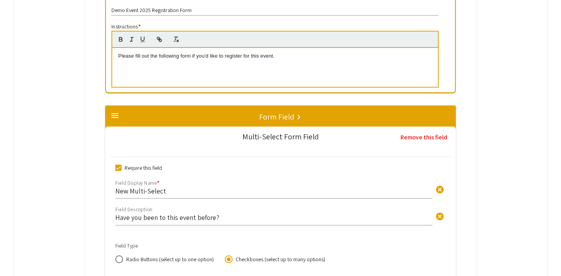
scroll to position [0, 0]
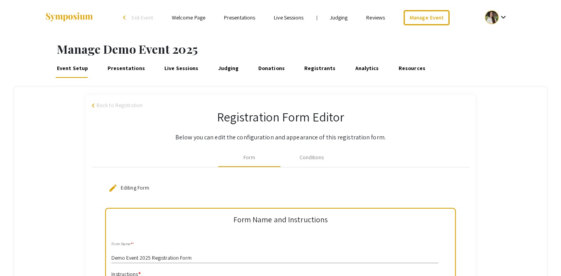
click at [131, 72] on div at bounding box center [280, 138] width 561 height 276
click at [127, 70] on link "Presentations" at bounding box center [126, 68] width 40 height 19
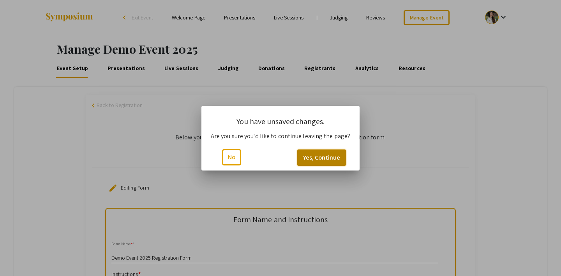
click at [313, 160] on button "Yes, Continue" at bounding box center [321, 158] width 49 height 16
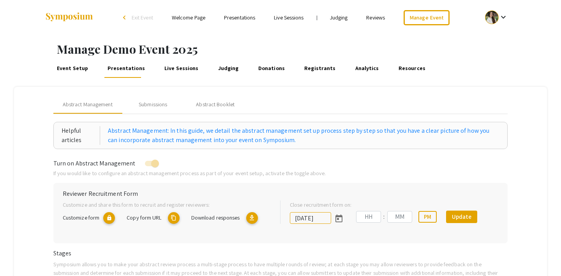
type input "8/1/2025"
type input "07"
type input "00"
click at [217, 101] on div "Abstract Booklet" at bounding box center [215, 105] width 39 height 8
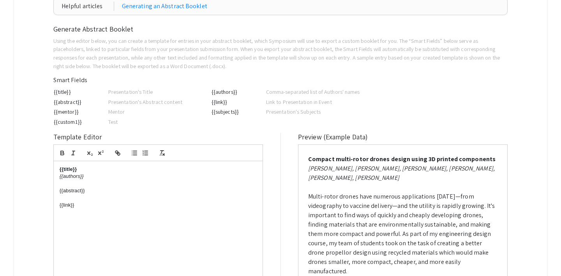
scroll to position [126, 0]
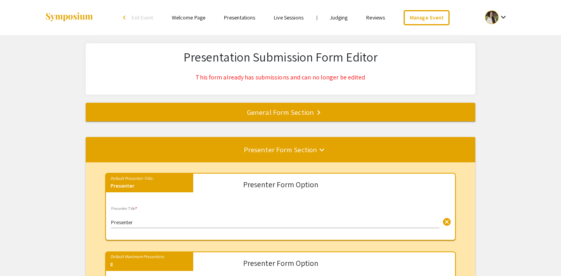
select select "8"
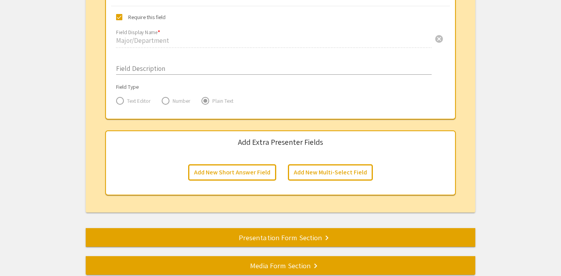
scroll to position [1356, 0]
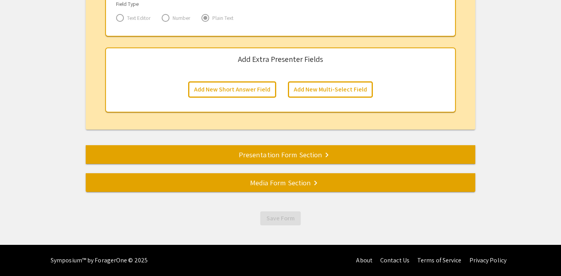
click at [237, 152] on div "Presentation Form Section keyboard_arrow_right" at bounding box center [281, 154] width 390 height 11
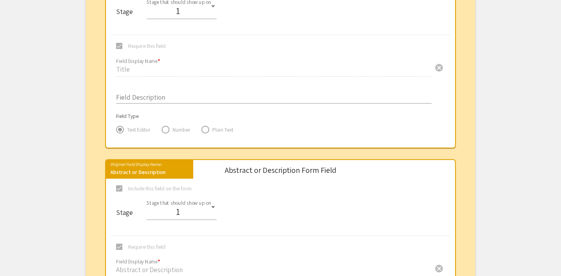
scroll to position [0, 0]
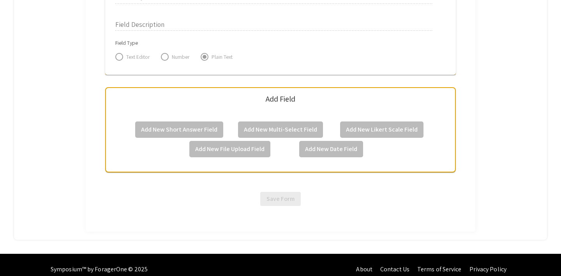
scroll to position [1379, 0]
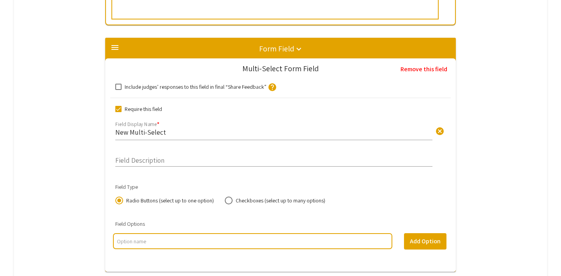
scroll to position [368, 0]
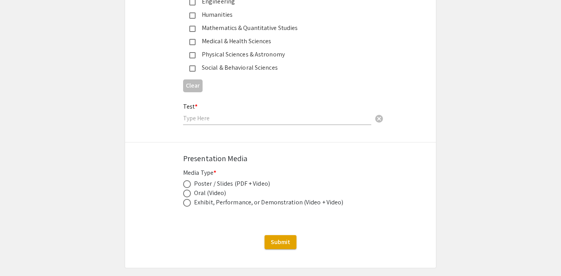
scroll to position [1082, 0]
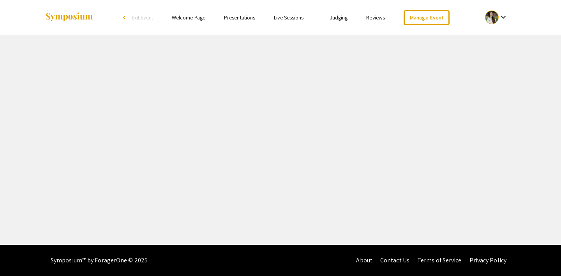
select select "8"
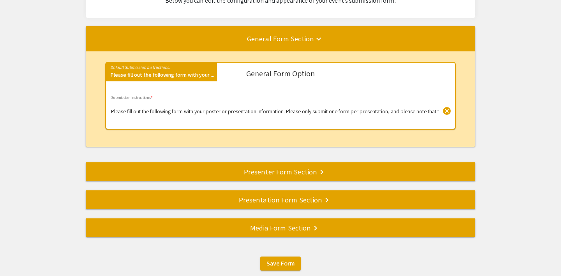
scroll to position [122, 0]
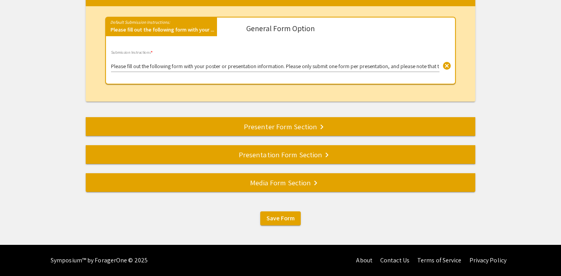
click at [272, 153] on div "Presentation Form Section keyboard_arrow_right" at bounding box center [281, 154] width 390 height 11
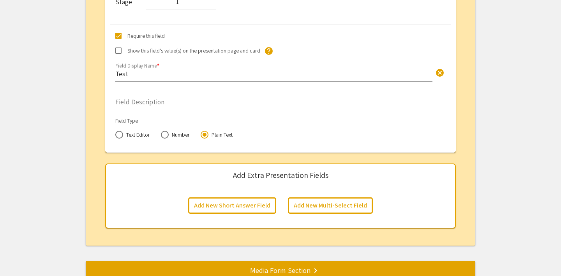
scroll to position [1377, 0]
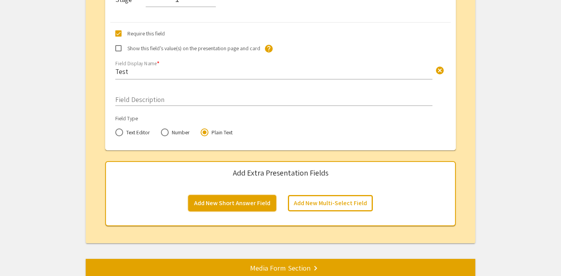
click at [241, 202] on button "Add New Short Answer Field" at bounding box center [232, 203] width 88 height 16
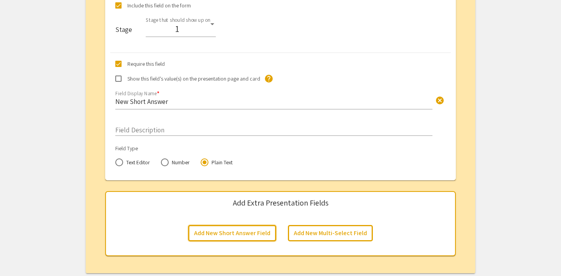
scroll to position [1580, 0]
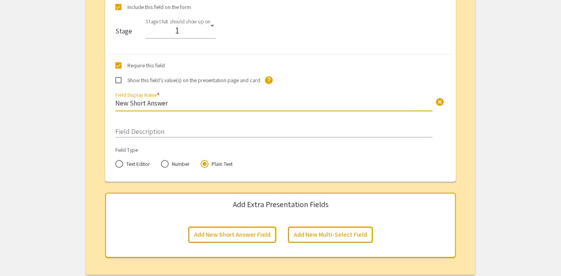
click at [163, 104] on input "New Short Answer" at bounding box center [273, 103] width 317 height 9
type input "New Short AnsweTer"
click at [145, 103] on input "New Short AnsweTer" at bounding box center [273, 103] width 317 height 9
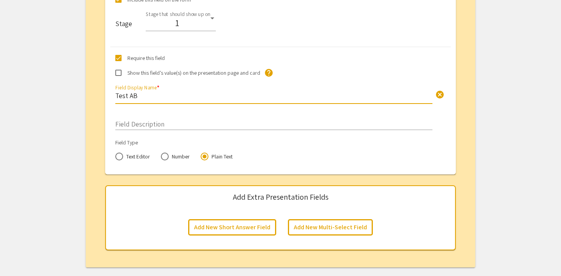
scroll to position [1647, 0]
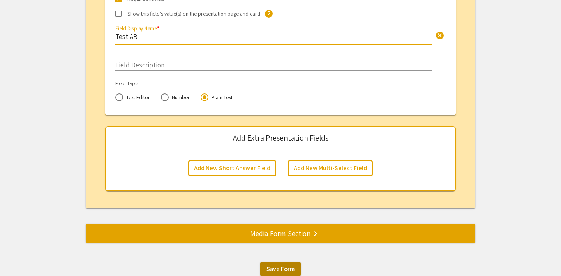
type input "Test AB"
click at [272, 268] on span "Save Form" at bounding box center [281, 269] width 28 height 8
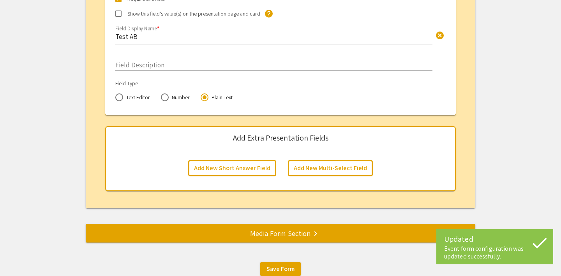
click at [350, 236] on div "Media Form Section keyboard_arrow_right" at bounding box center [281, 233] width 390 height 11
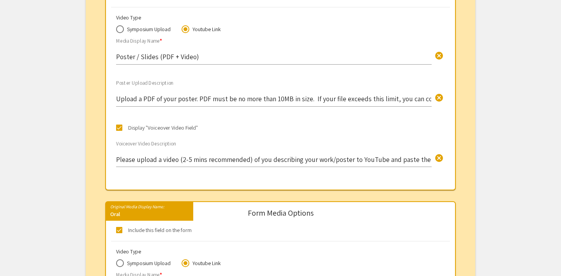
scroll to position [305, 0]
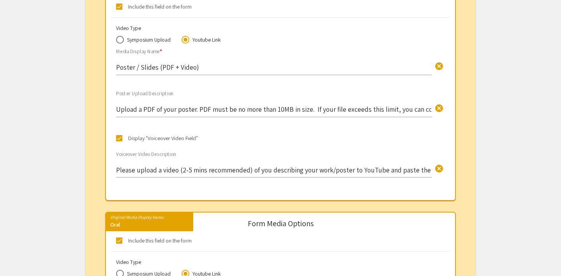
click at [132, 41] on span "Symposium Upload" at bounding box center [147, 40] width 47 height 8
click at [124, 41] on input "Symposium Upload" at bounding box center [120, 40] width 8 height 8
radio input "true"
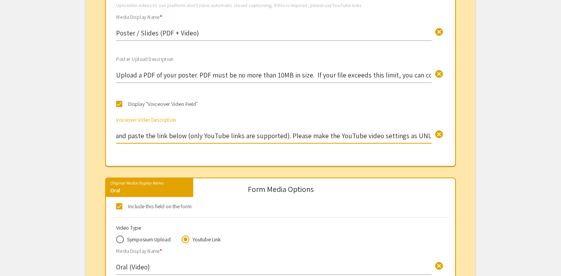
scroll to position [0, 410]
drag, startPoint x: 295, startPoint y: 133, endPoint x: 435, endPoint y: 134, distance: 139.2
click at [432, 134] on div "Please upload a video (2-5 mins recommended) of you describing your work/poster…" at bounding box center [274, 129] width 316 height 28
click at [323, 135] on input "Please upload a video (2-5 mins recommended) of you describing your work/poster…" at bounding box center [274, 135] width 316 height 9
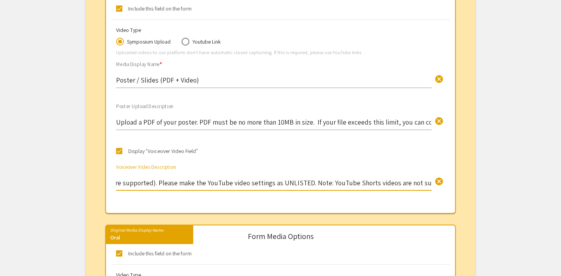
scroll to position [299, 0]
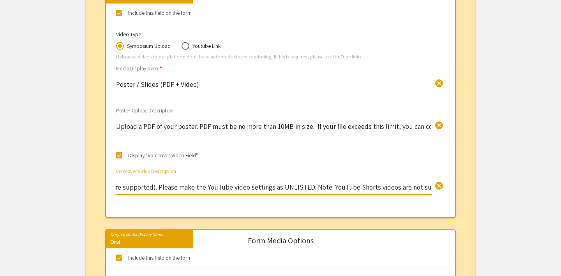
click at [205, 46] on span "Youtube Link" at bounding box center [205, 46] width 32 height 8
click at [189, 46] on input "Youtube Link" at bounding box center [186, 46] width 8 height 8
radio input "true"
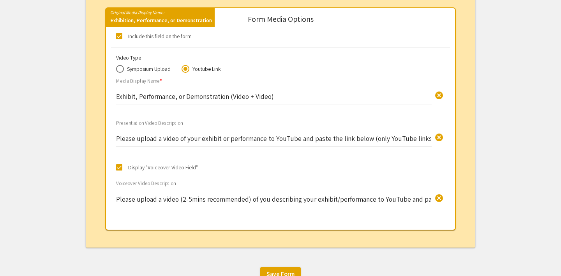
scroll to position [693, 0]
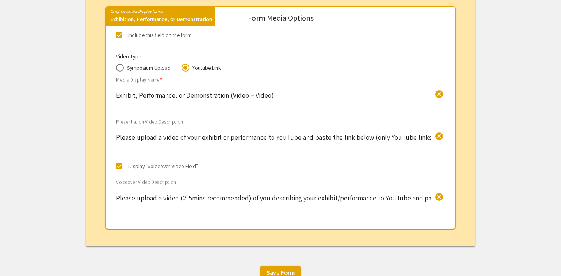
click at [151, 67] on span "Symposium Upload" at bounding box center [147, 68] width 47 height 8
click at [124, 67] on input "Symposium Upload" at bounding box center [120, 68] width 8 height 8
radio input "true"
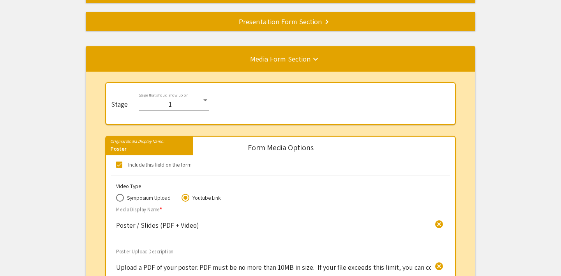
scroll to position [0, 0]
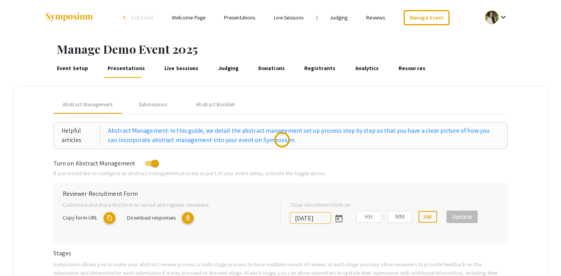
type input "[DATE]"
type input "07"
type input "00"
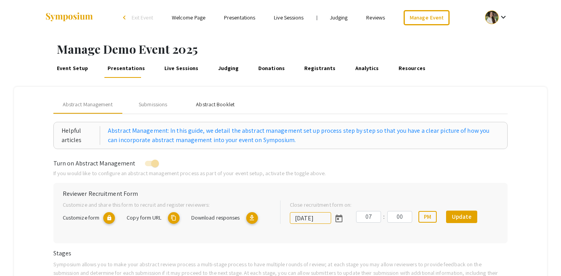
click at [214, 101] on div "Abstract Booklet" at bounding box center [215, 105] width 39 height 8
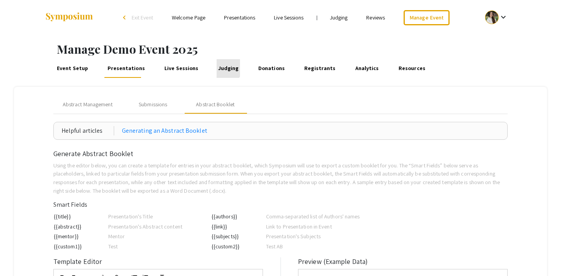
click at [217, 67] on link "Judging" at bounding box center [228, 68] width 23 height 19
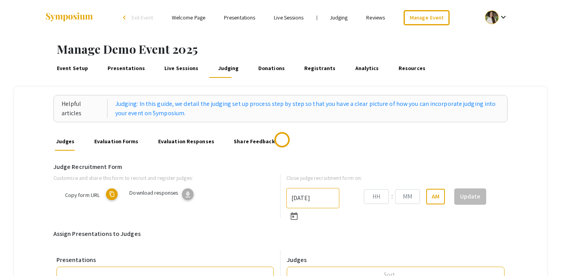
type input "8/31/2025"
type input "07"
type input "43"
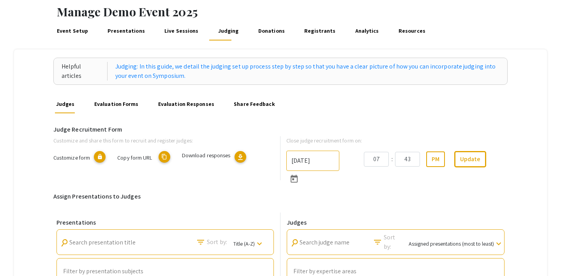
scroll to position [35, 0]
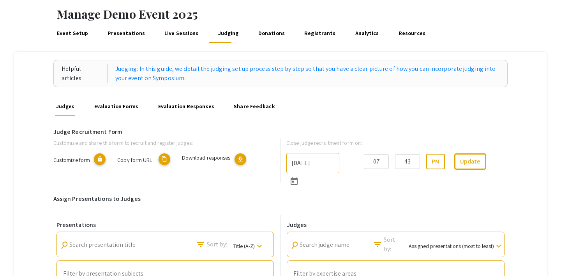
click at [120, 105] on link "Evaluation Forms" at bounding box center [116, 106] width 47 height 19
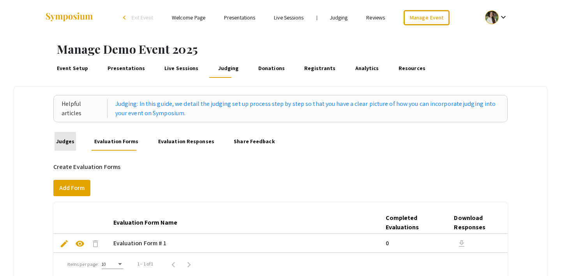
click at [68, 142] on link "Judges" at bounding box center [65, 141] width 21 height 19
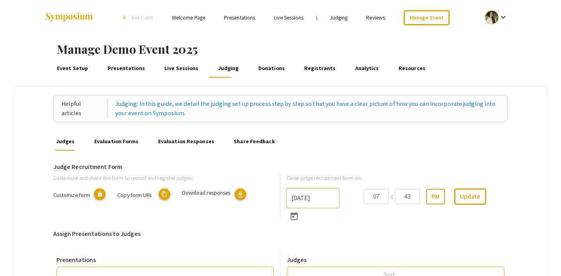
click at [70, 68] on link "Event Setup" at bounding box center [72, 68] width 34 height 19
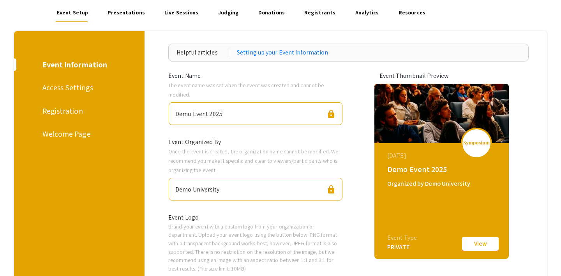
scroll to position [46, 0]
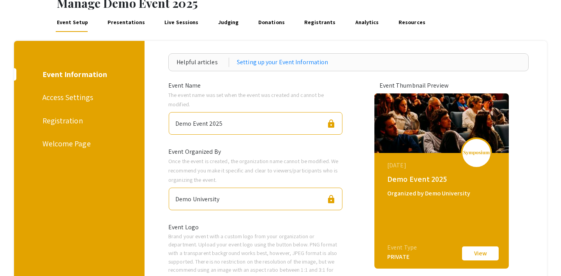
click at [83, 93] on div "Access Settings" at bounding box center [77, 98] width 71 height 12
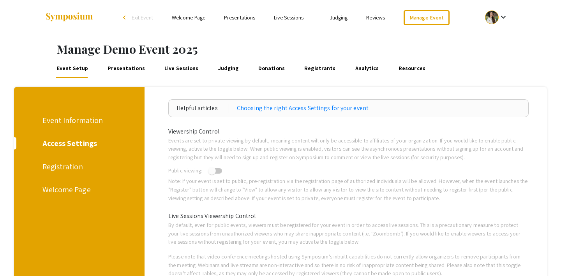
click at [123, 69] on link "Presentations" at bounding box center [126, 68] width 40 height 19
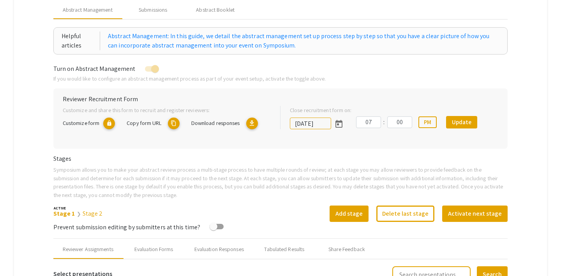
scroll to position [81, 0]
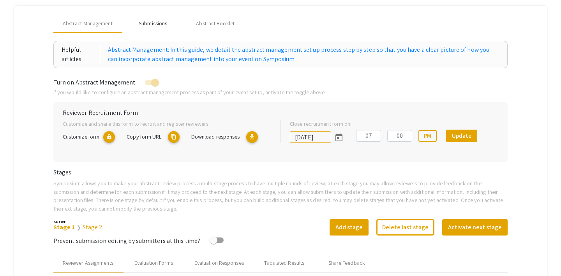
click at [169, 25] on div "Submissions" at bounding box center [153, 23] width 62 height 19
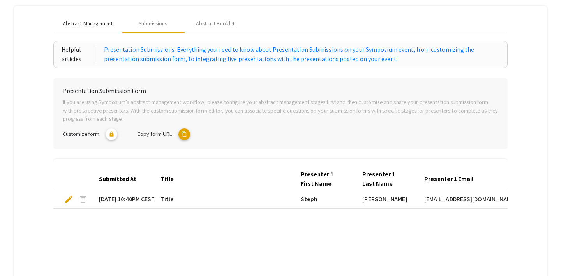
click at [98, 25] on span "Abstract Management" at bounding box center [88, 23] width 50 height 8
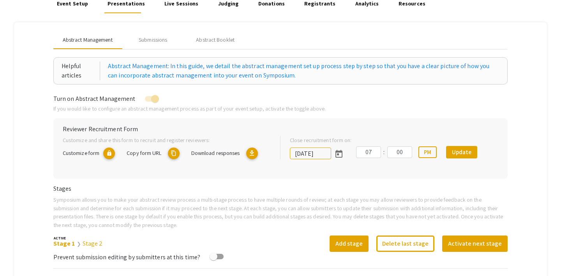
scroll to position [63, 0]
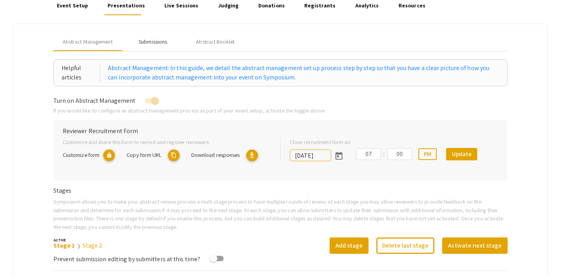
click at [158, 42] on div "Submissions" at bounding box center [153, 42] width 28 height 8
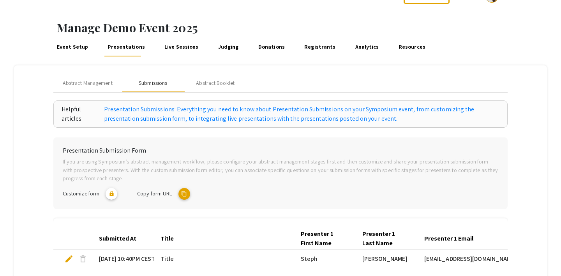
scroll to position [0, 0]
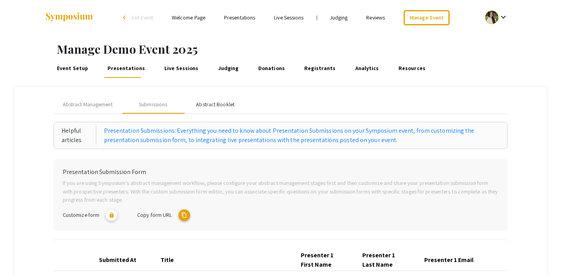
click at [212, 109] on div "Abstract Booklet" at bounding box center [215, 104] width 62 height 19
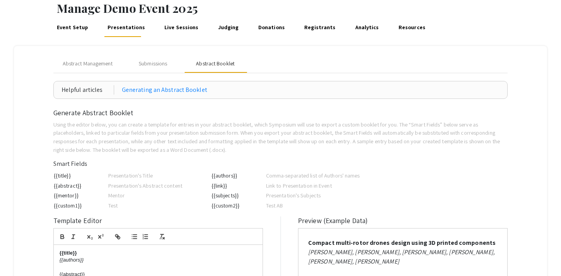
scroll to position [42, 0]
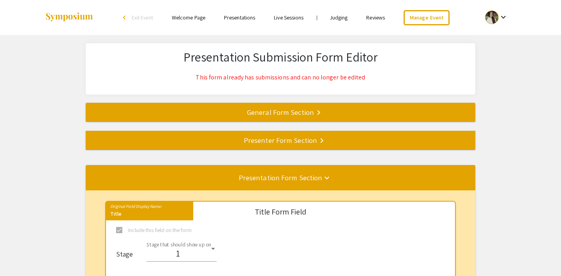
select select "8"
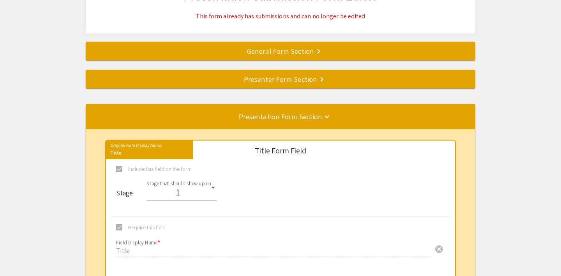
scroll to position [62, 0]
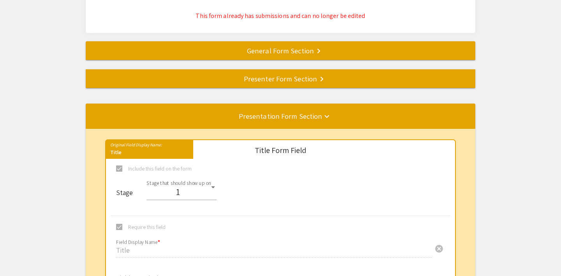
click at [289, 81] on div "Presenter Form Section keyboard_arrow_right" at bounding box center [281, 78] width 390 height 11
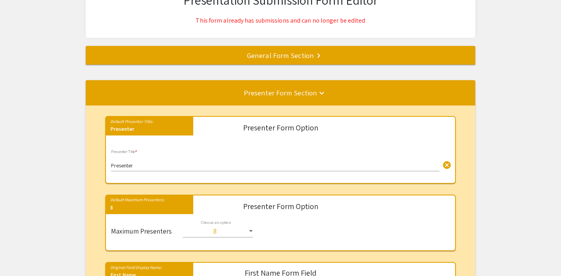
scroll to position [0, 0]
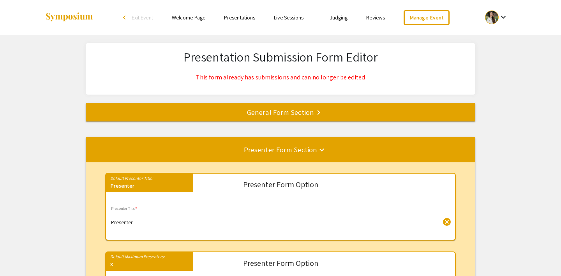
click at [333, 148] on div "Presenter Form Section keyboard_arrow_down" at bounding box center [281, 149] width 390 height 11
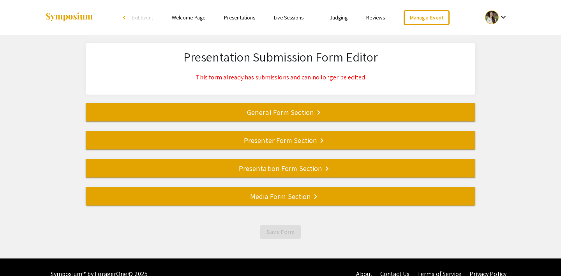
click at [289, 173] on div "Presentation Form Section keyboard_arrow_right" at bounding box center [281, 168] width 390 height 11
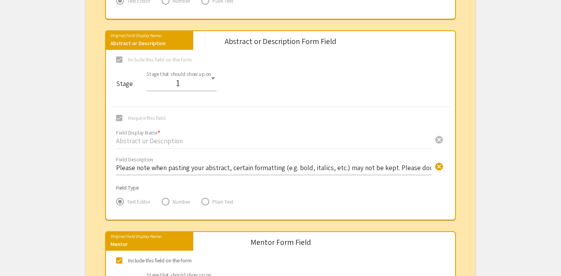
scroll to position [372, 0]
click at [116, 116] on span at bounding box center [119, 118] width 6 height 6
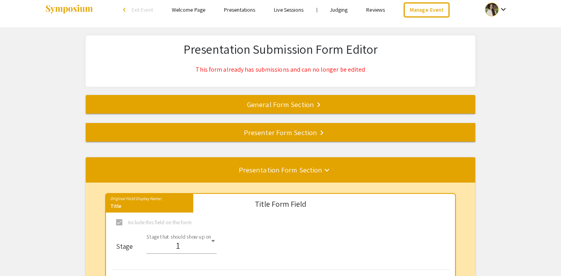
scroll to position [0, 0]
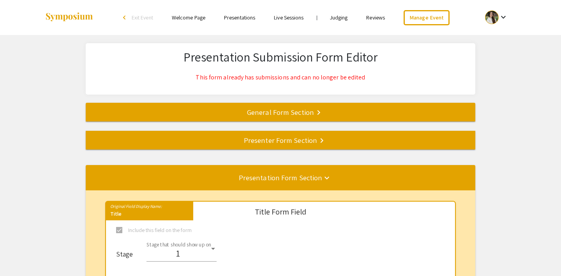
click at [206, 110] on div "General Form Section keyboard_arrow_right" at bounding box center [281, 112] width 390 height 11
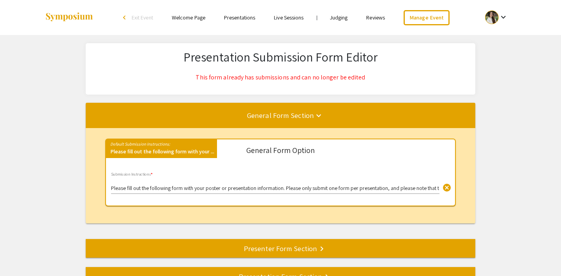
scroll to position [103, 0]
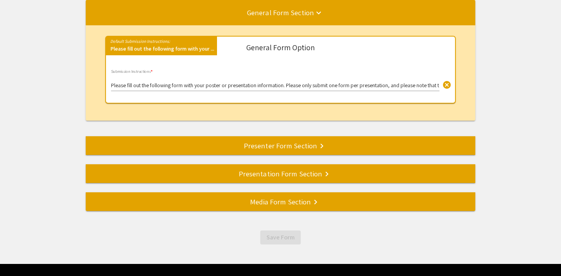
click at [201, 150] on div "Presenter Form Section keyboard_arrow_right" at bounding box center [281, 145] width 390 height 11
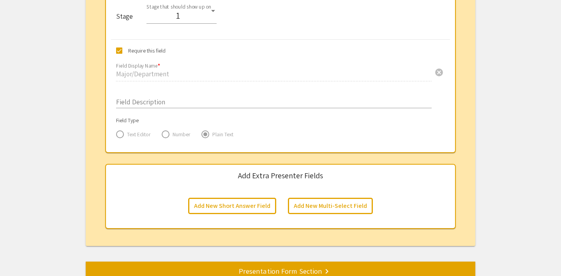
scroll to position [1260, 0]
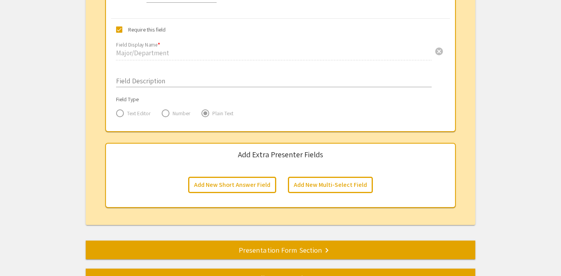
click at [212, 252] on div "Presentation Form Section keyboard_arrow_right" at bounding box center [281, 250] width 390 height 11
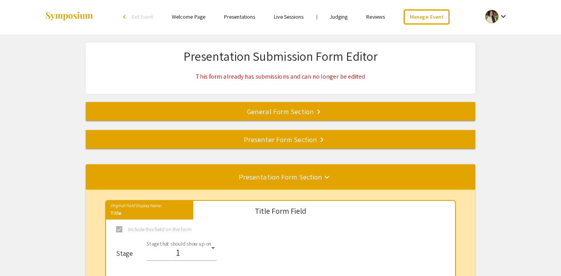
scroll to position [0, 0]
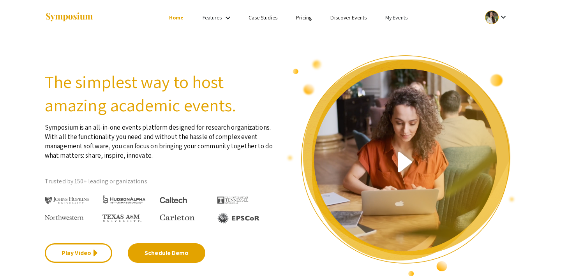
click at [400, 16] on link "My Events" at bounding box center [397, 17] width 22 height 7
click at [415, 35] on button "Events I've organized" at bounding box center [409, 34] width 67 height 19
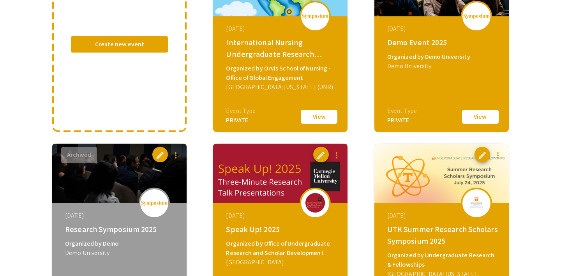
scroll to position [114, 0]
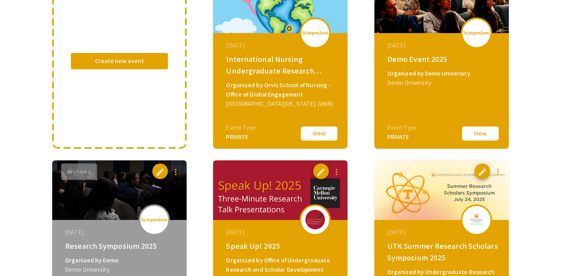
click at [468, 131] on button "View" at bounding box center [480, 134] width 39 height 16
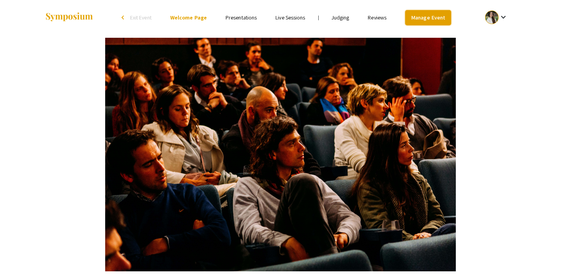
click at [412, 18] on link "Manage Event" at bounding box center [428, 17] width 46 height 15
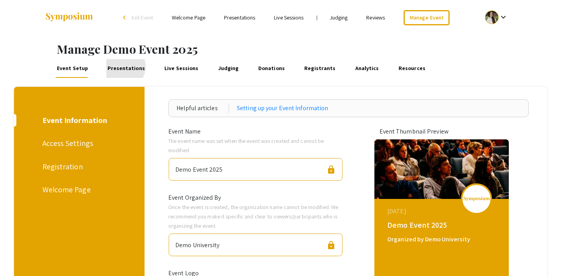
click at [121, 67] on link "Presentations" at bounding box center [126, 68] width 40 height 19
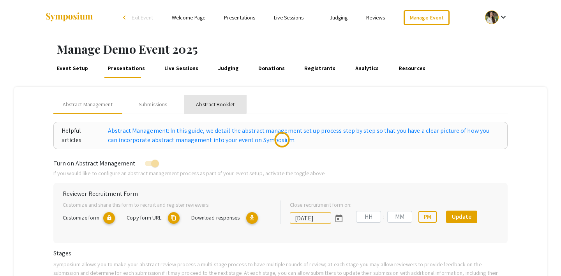
click at [212, 101] on div "Abstract Booklet" at bounding box center [215, 105] width 39 height 8
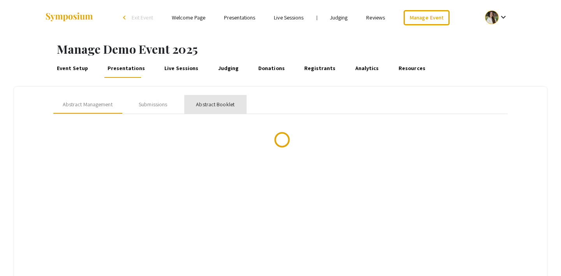
type input "[DATE]"
type input "07"
type input "00"
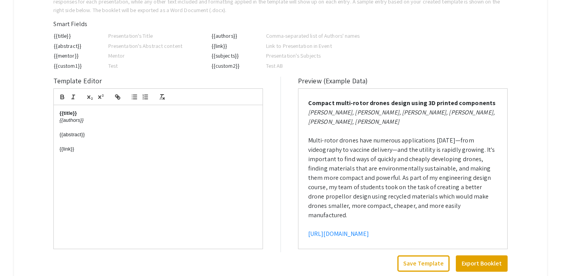
scroll to position [174, 0]
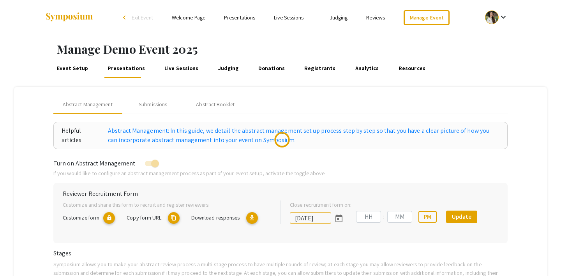
type input "[DATE]"
type input "07"
type input "00"
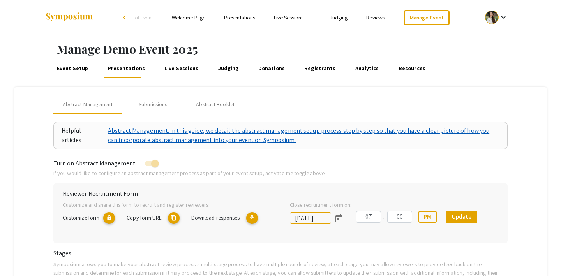
scroll to position [4, 0]
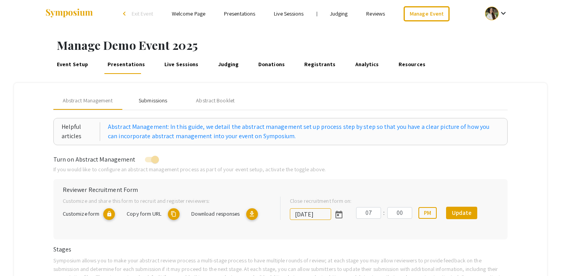
click at [155, 101] on div "Submissions" at bounding box center [153, 101] width 28 height 8
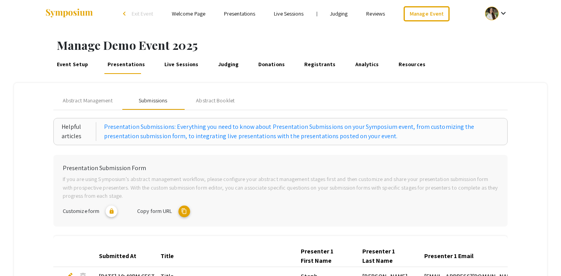
scroll to position [74, 0]
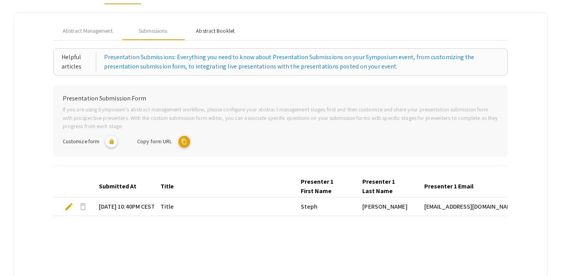
click at [219, 30] on div "Abstract Booklet" at bounding box center [215, 31] width 39 height 8
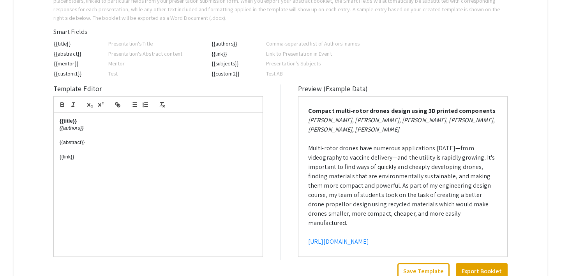
scroll to position [0, 0]
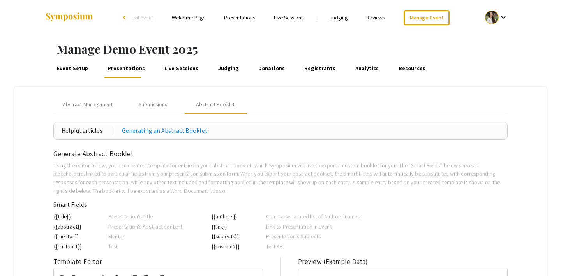
click at [83, 65] on link "Event Setup" at bounding box center [72, 68] width 34 height 19
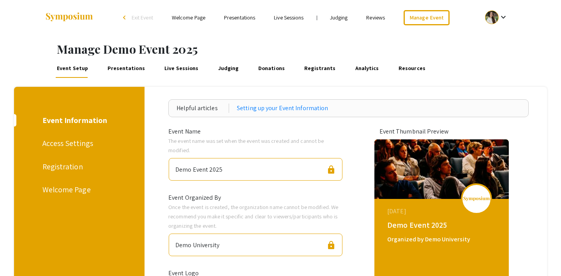
click at [60, 163] on div "Registration" at bounding box center [77, 167] width 71 height 12
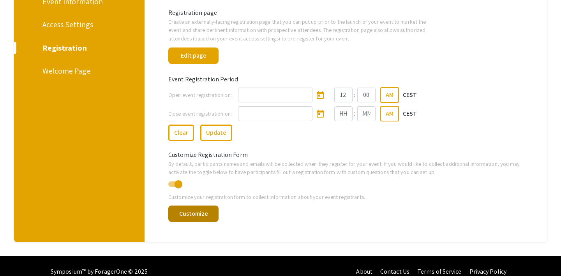
scroll to position [120, 0]
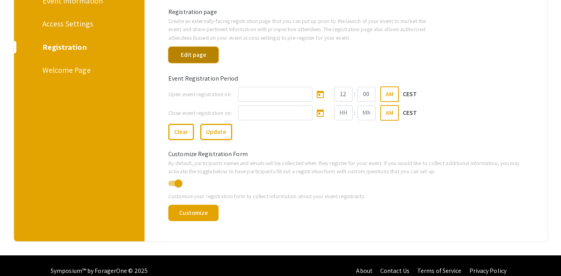
click at [190, 52] on button "Edit page" at bounding box center [193, 55] width 50 height 16
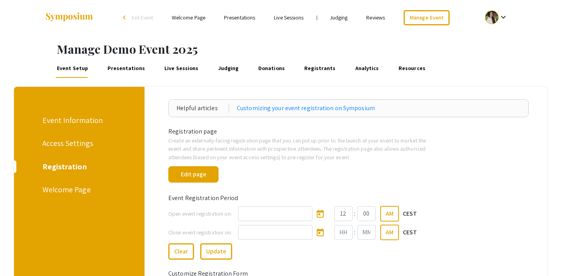
scroll to position [120, 0]
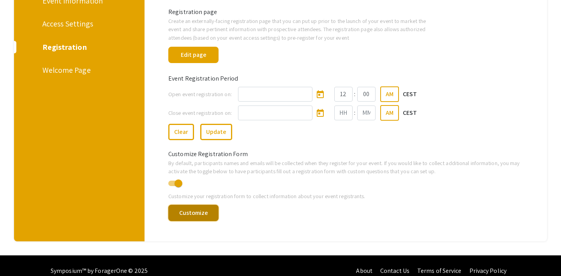
click at [194, 209] on button "Customize" at bounding box center [193, 213] width 50 height 16
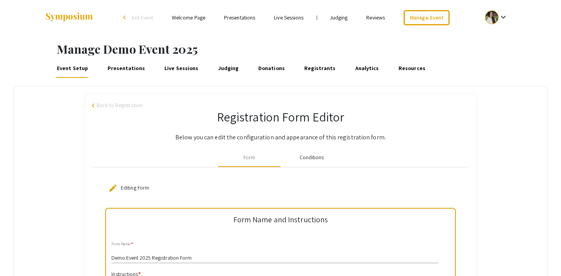
click at [304, 156] on div "Conditions" at bounding box center [312, 158] width 25 height 8
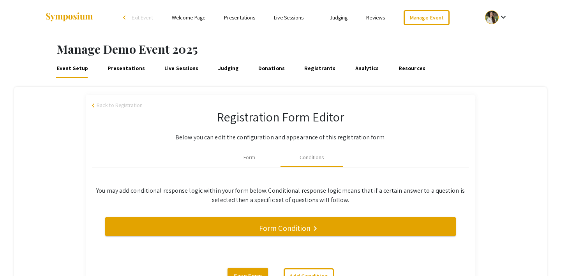
click at [115, 104] on span "Back to Registration" at bounding box center [120, 105] width 46 height 8
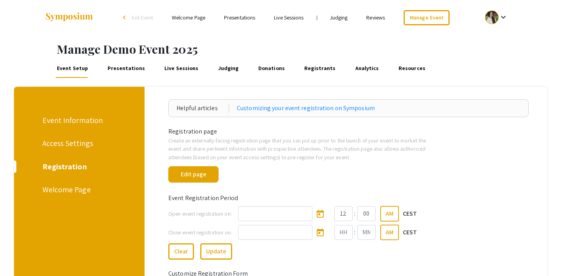
click at [67, 143] on div "Access Settings" at bounding box center [77, 144] width 71 height 12
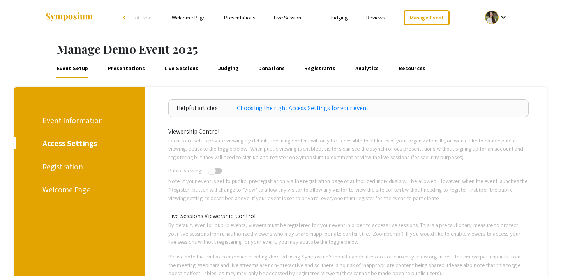
click at [132, 67] on link "Presentations" at bounding box center [126, 68] width 40 height 19
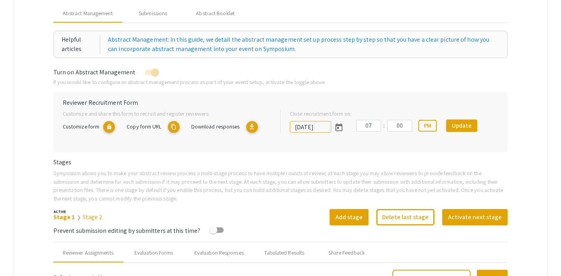
scroll to position [90, 0]
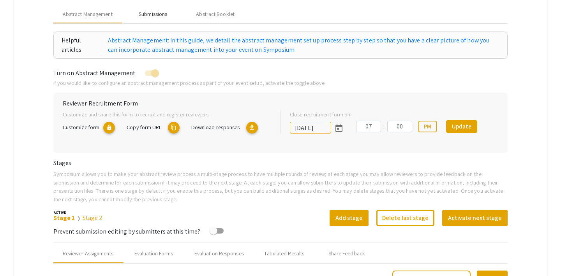
click at [140, 10] on div "Submissions" at bounding box center [153, 14] width 28 height 8
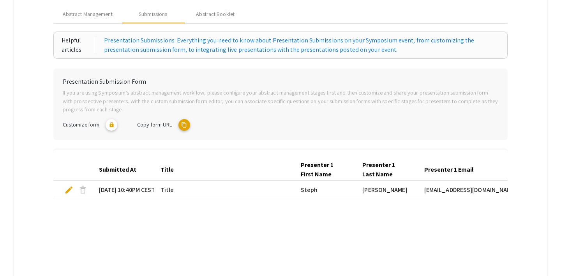
click at [187, 124] on mat-icon "content_copy" at bounding box center [185, 125] width 12 height 12
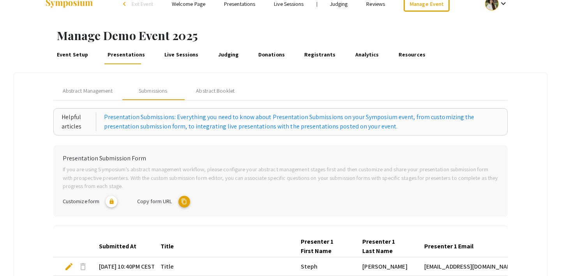
scroll to position [0, 0]
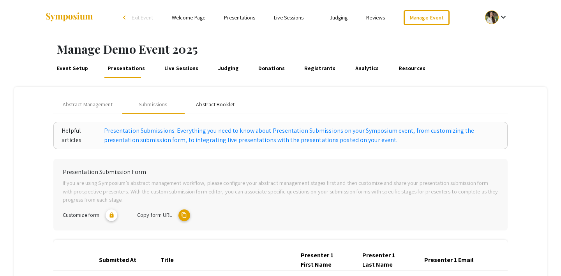
click at [205, 105] on div "Abstract Booklet" at bounding box center [215, 105] width 39 height 8
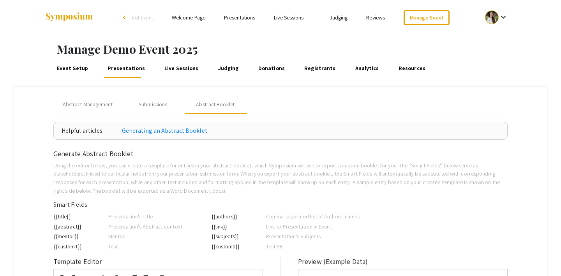
click at [354, 67] on link "Analytics" at bounding box center [367, 68] width 27 height 19
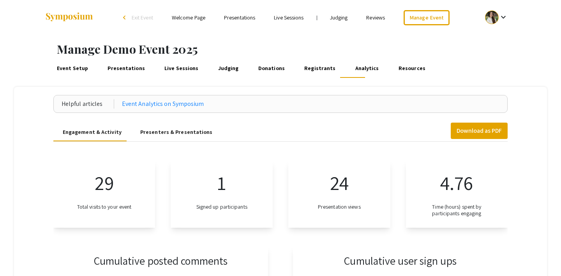
click at [169, 133] on div "Presenters & Presentations" at bounding box center [176, 132] width 73 height 8
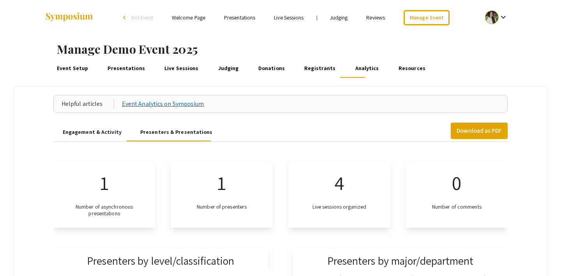
click at [175, 106] on link "Event Analytics on Symposium" at bounding box center [163, 103] width 82 height 9
click at [108, 61] on link "Presentations" at bounding box center [126, 68] width 40 height 19
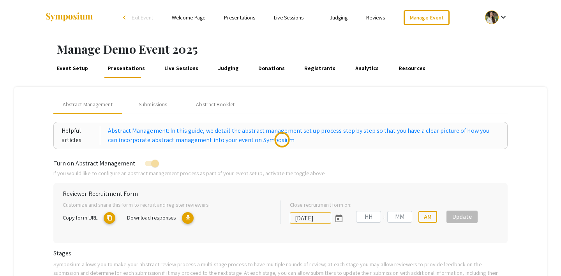
click at [78, 69] on link "Event Setup" at bounding box center [72, 68] width 34 height 19
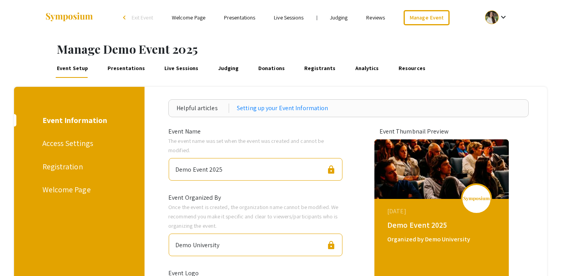
click at [117, 71] on link "Presentations" at bounding box center [126, 68] width 40 height 19
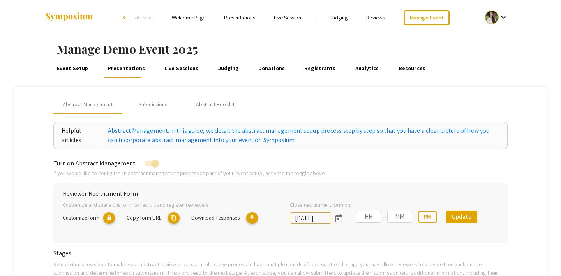
type input "8/1/2025"
type input "07"
type input "00"
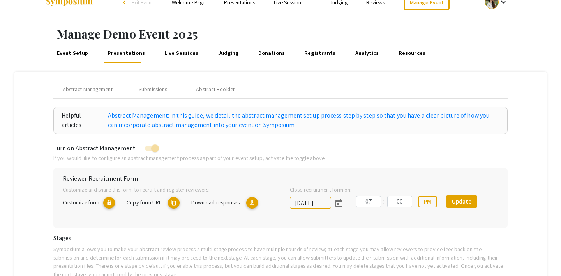
scroll to position [18, 0]
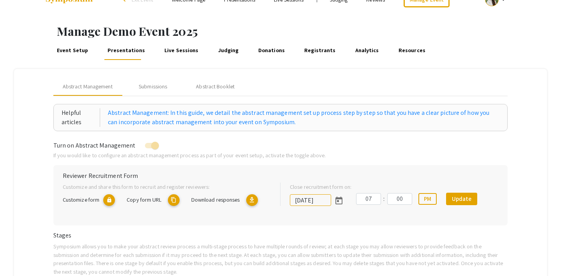
click at [220, 55] on link "Judging" at bounding box center [228, 50] width 23 height 19
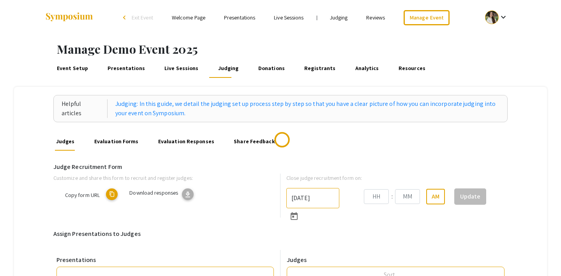
type input "8/31/2025"
type input "07"
type input "43"
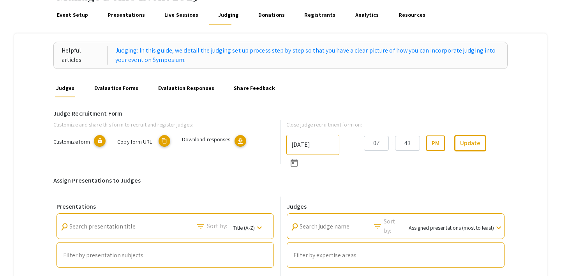
scroll to position [57, 0]
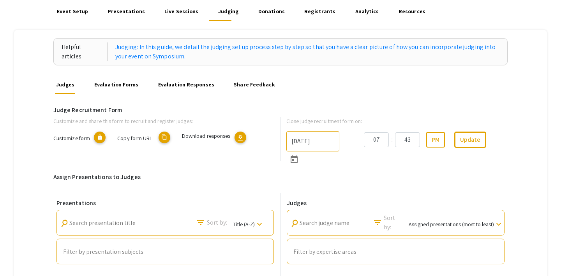
click at [122, 13] on link "Presentations" at bounding box center [126, 11] width 40 height 19
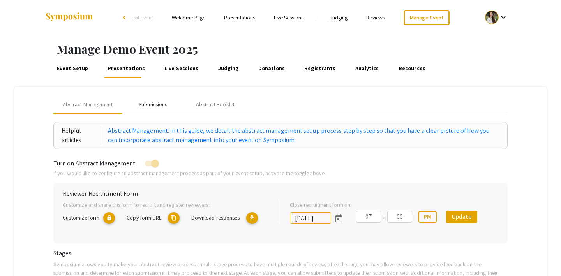
click at [161, 103] on div "Submissions" at bounding box center [153, 105] width 28 height 8
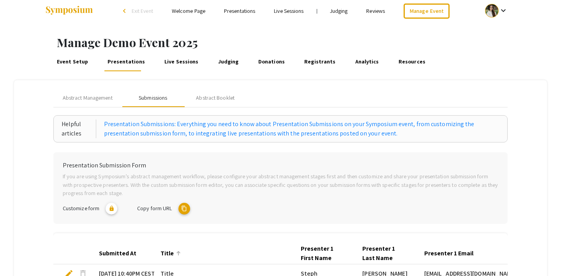
scroll to position [0, 0]
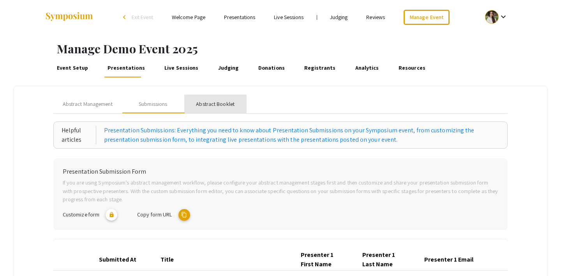
click at [202, 107] on div "Abstract Booklet" at bounding box center [215, 104] width 39 height 8
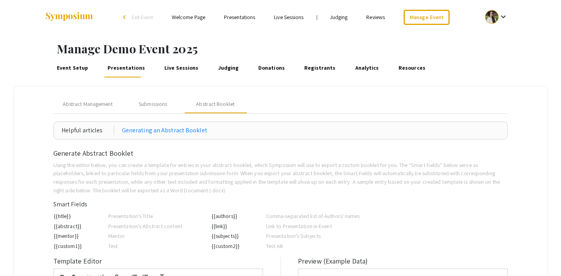
click at [187, 70] on link "Live Sessions" at bounding box center [181, 68] width 37 height 19
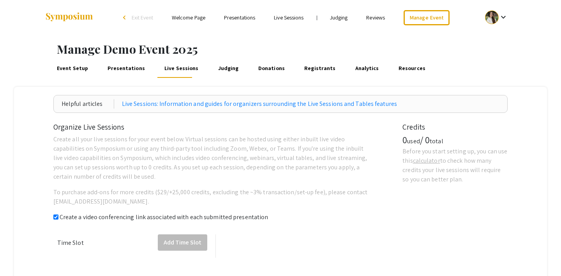
checkbox input "true"
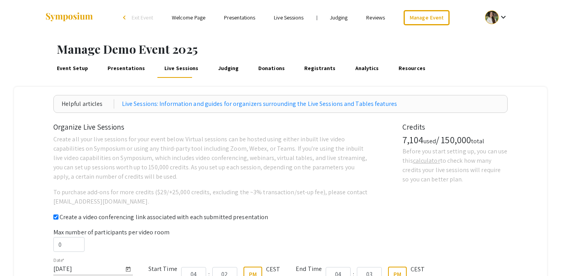
click at [397, 68] on link "Resources" at bounding box center [412, 68] width 30 height 19
click at [354, 69] on link "Analytics" at bounding box center [367, 68] width 27 height 19
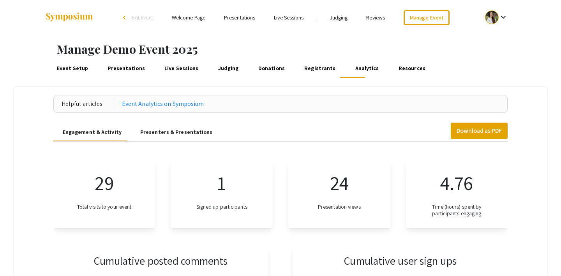
click at [305, 67] on link "Registrants" at bounding box center [320, 68] width 34 height 19
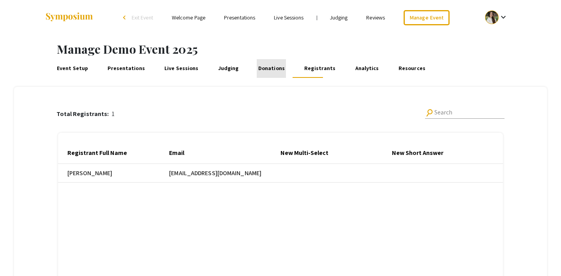
click at [266, 69] on link "Donations" at bounding box center [271, 68] width 29 height 19
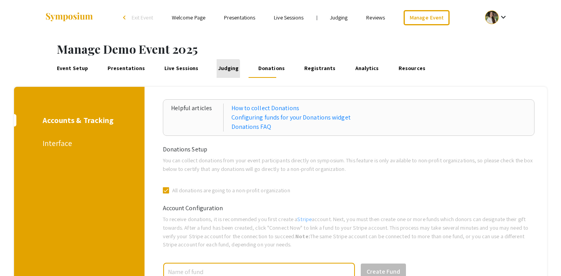
click at [217, 71] on link "Judging" at bounding box center [228, 68] width 23 height 19
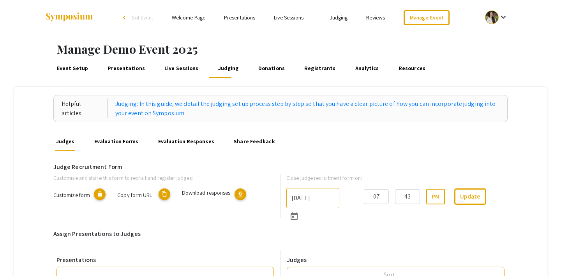
click at [168, 69] on link "Live Sessions" at bounding box center [181, 68] width 37 height 19
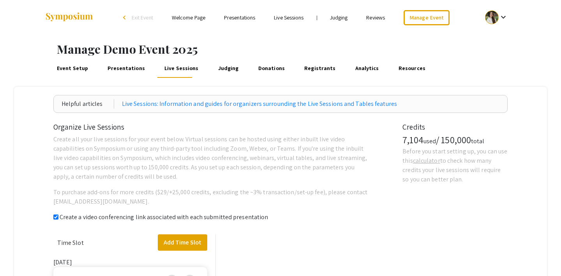
checkbox input "true"
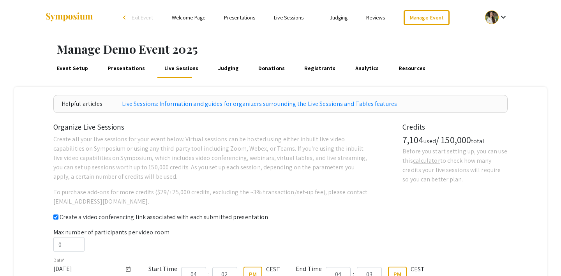
click at [127, 70] on link "Presentations" at bounding box center [126, 68] width 40 height 19
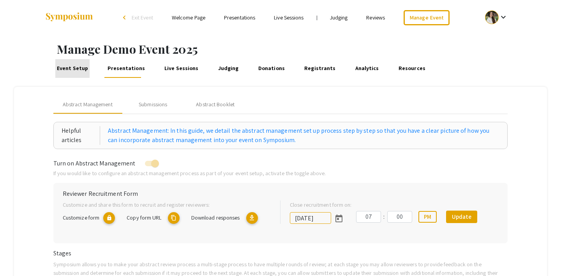
click at [74, 70] on link "Event Setup" at bounding box center [72, 68] width 34 height 19
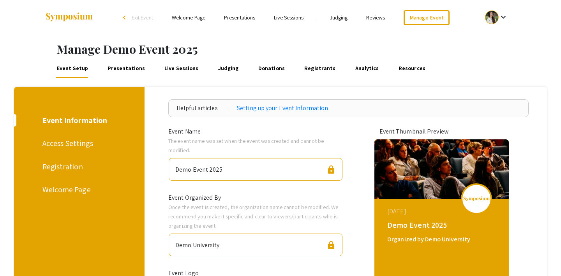
click at [64, 165] on div "Registration" at bounding box center [77, 167] width 71 height 12
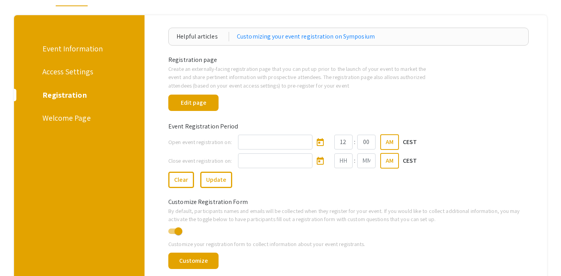
scroll to position [67, 0]
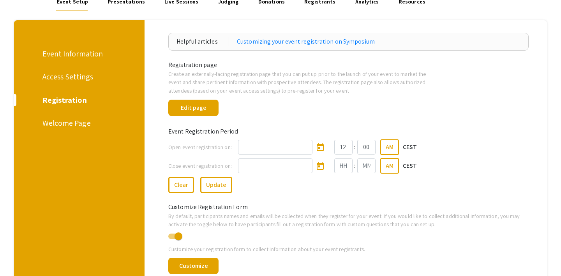
click at [65, 81] on div "Access Settings" at bounding box center [77, 77] width 71 height 12
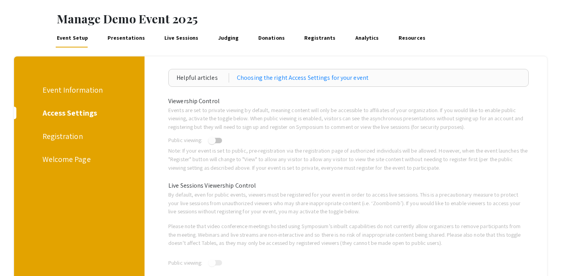
scroll to position [37, 0]
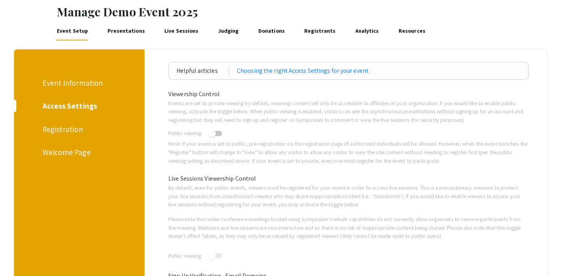
click at [75, 85] on div "Event Information" at bounding box center [77, 83] width 71 height 12
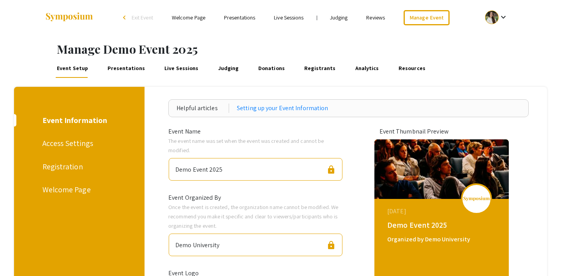
click at [126, 67] on link "Presentations" at bounding box center [126, 68] width 40 height 19
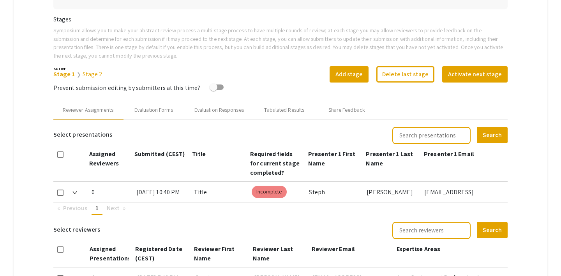
scroll to position [247, 0]
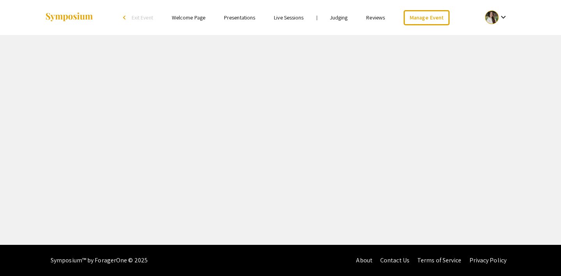
select select "8"
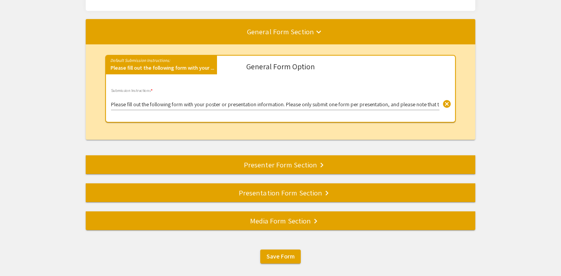
scroll to position [85, 0]
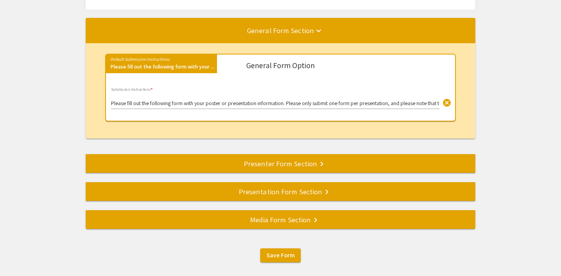
click at [293, 169] on div "Presenter Form Section keyboard_arrow_right" at bounding box center [281, 163] width 390 height 11
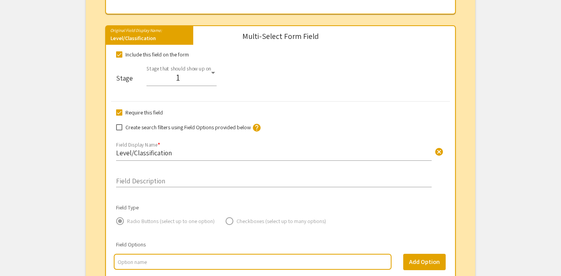
scroll to position [787, 0]
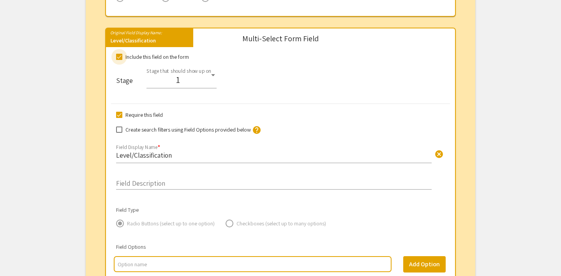
click at [118, 55] on span at bounding box center [119, 57] width 6 height 6
click at [119, 60] on input "Include this field on the form" at bounding box center [119, 60] width 0 height 0
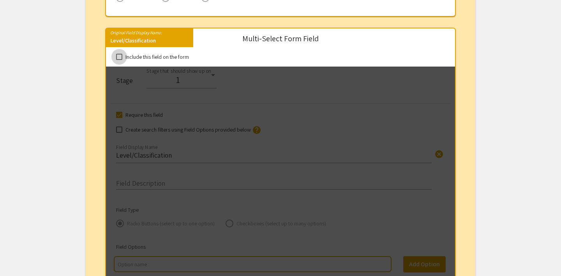
click at [118, 55] on span at bounding box center [119, 57] width 6 height 6
click at [119, 60] on input "Include this field on the form" at bounding box center [119, 60] width 0 height 0
checkbox input "true"
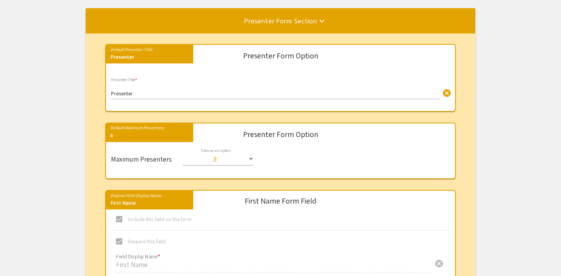
scroll to position [0, 0]
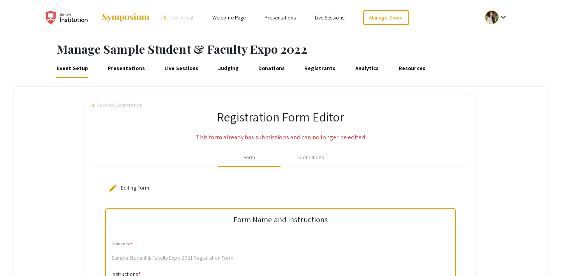
click at [117, 69] on link "Presentations" at bounding box center [126, 68] width 40 height 19
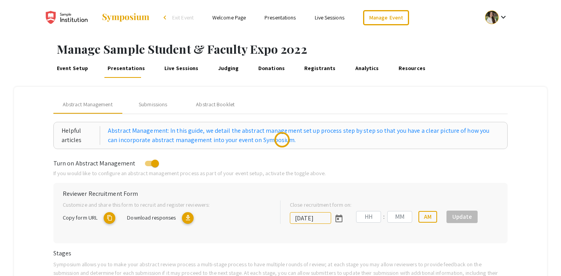
click at [72, 64] on link "Event Setup" at bounding box center [72, 68] width 34 height 19
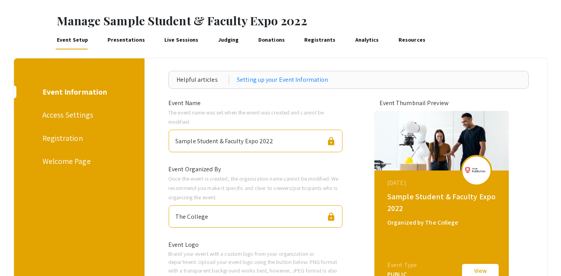
scroll to position [33, 0]
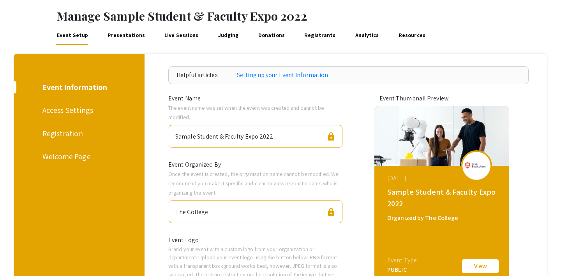
click at [65, 131] on div "Registration" at bounding box center [77, 134] width 71 height 12
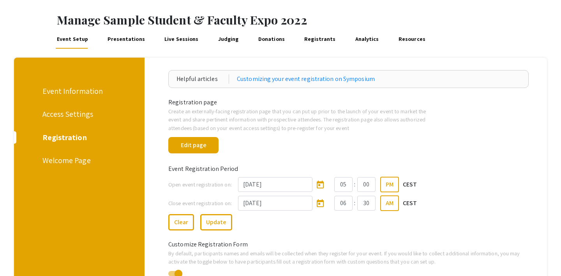
scroll to position [14, 0]
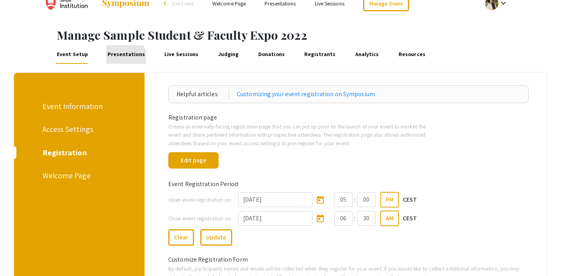
click at [120, 58] on link "Presentations" at bounding box center [126, 54] width 40 height 19
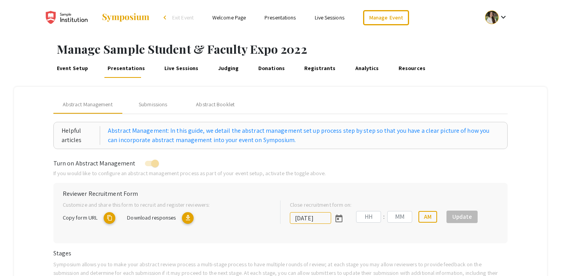
type input "7/8/2022"
type input "09"
type input "00"
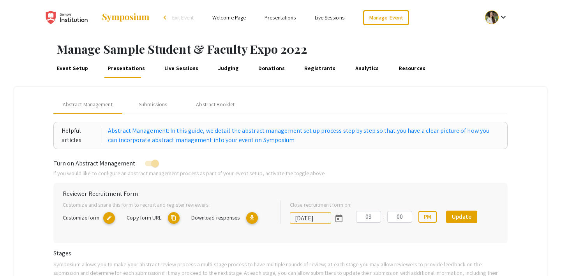
scroll to position [11, 0]
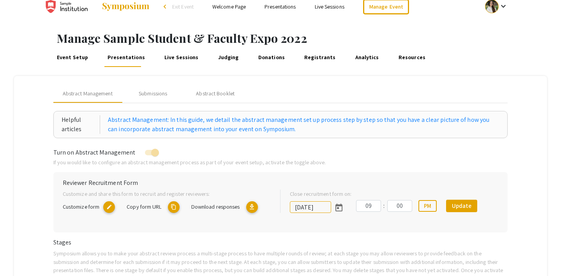
click at [217, 60] on link "Judging" at bounding box center [228, 57] width 23 height 19
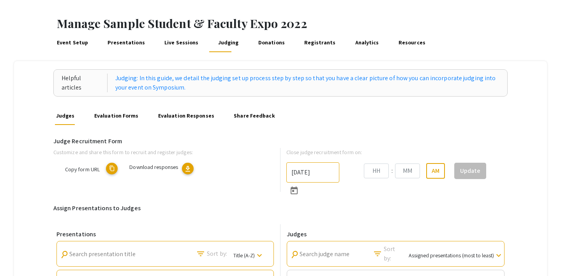
type input "6/6/2025"
type input "09"
type input "00"
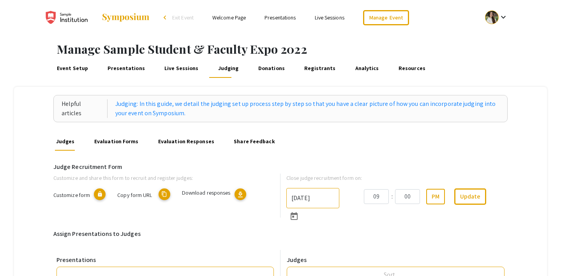
click at [109, 141] on link "Evaluation Forms" at bounding box center [116, 141] width 47 height 19
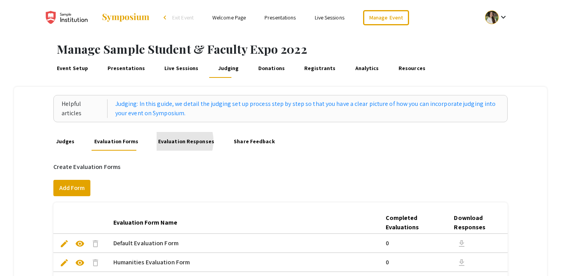
click at [170, 141] on link "Evaluation Responses" at bounding box center [186, 141] width 59 height 19
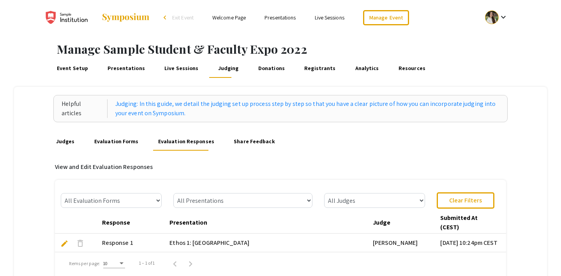
click at [239, 141] on link "Share Feedback" at bounding box center [255, 141] width 44 height 19
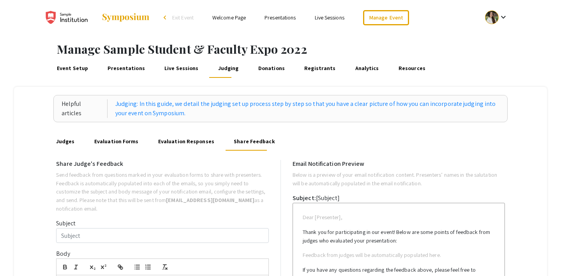
click at [312, 67] on link "Registrants" at bounding box center [320, 68] width 34 height 19
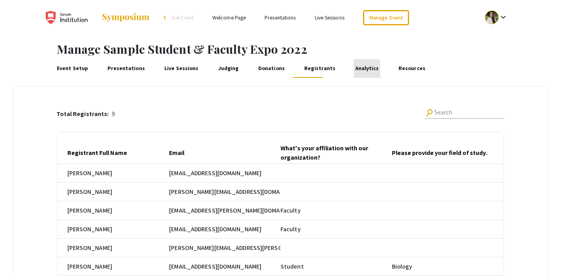
click at [354, 71] on link "Analytics" at bounding box center [367, 68] width 27 height 19
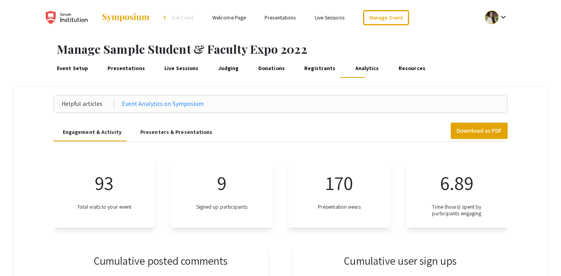
click at [397, 67] on link "Resources" at bounding box center [412, 68] width 30 height 19
click at [76, 68] on link "Event Setup" at bounding box center [72, 68] width 34 height 19
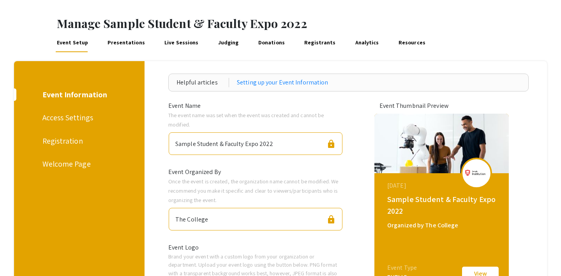
scroll to position [31, 0]
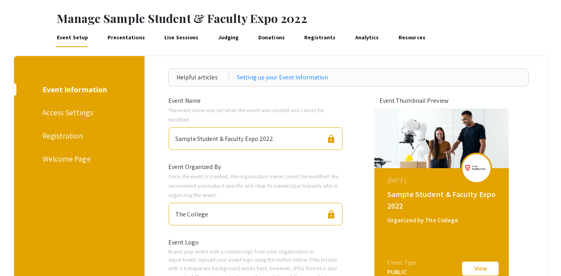
click at [68, 135] on div "Registration" at bounding box center [77, 136] width 71 height 12
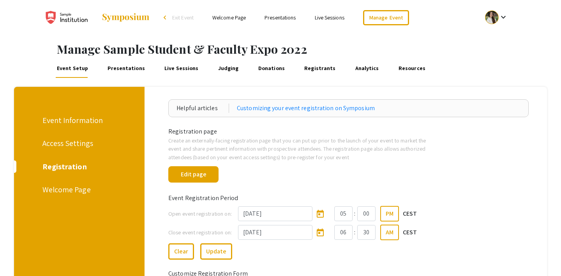
click at [120, 69] on link "Presentations" at bounding box center [126, 68] width 40 height 19
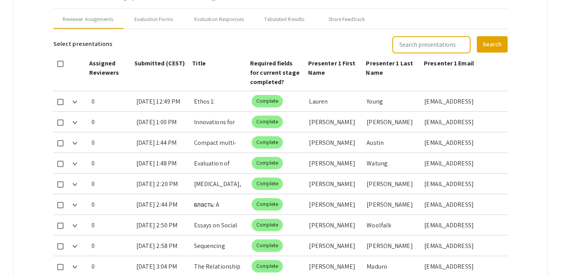
scroll to position [320, 0]
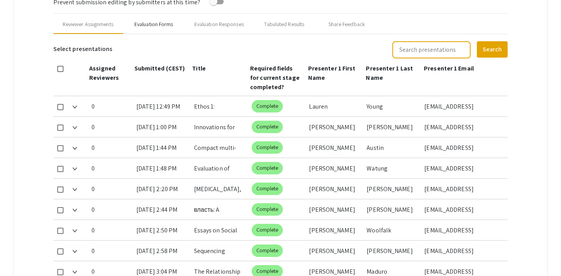
click at [153, 31] on div "Evaluation Forms" at bounding box center [154, 24] width 62 height 19
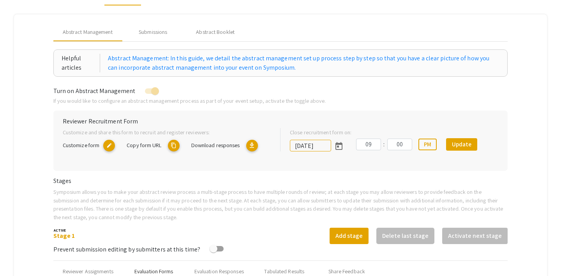
scroll to position [0, 0]
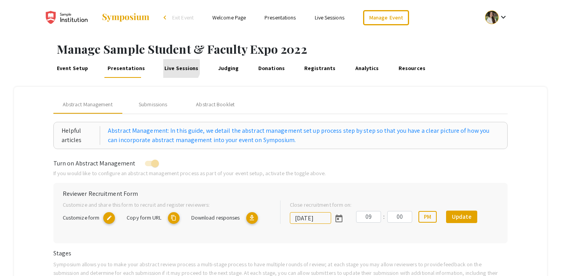
click at [174, 67] on link "Live Sessions" at bounding box center [181, 68] width 37 height 19
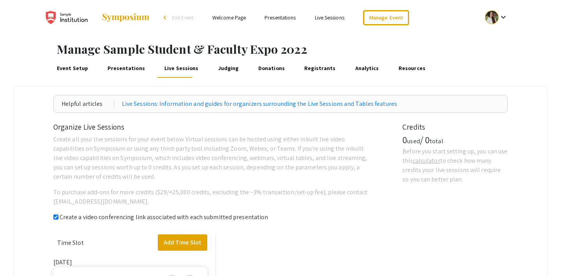
checkbox input "true"
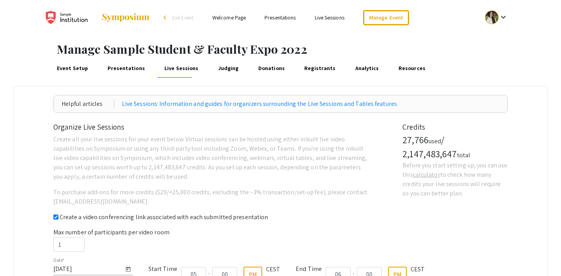
click at [67, 66] on link "Event Setup" at bounding box center [72, 68] width 34 height 19
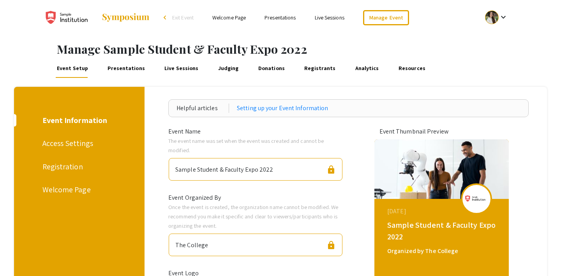
click at [397, 71] on link "Resources" at bounding box center [412, 68] width 30 height 19
click at [354, 68] on link "Analytics" at bounding box center [367, 68] width 27 height 19
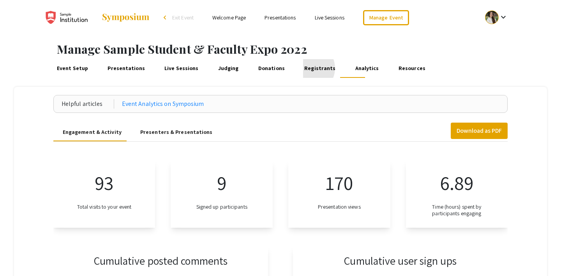
click at [303, 68] on link "Registrants" at bounding box center [320, 68] width 34 height 19
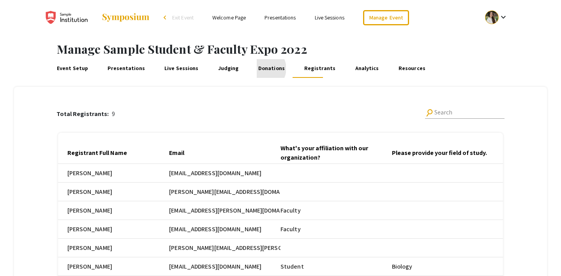
click at [257, 69] on link "Donations" at bounding box center [271, 68] width 29 height 19
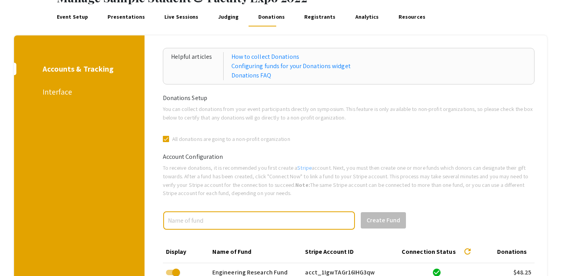
scroll to position [30, 0]
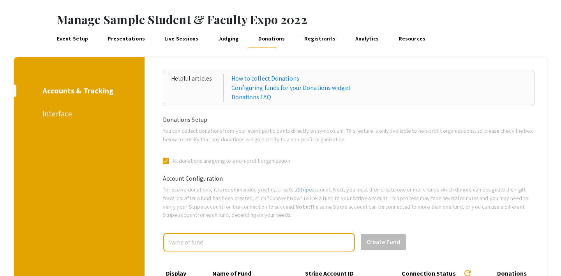
click at [217, 41] on link "Judging" at bounding box center [228, 39] width 23 height 19
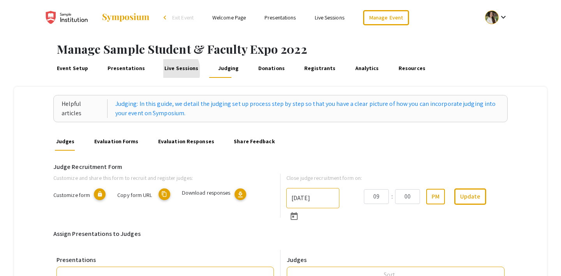
click at [164, 71] on link "Live Sessions" at bounding box center [181, 68] width 37 height 19
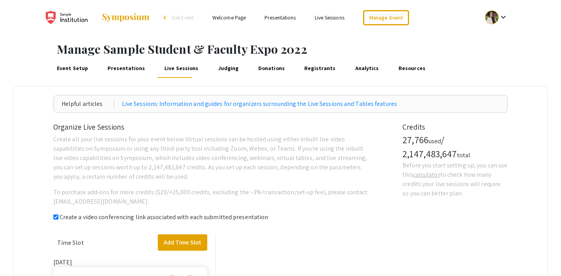
checkbox input "true"
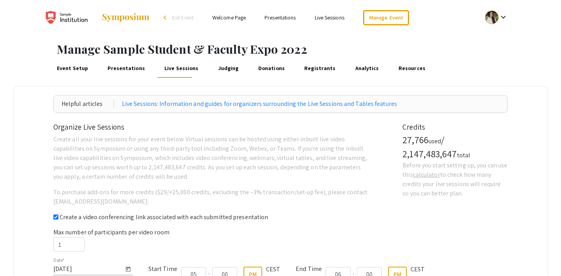
click at [127, 67] on link "Presentations" at bounding box center [126, 68] width 40 height 19
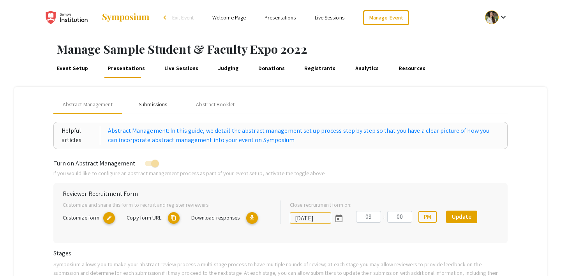
click at [156, 107] on div "Submissions" at bounding box center [153, 105] width 28 height 8
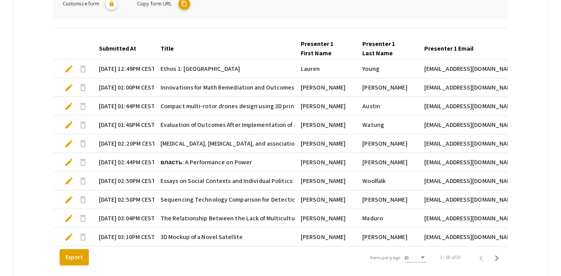
scroll to position [255, 0]
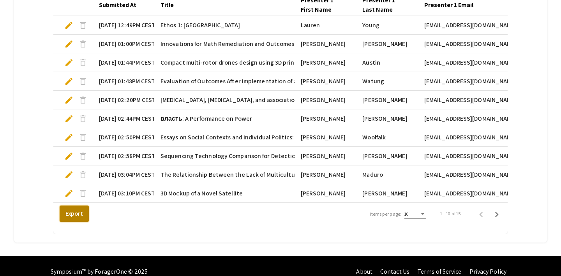
click at [73, 213] on button "Export" at bounding box center [74, 214] width 29 height 16
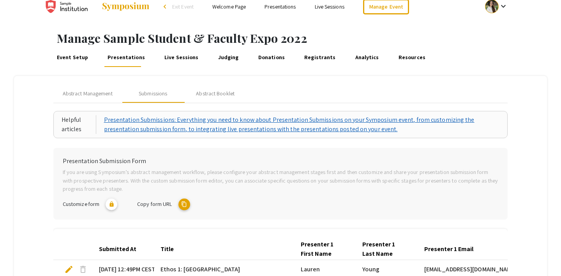
scroll to position [0, 0]
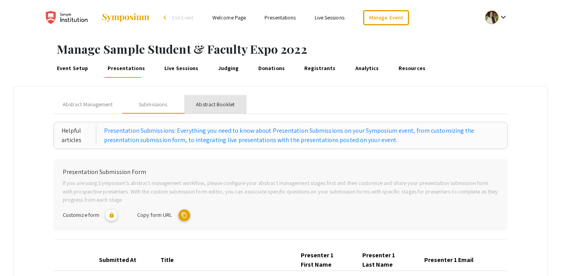
click at [217, 99] on div "Abstract Booklet" at bounding box center [215, 104] width 62 height 19
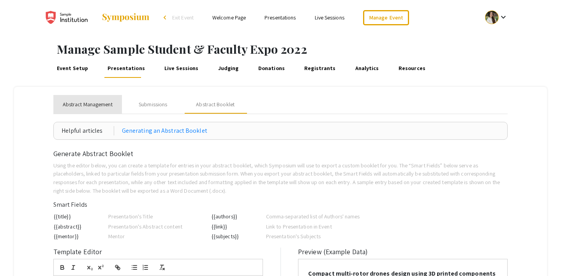
click at [96, 105] on span "Abstract Management" at bounding box center [88, 105] width 50 height 8
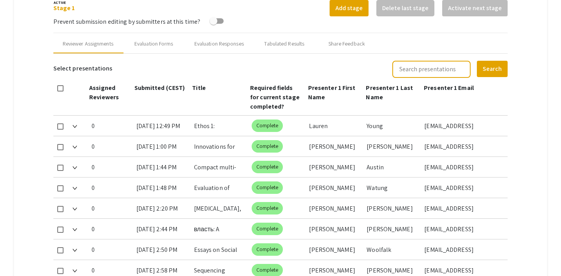
scroll to position [230, 0]
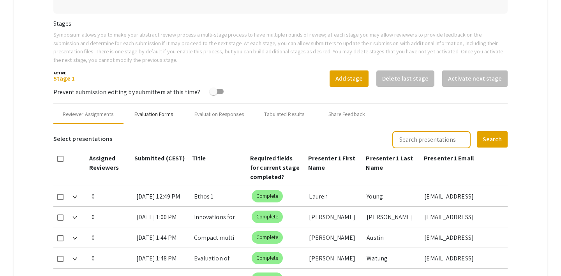
click at [152, 112] on div "Evaluation Forms" at bounding box center [153, 114] width 39 height 8
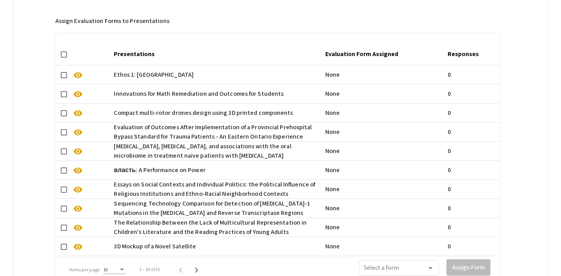
scroll to position [234, 0]
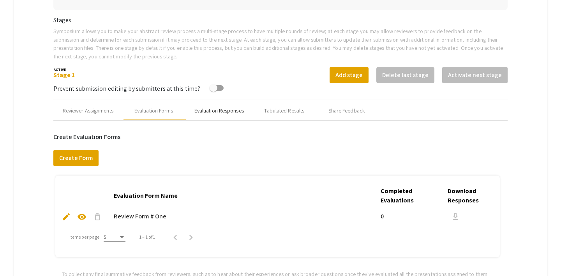
click at [211, 108] on div "Evaluation Responses" at bounding box center [220, 111] width 50 height 8
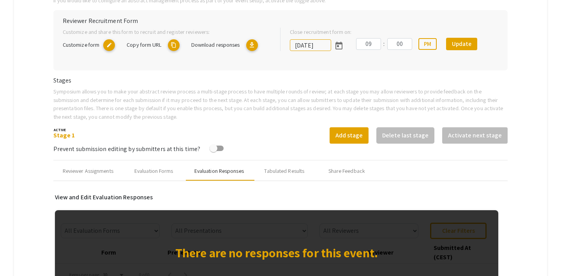
scroll to position [157, 0]
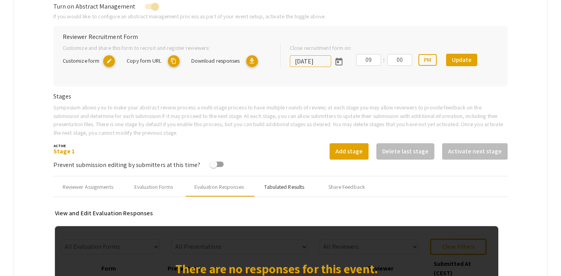
click at [284, 187] on div "Tabulated Results" at bounding box center [284, 187] width 40 height 8
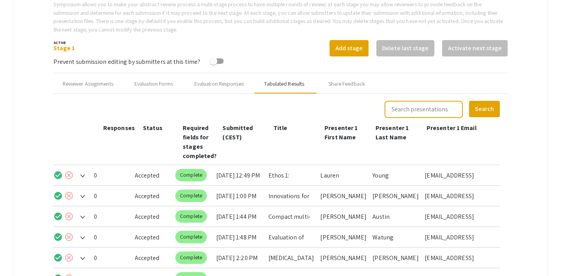
scroll to position [280, 0]
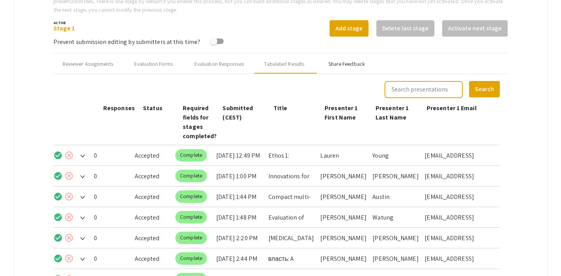
click at [333, 67] on div "Share Feedback" at bounding box center [347, 64] width 37 height 8
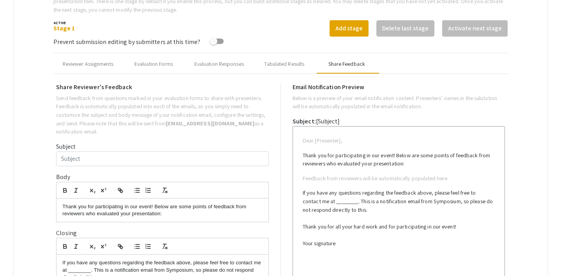
type input "Test Email for multiple co-presenters"
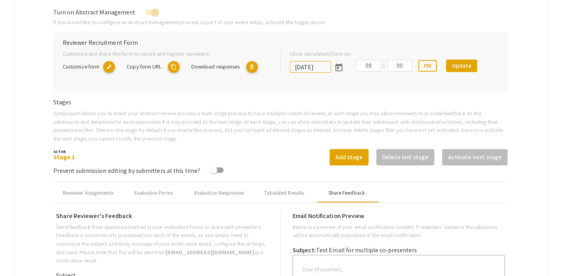
scroll to position [0, 0]
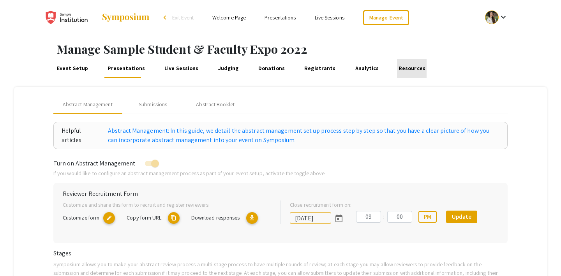
click at [398, 68] on link "Resources" at bounding box center [412, 68] width 30 height 19
click at [354, 71] on link "Analytics" at bounding box center [367, 68] width 27 height 19
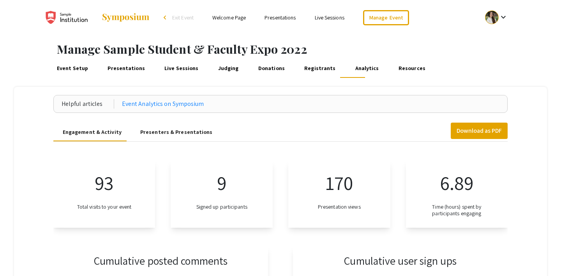
click at [72, 65] on link "Event Setup" at bounding box center [72, 68] width 34 height 19
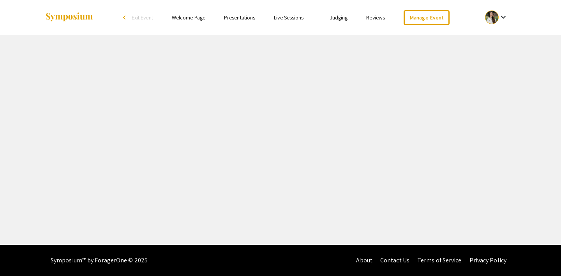
select select "8"
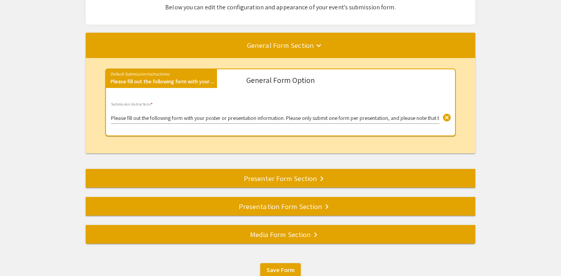
scroll to position [72, 0]
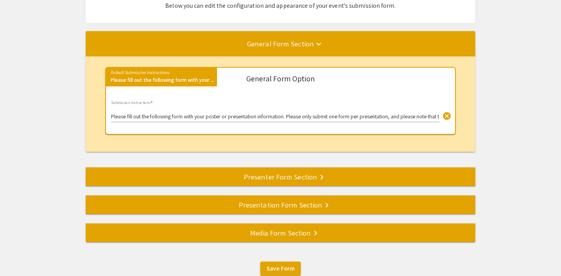
click at [264, 179] on div "Presenter Form Section keyboard_arrow_right" at bounding box center [281, 177] width 390 height 11
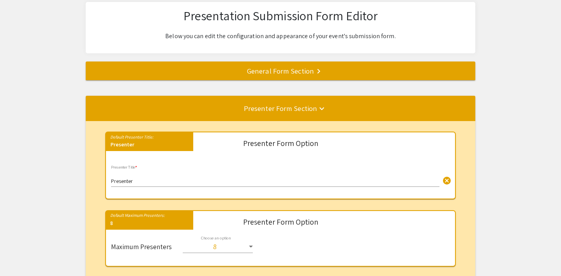
scroll to position [0, 0]
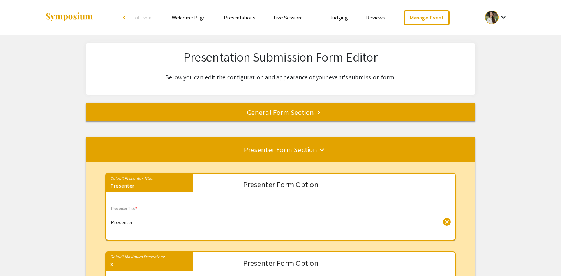
click at [294, 110] on div "General Form Section keyboard_arrow_right" at bounding box center [281, 112] width 390 height 11
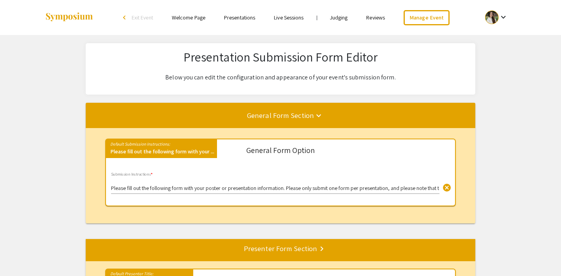
scroll to position [103, 0]
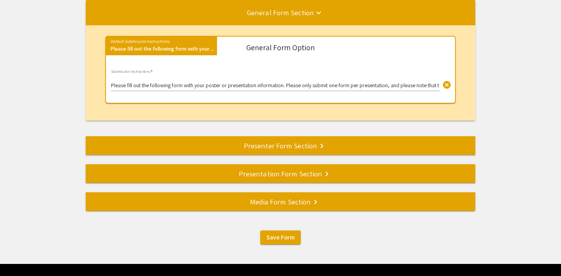
click at [270, 143] on div "Presenter Form Section keyboard_arrow_right" at bounding box center [281, 145] width 390 height 11
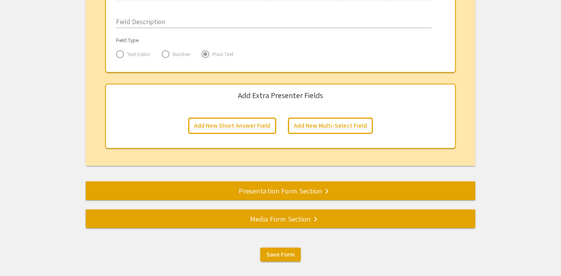
scroll to position [1320, 0]
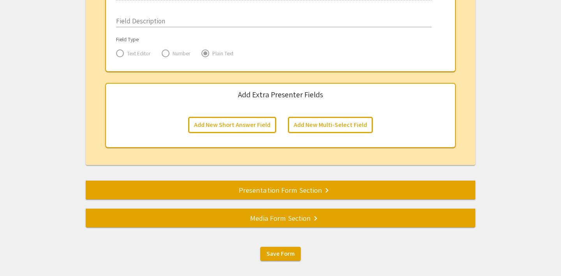
click at [249, 186] on div "Presentation Form Section keyboard_arrow_right" at bounding box center [281, 190] width 390 height 11
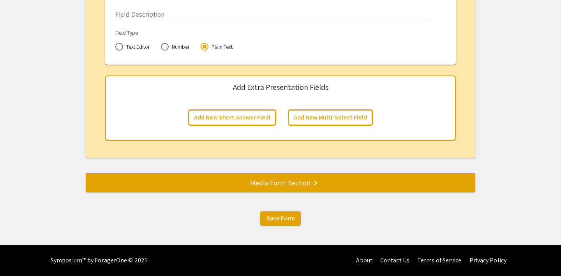
scroll to position [1698, 0]
click at [289, 186] on div "Media Form Section keyboard_arrow_right" at bounding box center [281, 182] width 390 height 11
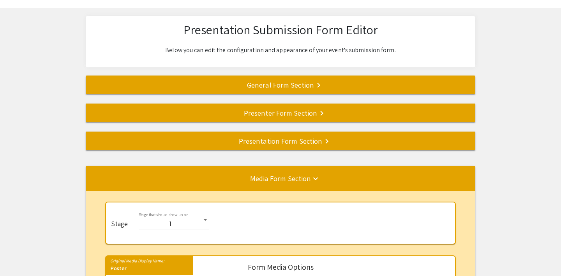
scroll to position [0, 0]
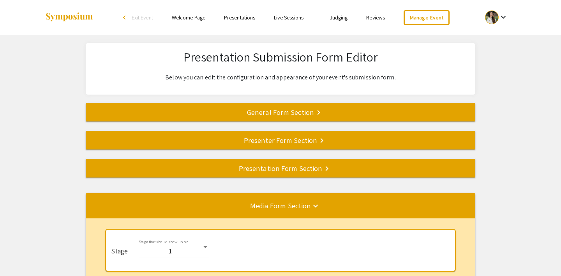
click at [258, 142] on div "Presenter Form Section keyboard_arrow_right" at bounding box center [281, 140] width 390 height 11
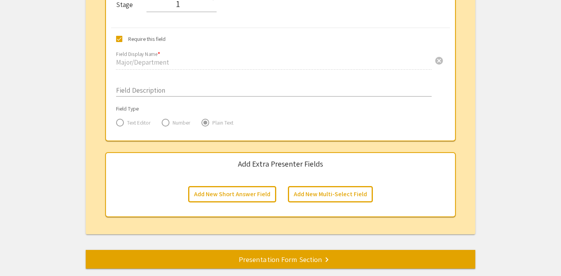
scroll to position [1352, 0]
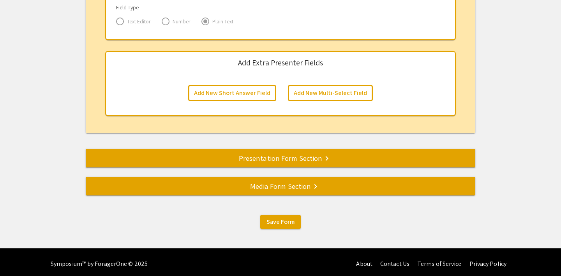
click at [255, 161] on div "Presentation Form Section keyboard_arrow_right" at bounding box center [281, 158] width 390 height 11
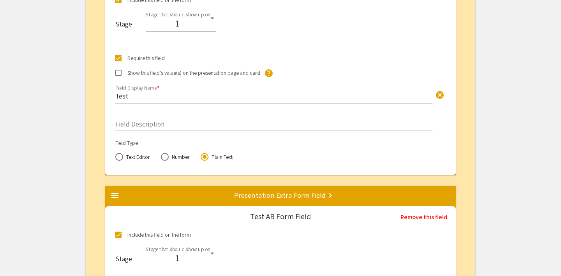
scroll to position [165, 0]
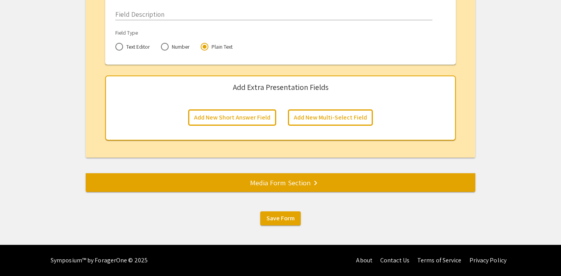
click at [243, 188] on div "Media Form Section keyboard_arrow_right" at bounding box center [281, 182] width 390 height 11
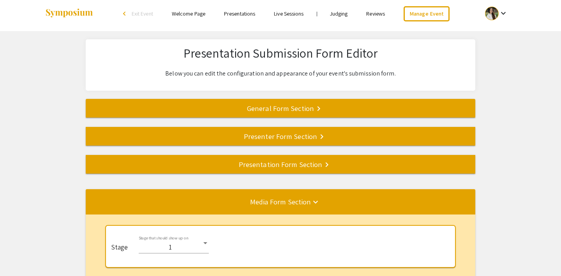
scroll to position [0, 0]
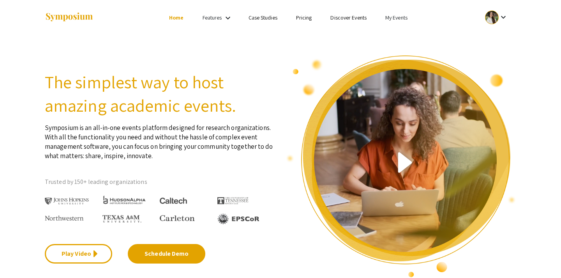
click at [397, 19] on link "My Events" at bounding box center [397, 17] width 22 height 7
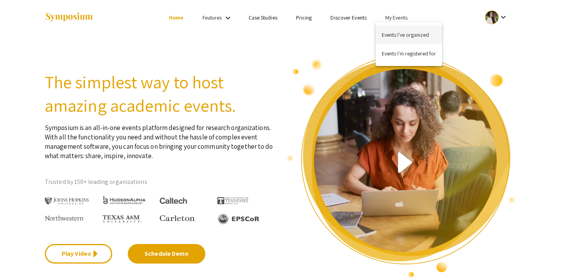
click at [389, 33] on button "Events I've organized" at bounding box center [409, 34] width 67 height 19
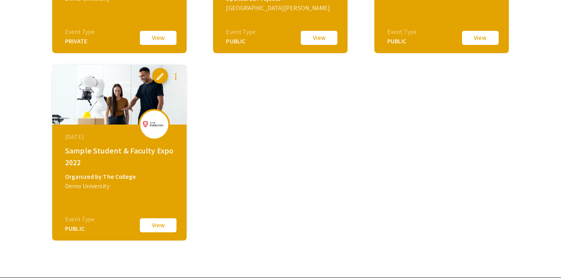
scroll to position [782, 0]
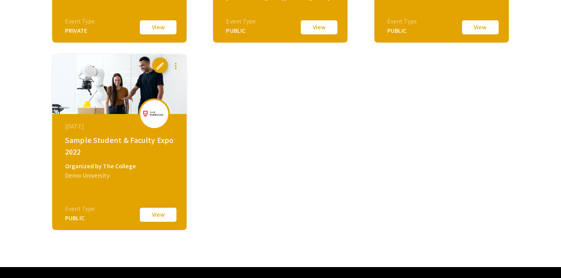
click at [168, 211] on button "View" at bounding box center [158, 214] width 39 height 16
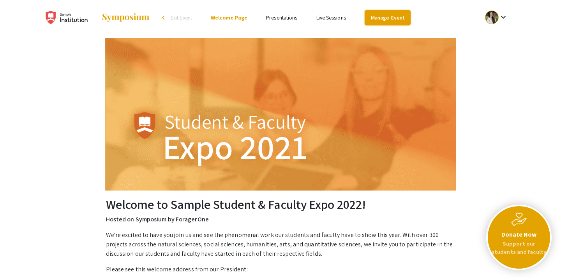
click at [387, 20] on link "Manage Event" at bounding box center [388, 17] width 46 height 15
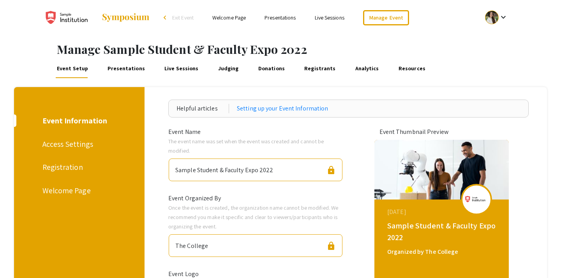
click at [67, 144] on div "Access Settings" at bounding box center [77, 144] width 71 height 12
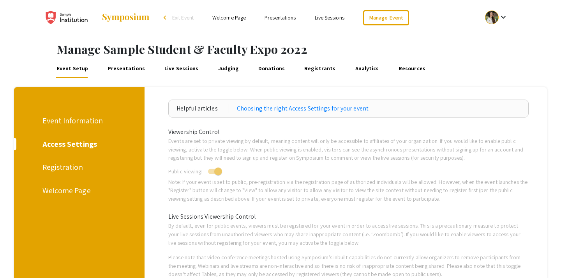
click at [64, 166] on div "Registration" at bounding box center [77, 167] width 71 height 12
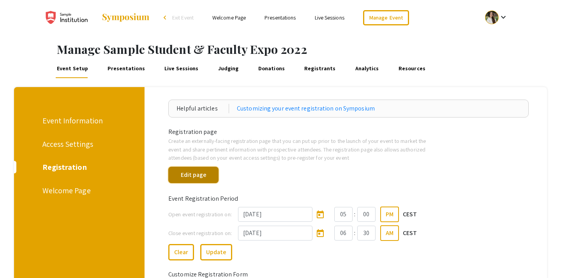
click at [203, 175] on button "Edit page" at bounding box center [193, 174] width 50 height 16
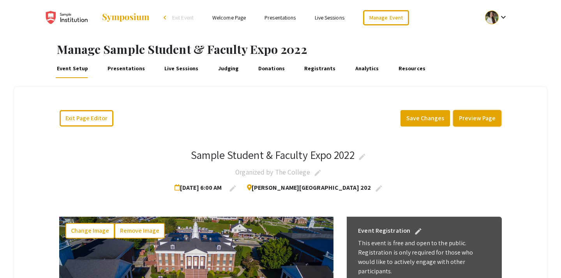
click at [483, 119] on button "Preview Page" at bounding box center [477, 118] width 48 height 16
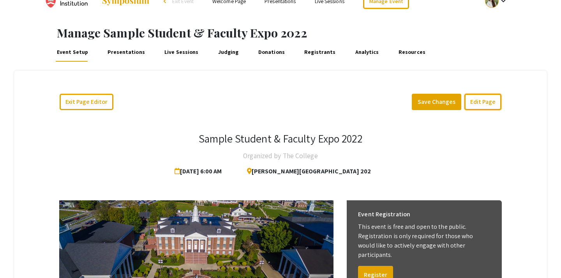
scroll to position [20, 0]
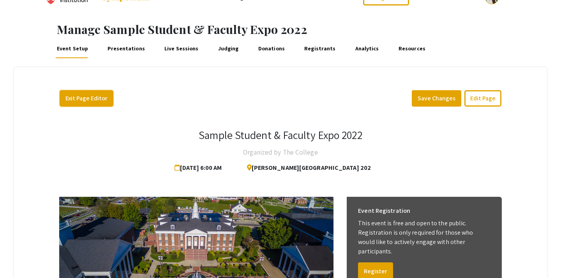
click at [84, 95] on button "Exit Page Editor" at bounding box center [87, 98] width 54 height 16
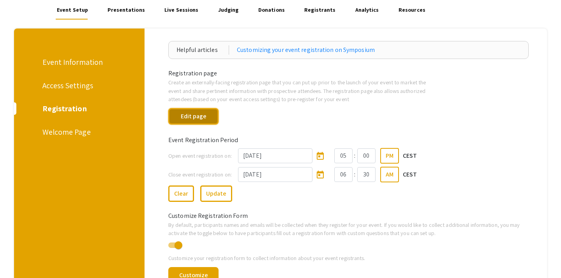
scroll to position [65, 0]
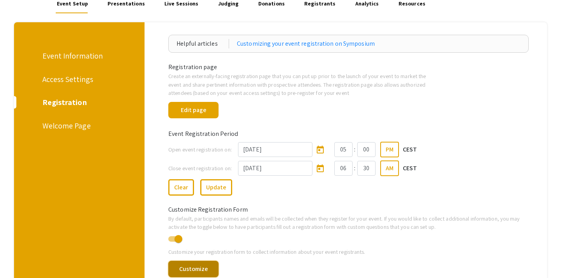
click at [177, 267] on button "Customize" at bounding box center [193, 268] width 50 height 16
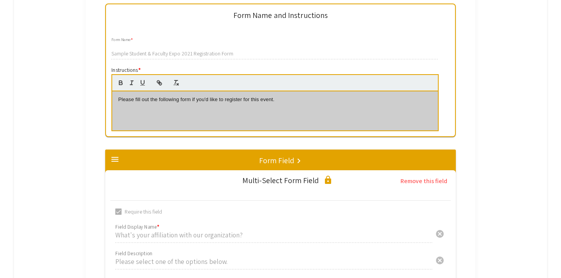
scroll to position [126, 0]
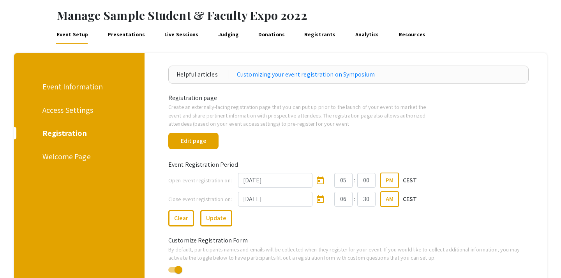
scroll to position [25, 0]
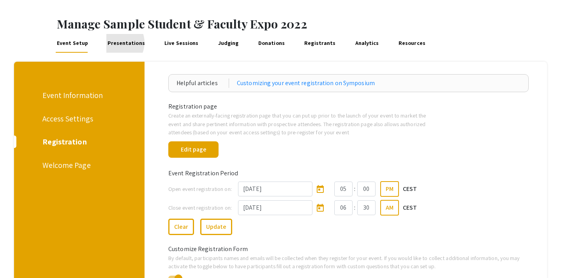
click at [115, 42] on link "Presentations" at bounding box center [126, 43] width 40 height 19
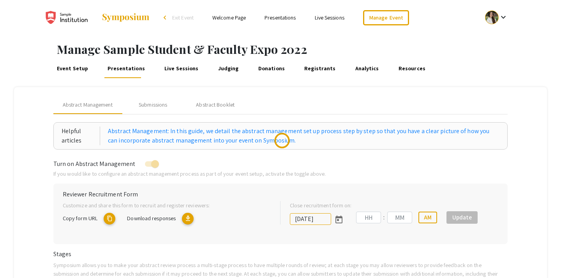
type input "[DATE]"
type input "09"
type input "00"
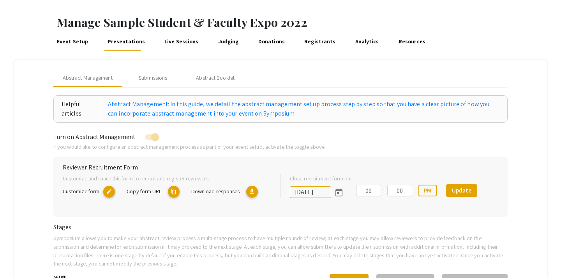
scroll to position [37, 0]
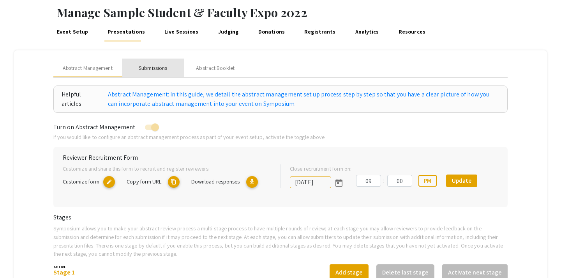
click at [160, 68] on div "Submissions" at bounding box center [153, 68] width 28 height 8
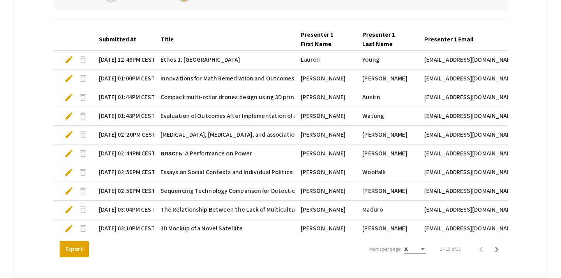
scroll to position [0, 0]
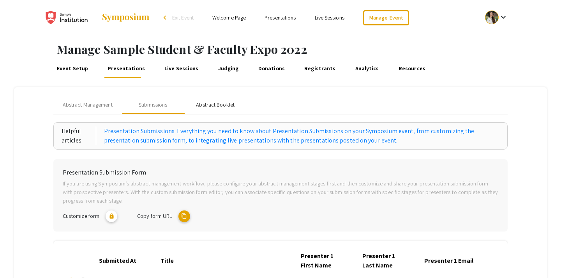
click at [207, 103] on div "Abstract Booklet" at bounding box center [215, 105] width 39 height 8
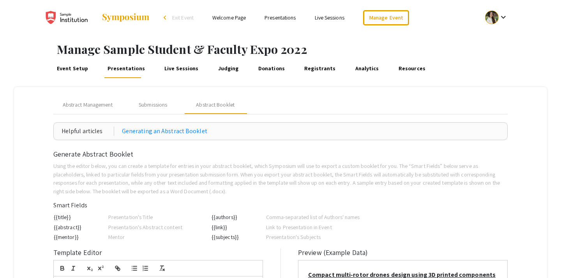
click at [183, 71] on link "Live Sessions" at bounding box center [181, 68] width 37 height 19
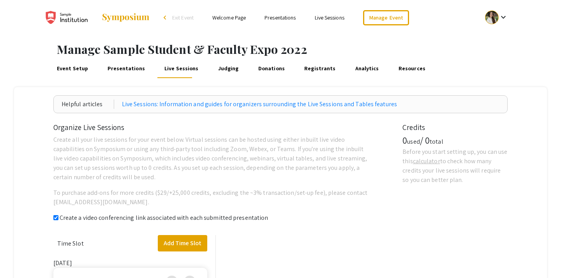
checkbox input "true"
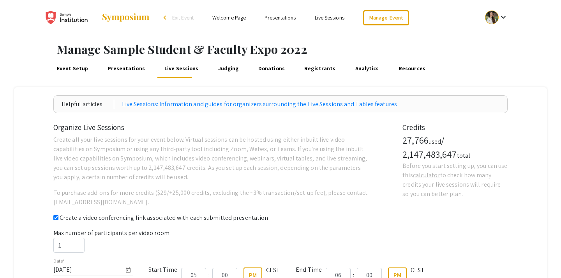
click at [217, 70] on link "Judging" at bounding box center [228, 68] width 23 height 19
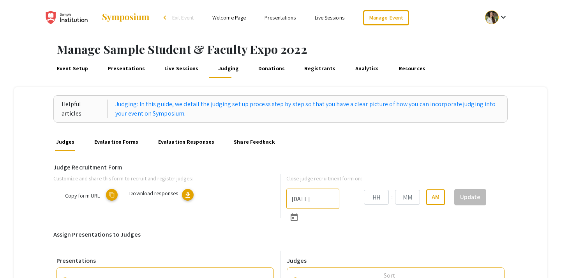
type input "[DATE]"
type input "09"
type input "00"
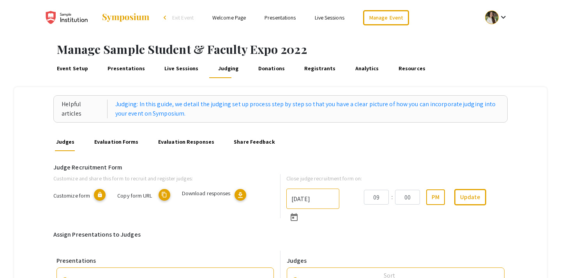
click at [120, 139] on link "Evaluation Forms" at bounding box center [116, 141] width 47 height 19
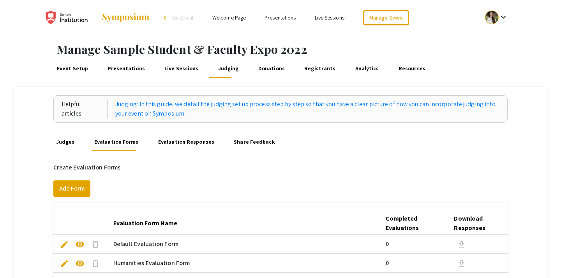
scroll to position [40, 0]
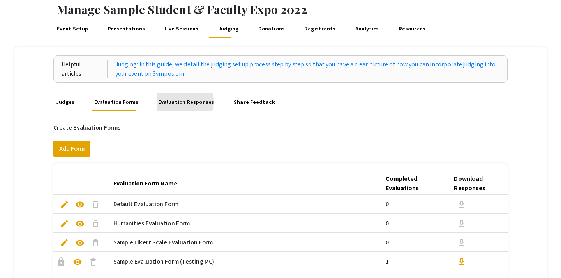
click at [180, 101] on link "Evaluation Responses" at bounding box center [186, 101] width 59 height 19
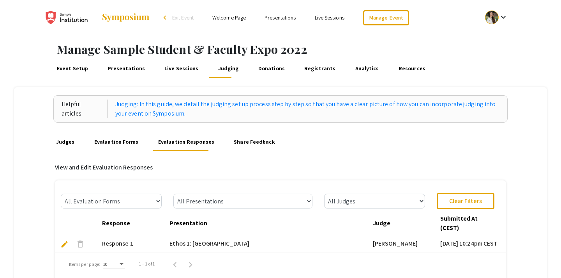
click at [183, 71] on link "Live Sessions" at bounding box center [181, 68] width 37 height 19
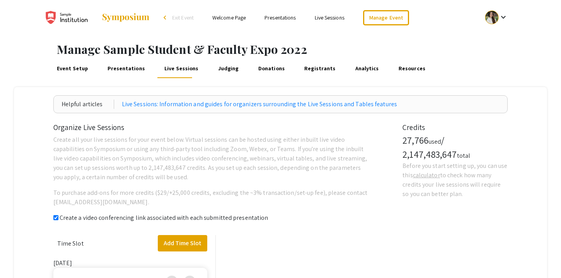
checkbox input "true"
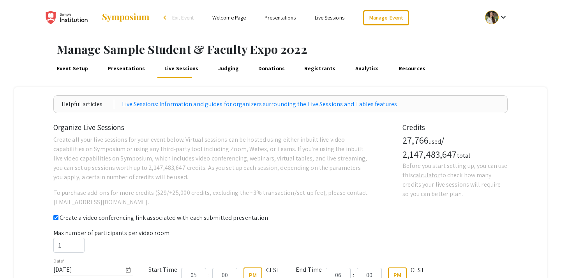
click at [114, 70] on link "Presentations" at bounding box center [126, 68] width 40 height 19
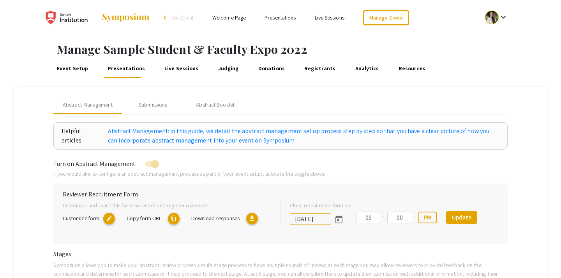
click at [66, 74] on link "Event Setup" at bounding box center [72, 68] width 34 height 19
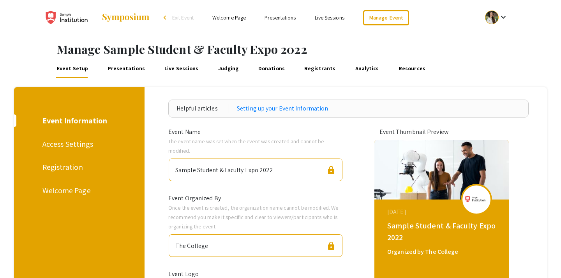
click at [79, 148] on div "Access Settings" at bounding box center [77, 144] width 71 height 12
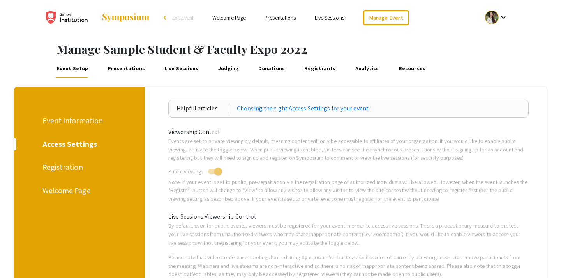
click at [76, 171] on div "Registration" at bounding box center [77, 167] width 71 height 12
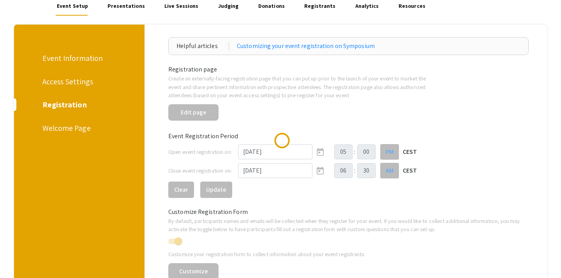
scroll to position [129, 0]
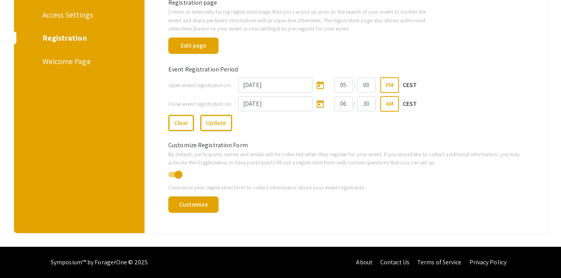
click at [76, 17] on div "Access Settings" at bounding box center [77, 15] width 71 height 12
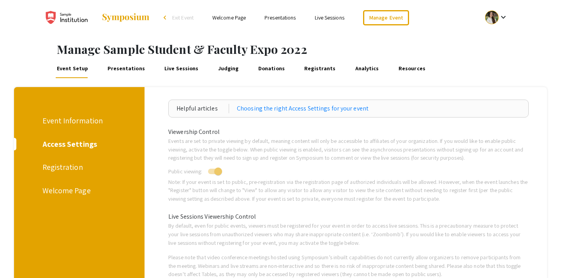
click at [68, 192] on div "Welcome Page" at bounding box center [77, 190] width 71 height 12
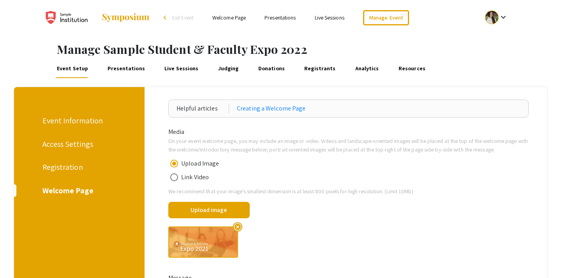
click at [61, 141] on div "Access Settings" at bounding box center [77, 144] width 71 height 12
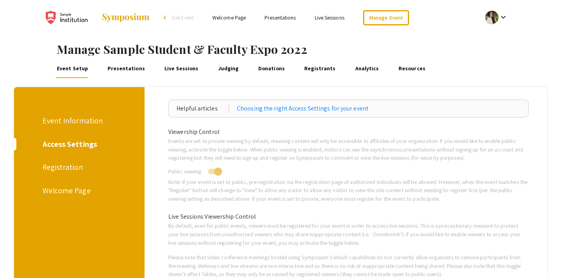
click at [54, 165] on div "Registration" at bounding box center [77, 167] width 71 height 12
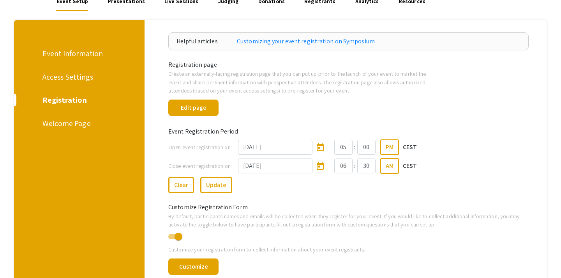
scroll to position [55, 0]
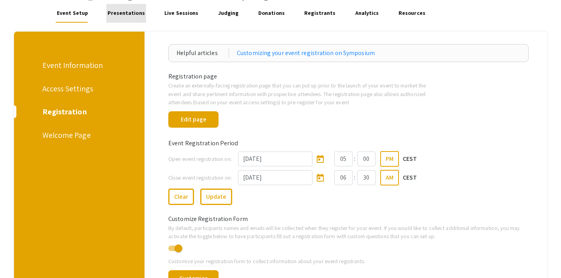
click at [125, 15] on link "Presentations" at bounding box center [126, 13] width 40 height 19
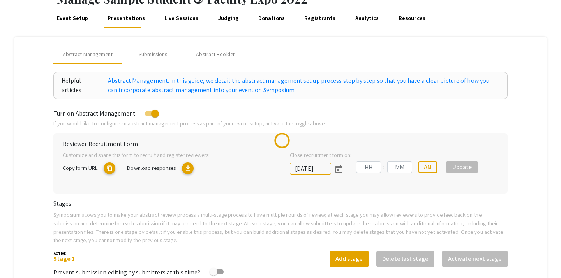
scroll to position [51, 0]
type input "7/8/2022"
type input "09"
type input "00"
click at [108, 168] on div "Copy form URL content_copy Download responses download" at bounding box center [165, 166] width 205 height 15
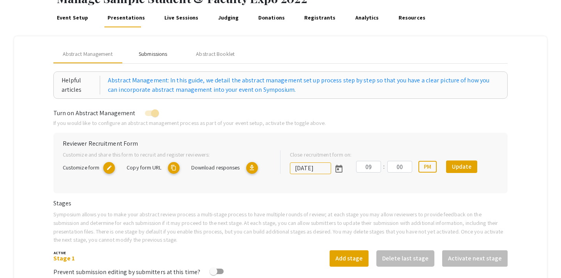
click at [154, 54] on div "Submissions" at bounding box center [153, 54] width 28 height 8
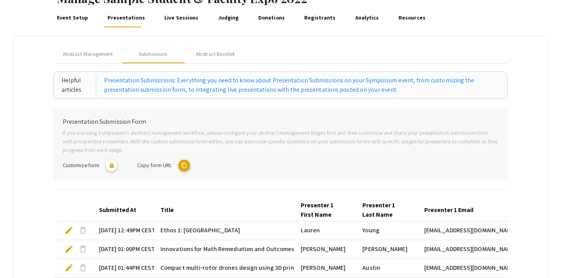
click at [186, 167] on mat-icon "content_copy" at bounding box center [185, 165] width 12 height 12
click at [90, 54] on span "Abstract Management" at bounding box center [88, 54] width 50 height 8
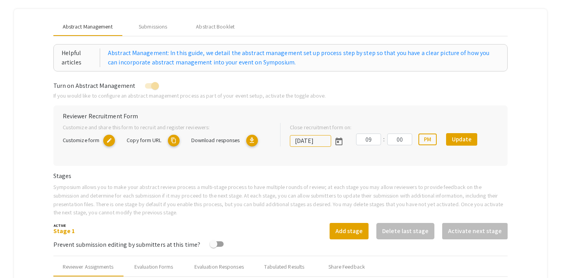
scroll to position [0, 0]
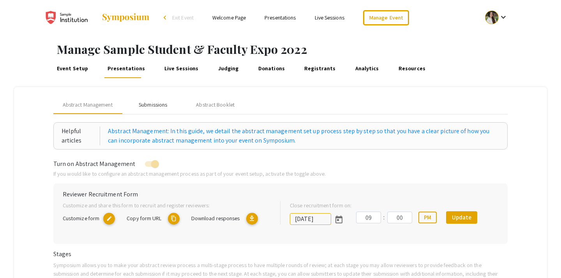
click at [157, 101] on div "Submissions" at bounding box center [153, 105] width 28 height 8
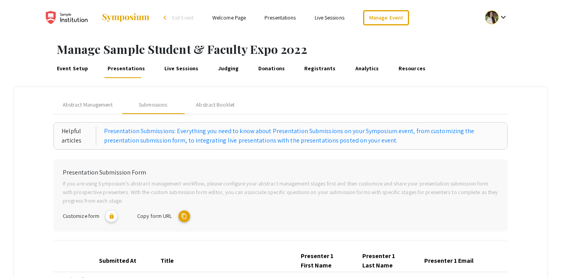
click at [75, 72] on link "Event Setup" at bounding box center [72, 68] width 34 height 19
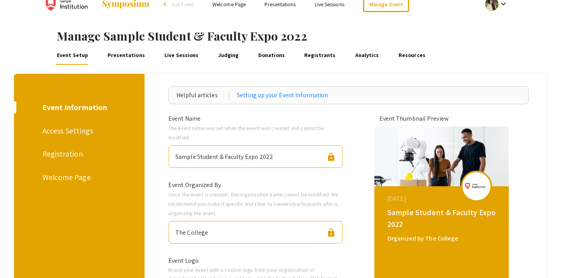
scroll to position [33, 0]
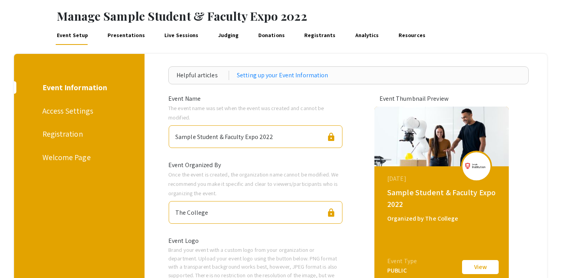
click at [57, 134] on div "Registration" at bounding box center [77, 134] width 71 height 12
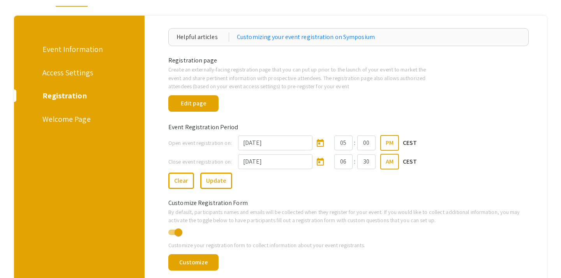
scroll to position [84, 0]
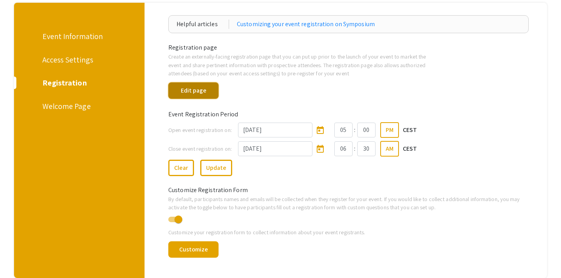
click at [197, 94] on button "Edit page" at bounding box center [193, 90] width 50 height 16
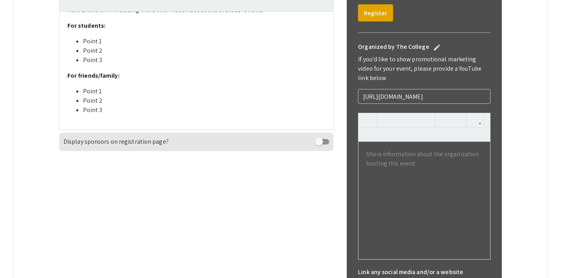
scroll to position [283, 0]
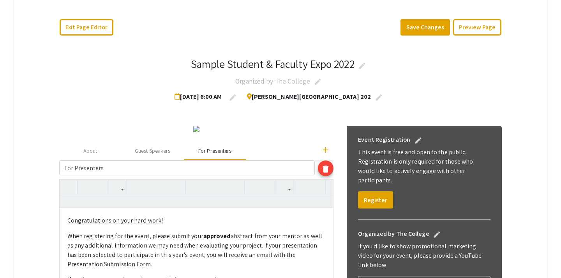
scroll to position [90, 0]
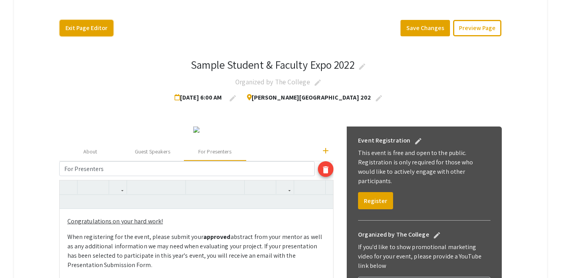
click at [86, 28] on button "Exit Page Editor" at bounding box center [87, 28] width 54 height 16
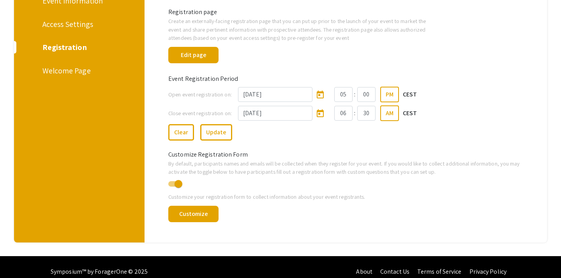
scroll to position [129, 0]
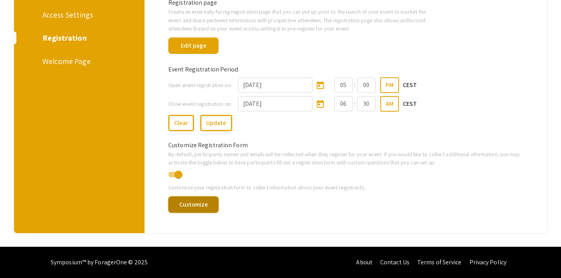
click at [196, 202] on button "Customize" at bounding box center [193, 204] width 50 height 16
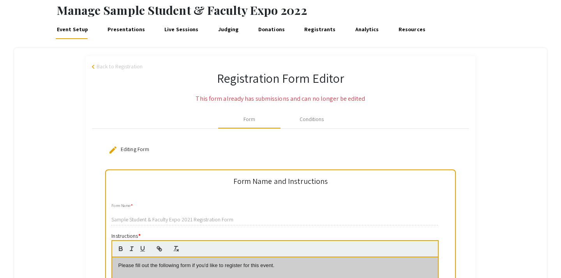
scroll to position [31, 0]
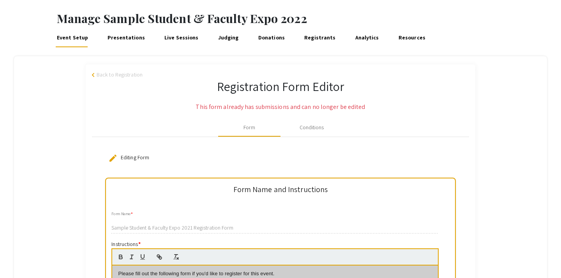
click at [112, 76] on span "Back to Registration" at bounding box center [120, 75] width 46 height 8
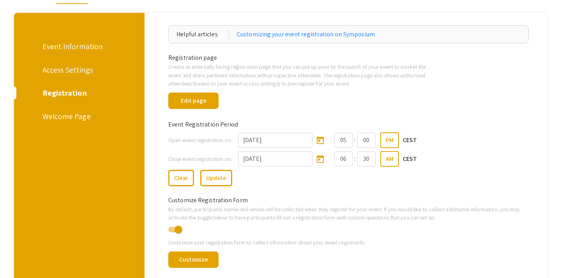
scroll to position [73, 0]
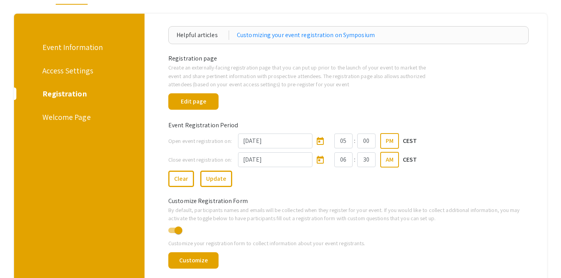
click at [72, 69] on div "Access Settings" at bounding box center [77, 71] width 71 height 12
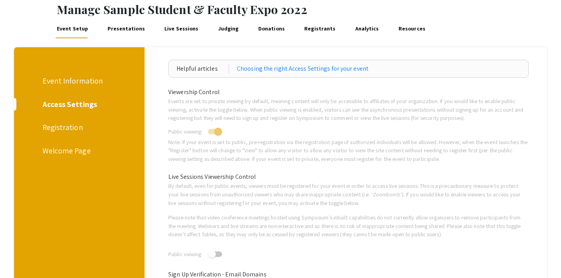
scroll to position [40, 0]
click at [125, 26] on link "Presentations" at bounding box center [126, 28] width 40 height 19
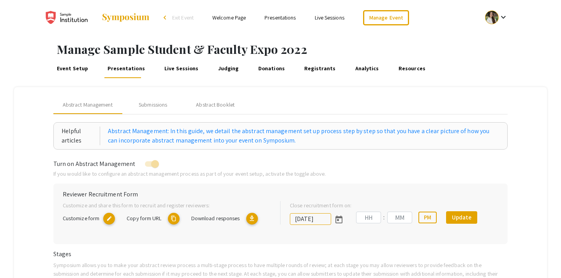
type input "7/8/2022"
type input "09"
type input "00"
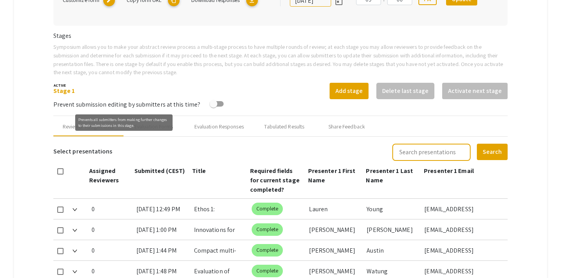
scroll to position [223, 0]
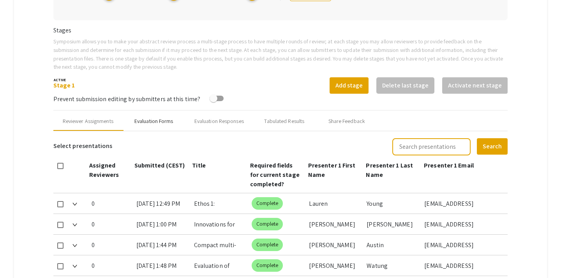
click at [161, 122] on div "Evaluation Forms" at bounding box center [153, 121] width 39 height 8
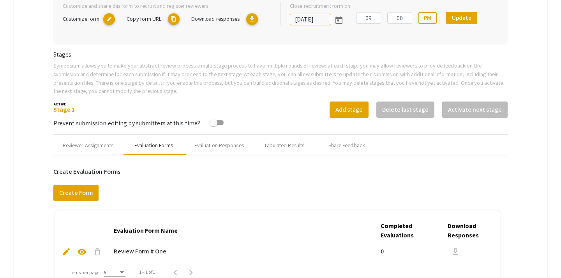
scroll to position [198, 0]
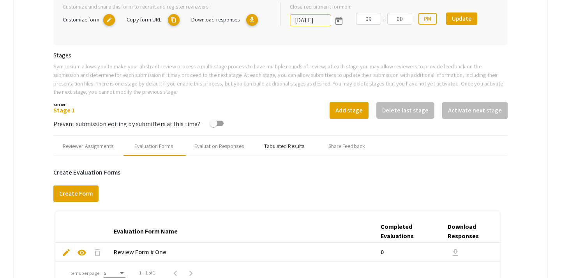
click at [293, 147] on div "Tabulated Results" at bounding box center [284, 146] width 40 height 8
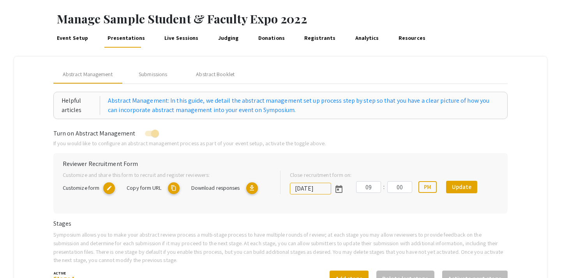
scroll to position [33, 0]
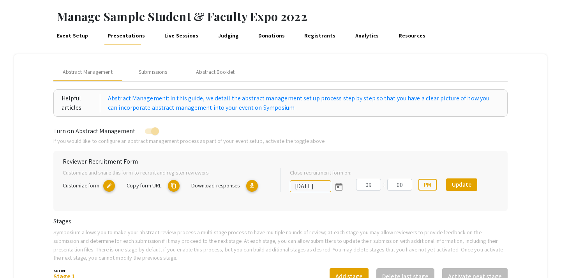
click at [182, 35] on link "Live Sessions" at bounding box center [181, 36] width 37 height 19
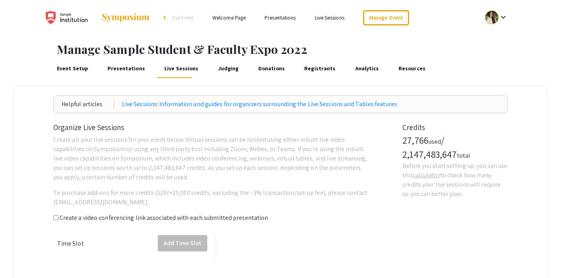
scroll to position [28, 0]
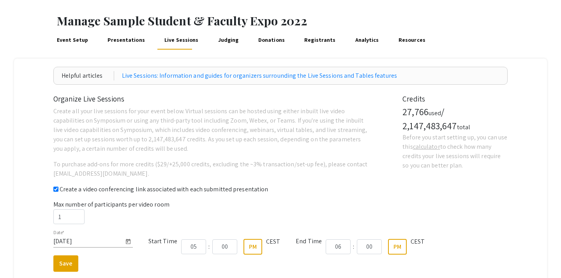
checkbox input "true"
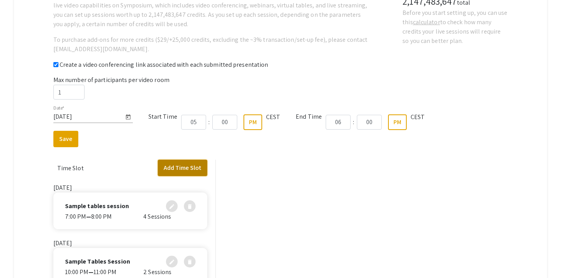
click at [179, 166] on button "Add Time Slot" at bounding box center [183, 167] width 50 height 16
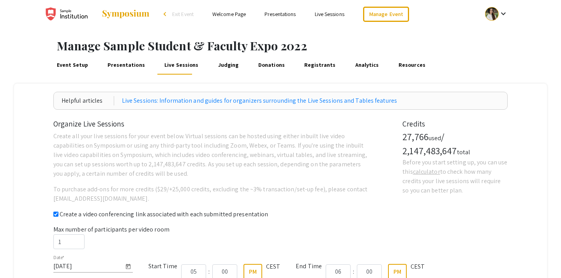
scroll to position [0, 0]
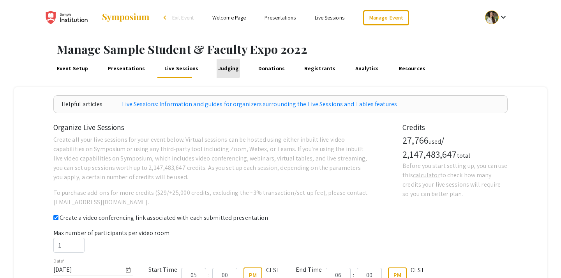
click at [219, 66] on link "Judging" at bounding box center [228, 68] width 23 height 19
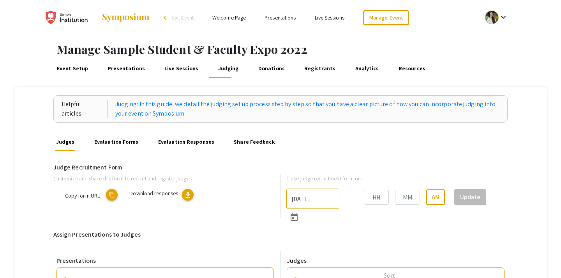
type input "6/6/2025"
type input "09"
type input "00"
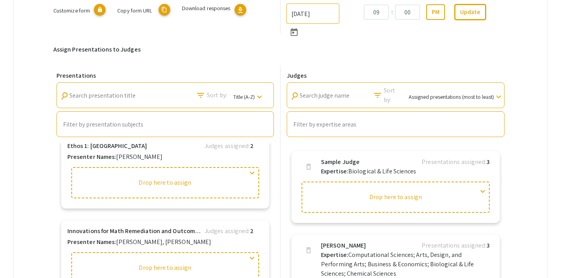
scroll to position [182, 0]
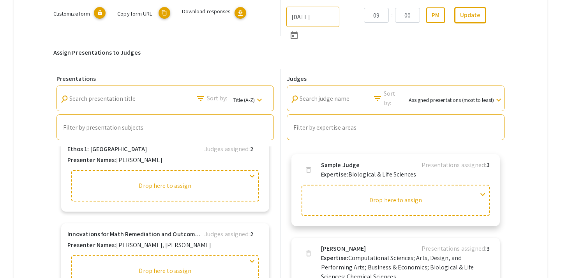
drag, startPoint x: 400, startPoint y: 200, endPoint x: 352, endPoint y: 188, distance: 49.4
click at [352, 189] on div at bounding box center [396, 199] width 188 height 31
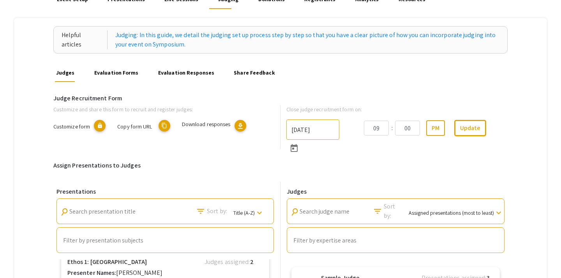
scroll to position [78, 0]
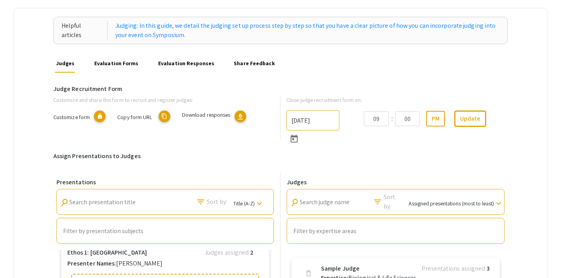
click at [125, 65] on link "Evaluation Forms" at bounding box center [116, 63] width 47 height 19
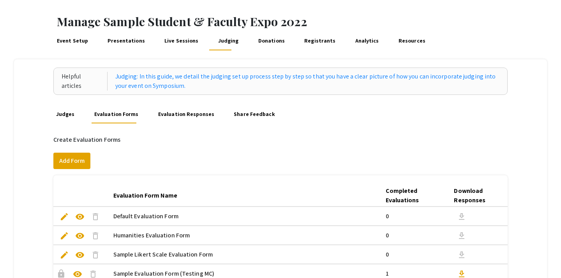
scroll to position [22, 0]
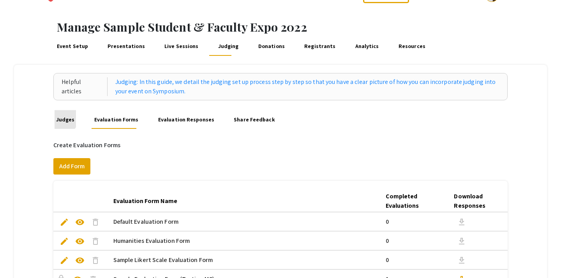
click at [60, 117] on link "Judges" at bounding box center [65, 119] width 21 height 19
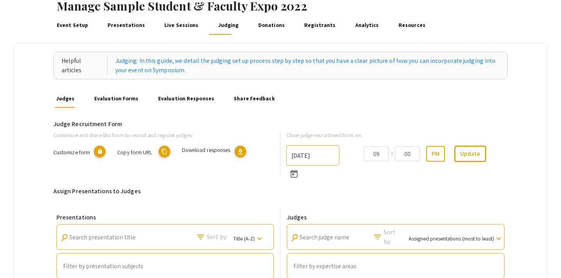
scroll to position [44, 0]
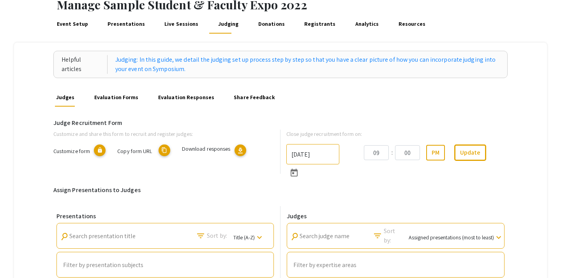
click at [166, 148] on mat-icon "content_copy" at bounding box center [165, 150] width 12 height 12
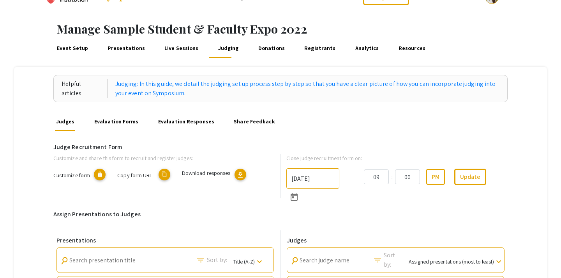
scroll to position [0, 0]
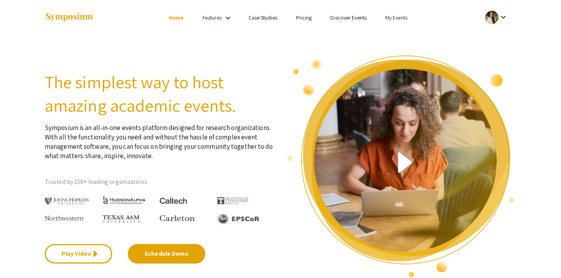
click at [393, 19] on link "My Events" at bounding box center [397, 17] width 22 height 7
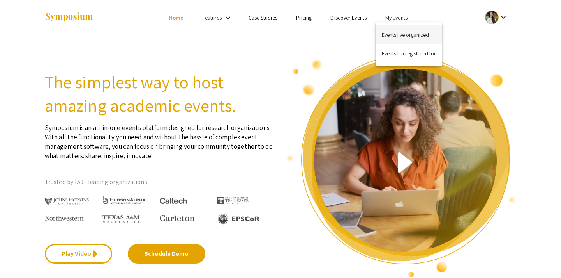
click at [396, 32] on button "Events I've organized" at bounding box center [409, 34] width 67 height 19
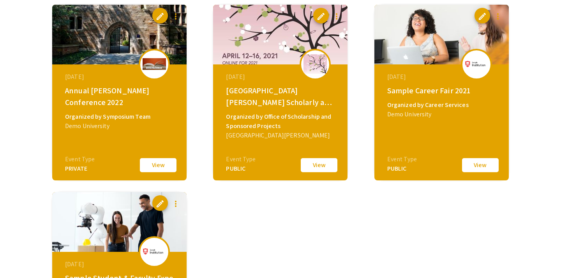
scroll to position [648, 0]
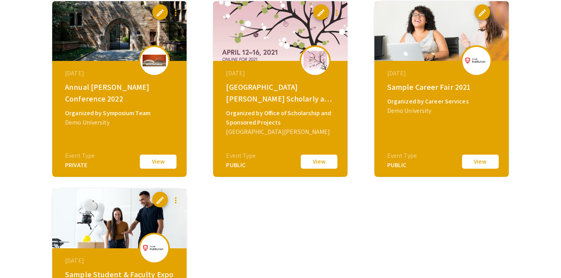
click at [473, 160] on button "View" at bounding box center [480, 161] width 39 height 16
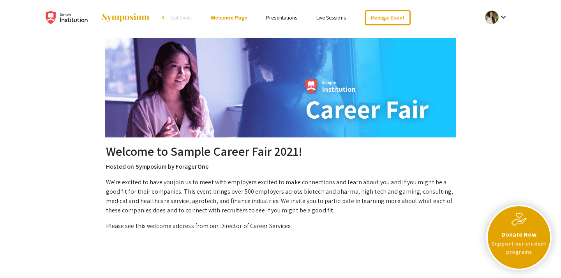
click at [282, 17] on link "Presentations" at bounding box center [281, 17] width 31 height 7
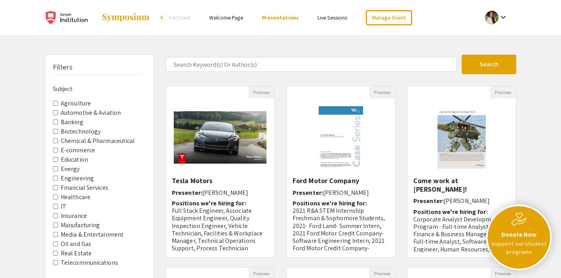
click at [235, 16] on link "Welcome Page" at bounding box center [226, 17] width 34 height 7
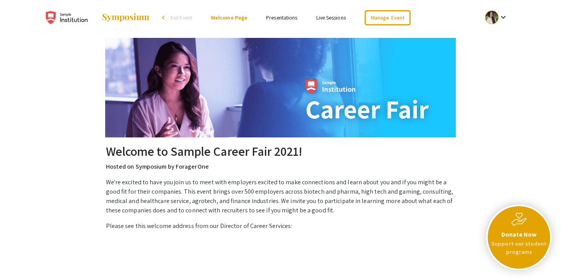
click at [183, 18] on span "Exit Event" at bounding box center [181, 17] width 21 height 7
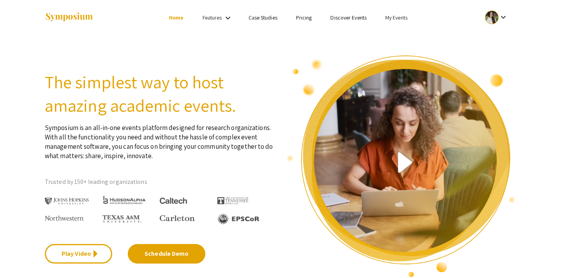
click at [395, 18] on link "My Events" at bounding box center [397, 17] width 22 height 7
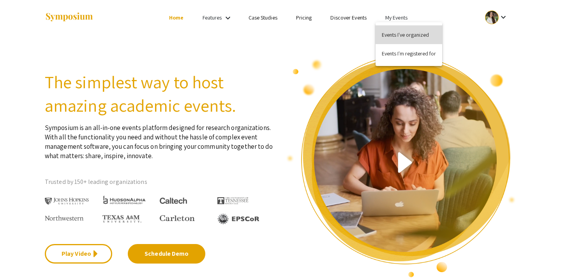
click at [393, 36] on button "Events I've organized" at bounding box center [409, 34] width 67 height 19
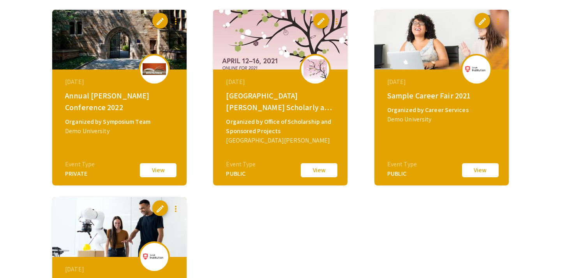
scroll to position [639, 0]
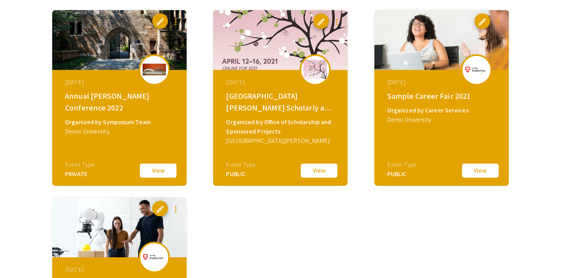
click at [471, 170] on button "View" at bounding box center [480, 170] width 39 height 16
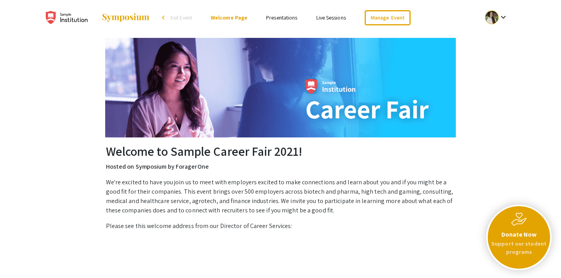
click at [278, 16] on link "Presentations" at bounding box center [281, 17] width 31 height 7
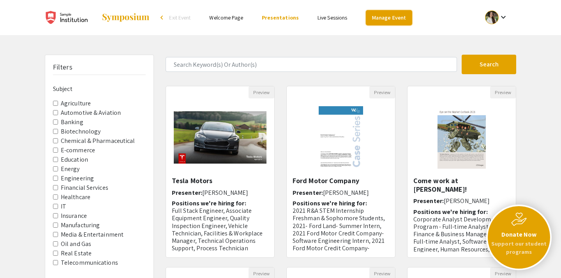
click at [381, 18] on link "Manage Event" at bounding box center [389, 17] width 46 height 15
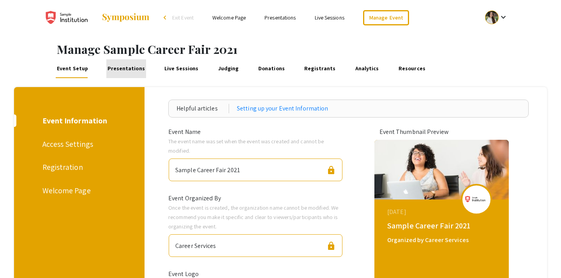
click at [125, 69] on link "Presentations" at bounding box center [126, 68] width 40 height 19
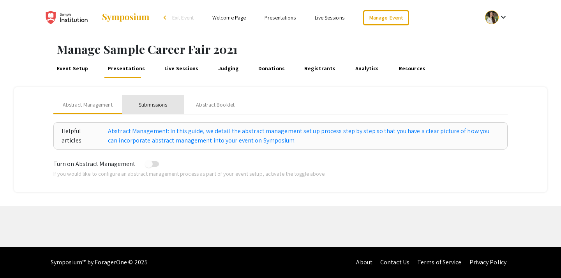
click at [160, 104] on div "Submissions" at bounding box center [153, 105] width 28 height 8
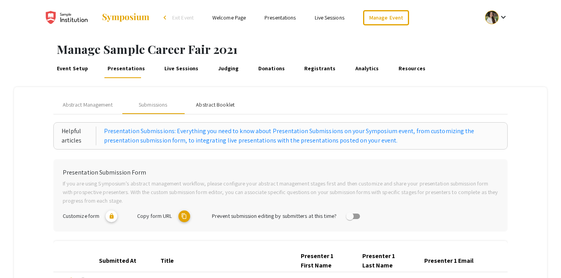
click at [207, 101] on div "Abstract Booklet" at bounding box center [215, 105] width 39 height 8
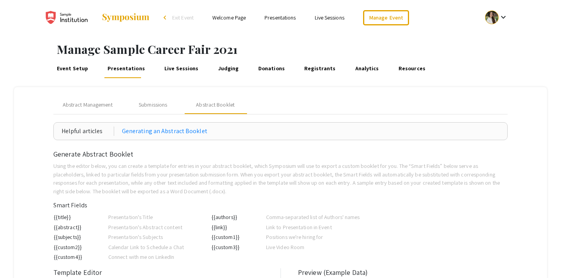
click at [177, 71] on link "Live Sessions" at bounding box center [181, 68] width 37 height 19
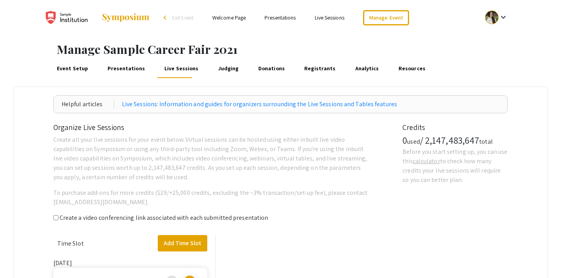
click at [136, 70] on link "Presentations" at bounding box center [126, 68] width 40 height 19
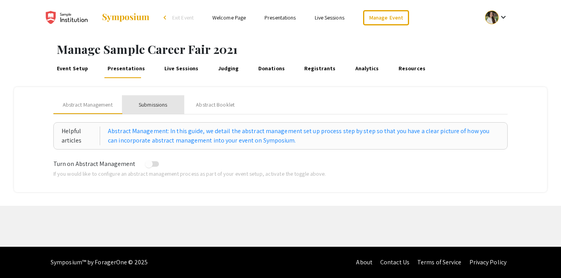
click at [157, 104] on div "Submissions" at bounding box center [153, 105] width 28 height 8
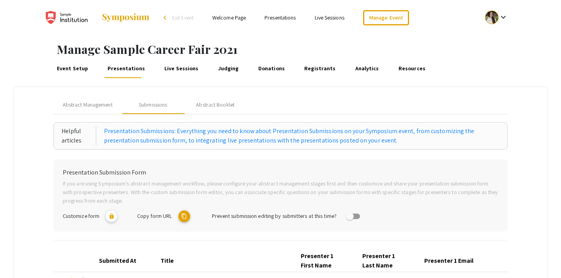
click at [183, 216] on mat-icon "content_copy" at bounding box center [185, 216] width 12 height 12
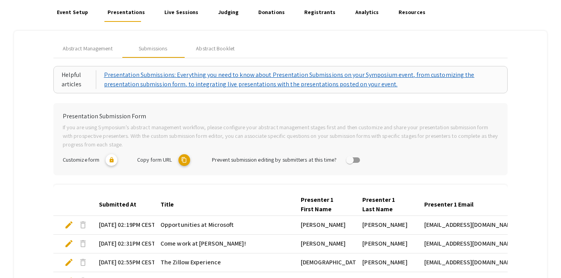
scroll to position [28, 0]
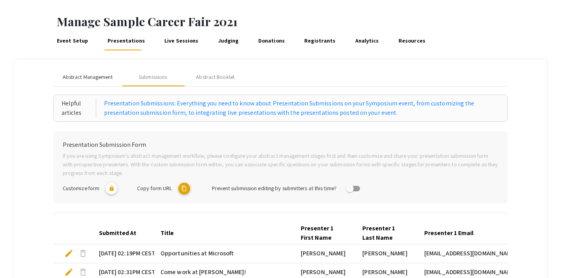
click at [82, 78] on span "Abstract Management" at bounding box center [88, 77] width 50 height 8
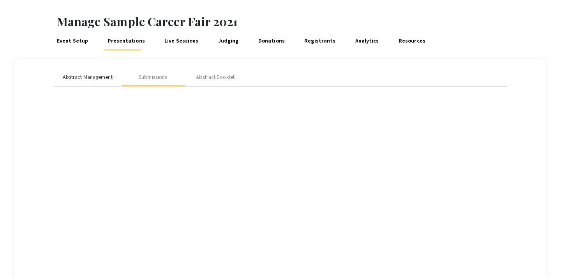
scroll to position [0, 0]
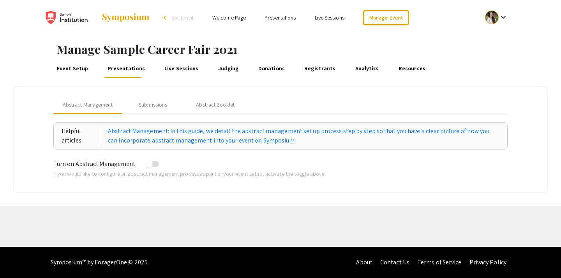
click at [219, 66] on link "Judging" at bounding box center [228, 68] width 23 height 19
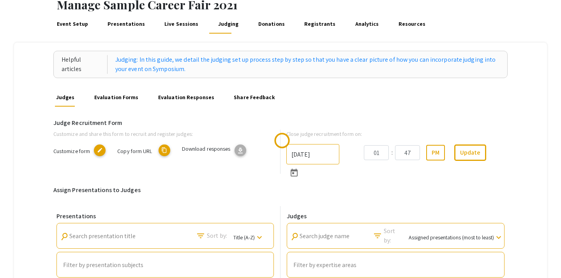
scroll to position [83, 0]
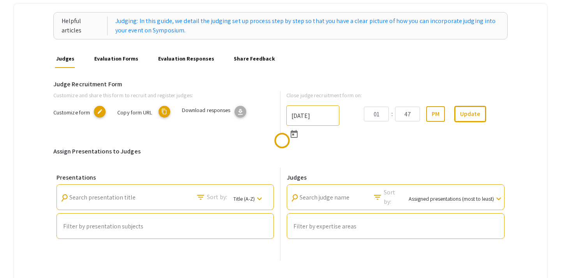
click at [163, 111] on mat-icon "content_copy" at bounding box center [165, 112] width 12 height 12
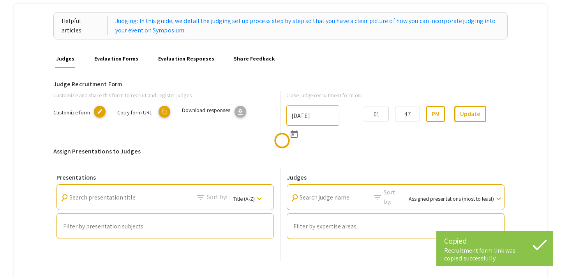
type textarea "[DOMAIN_NAME][URL]"
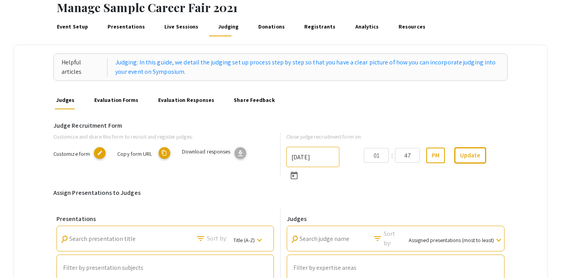
scroll to position [0, 0]
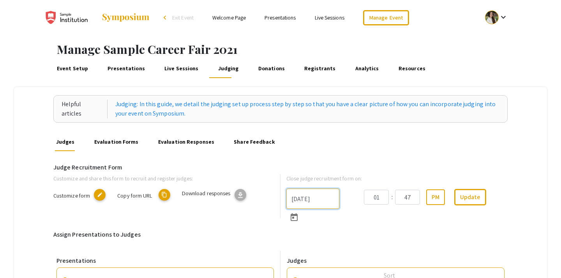
click at [322, 200] on input "[DATE]" at bounding box center [313, 198] width 53 height 20
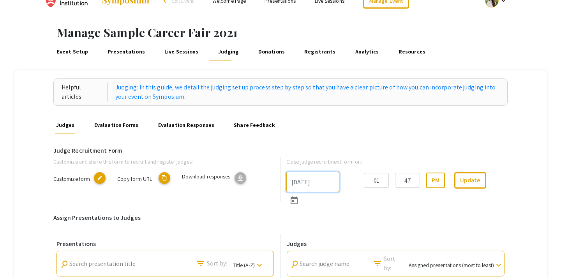
scroll to position [20, 0]
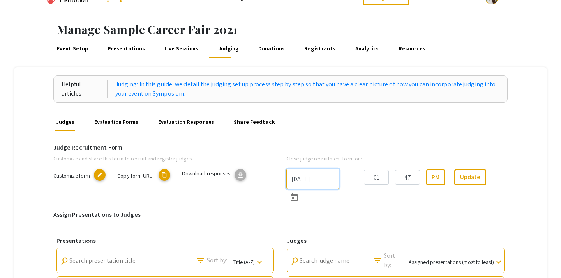
click at [309, 178] on input "[DATE]" at bounding box center [313, 178] width 53 height 20
click at [302, 180] on input "[DATE]" at bounding box center [313, 178] width 53 height 20
type input "[DATE]"
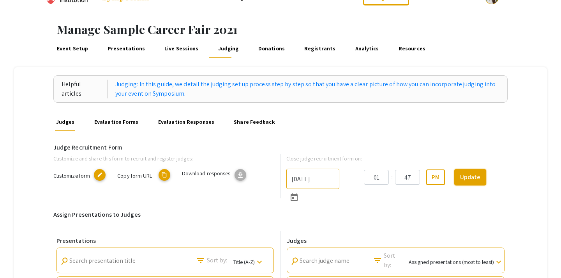
click at [466, 177] on button "Update" at bounding box center [471, 177] width 32 height 16
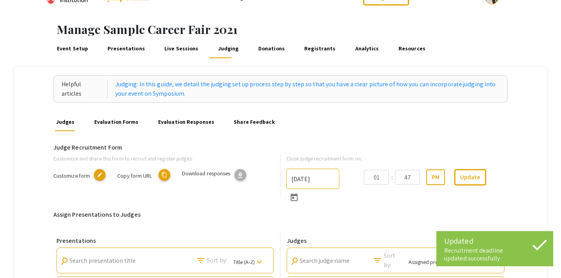
click at [165, 173] on mat-icon "content_copy" at bounding box center [165, 175] width 12 height 12
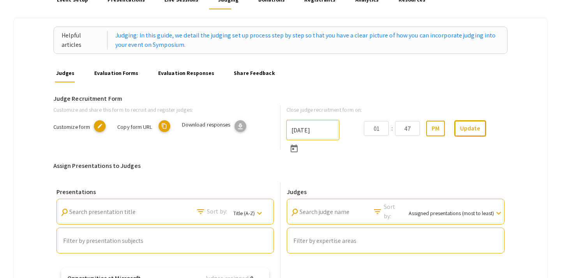
scroll to position [69, 0]
click at [253, 73] on link "Share Feedback" at bounding box center [255, 72] width 44 height 19
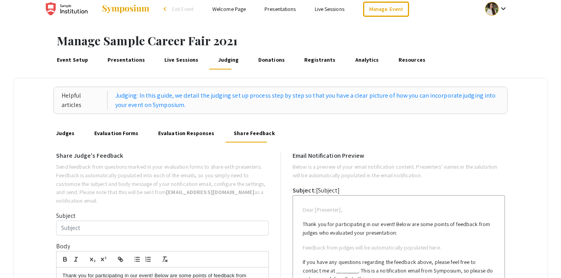
scroll to position [6, 0]
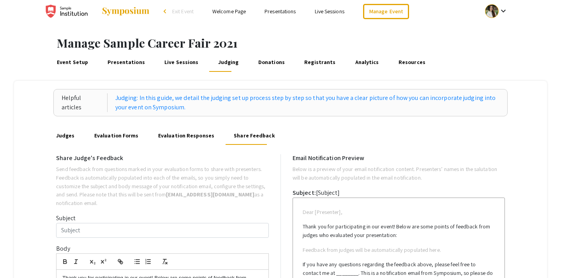
click at [306, 60] on link "Registrants" at bounding box center [320, 62] width 34 height 19
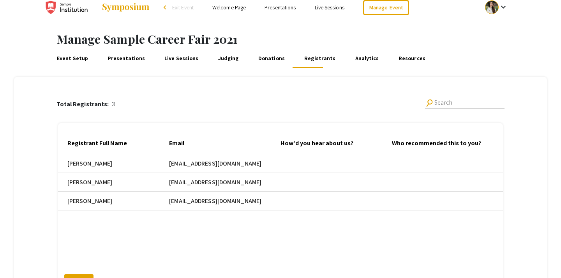
scroll to position [9, 0]
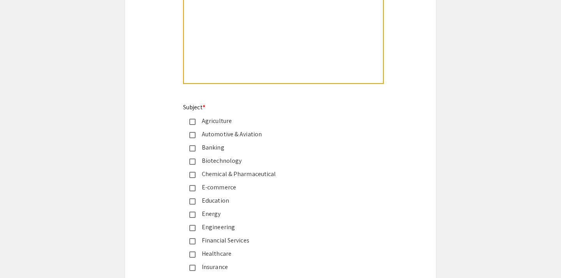
scroll to position [834, 0]
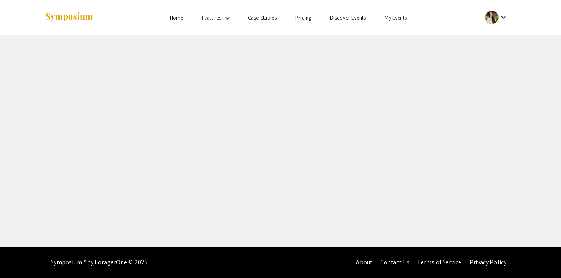
select select "8"
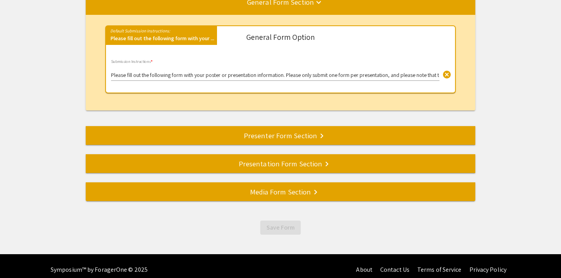
scroll to position [118, 0]
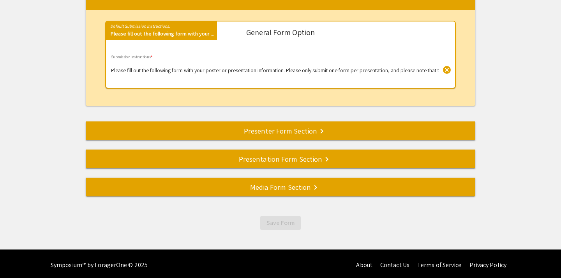
click at [276, 131] on div "Presenter Form Section keyboard_arrow_right" at bounding box center [281, 130] width 390 height 11
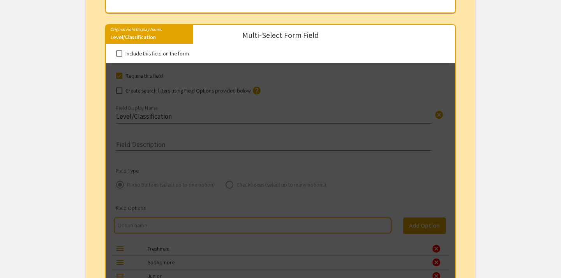
scroll to position [800, 0]
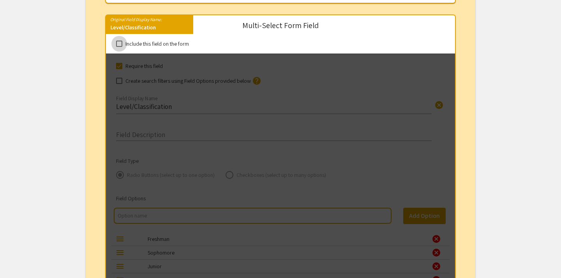
click at [119, 43] on span at bounding box center [119, 44] width 6 height 6
click at [119, 47] on input "Include this field on the form" at bounding box center [119, 47] width 0 height 0
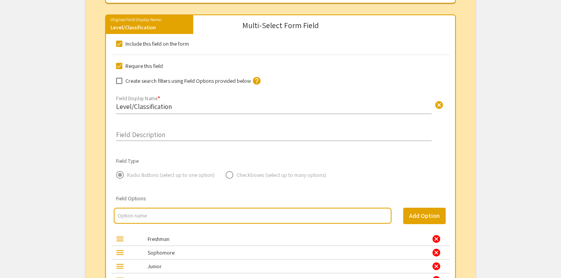
click at [119, 43] on span at bounding box center [119, 44] width 6 height 6
click at [119, 47] on input "Include this field on the form" at bounding box center [119, 47] width 0 height 0
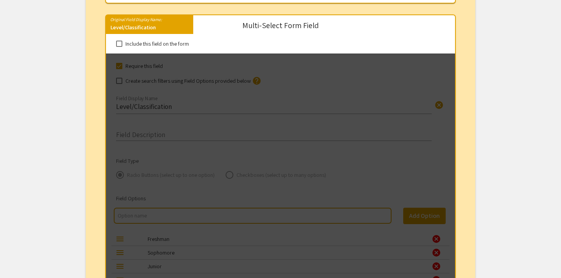
click at [120, 44] on span at bounding box center [119, 44] width 6 height 6
click at [119, 47] on input "Include this field on the form" at bounding box center [119, 47] width 0 height 0
checkbox input "true"
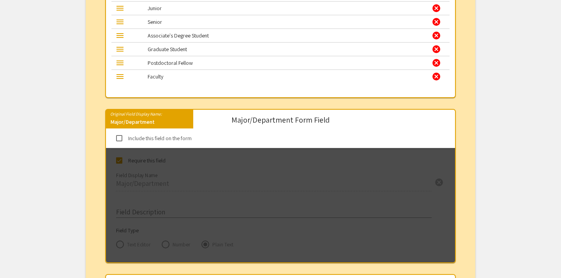
scroll to position [1085, 0]
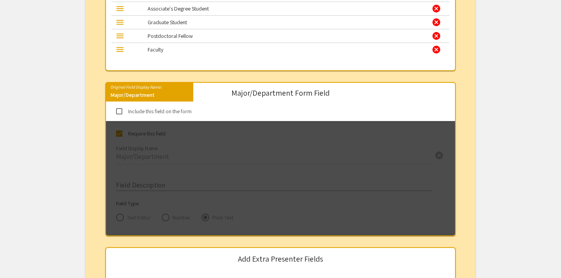
click at [121, 109] on span at bounding box center [119, 111] width 6 height 6
click at [119, 114] on input "Include this field on the form" at bounding box center [119, 114] width 0 height 0
checkbox input "true"
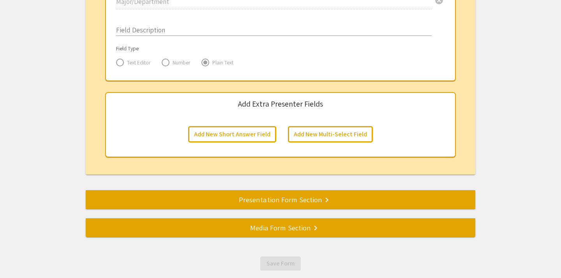
scroll to position [1235, 0]
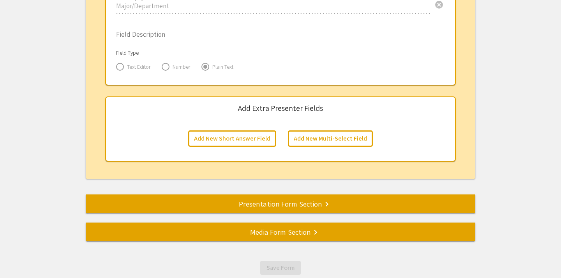
click at [225, 202] on div "Presentation Form Section keyboard_arrow_right" at bounding box center [281, 203] width 390 height 11
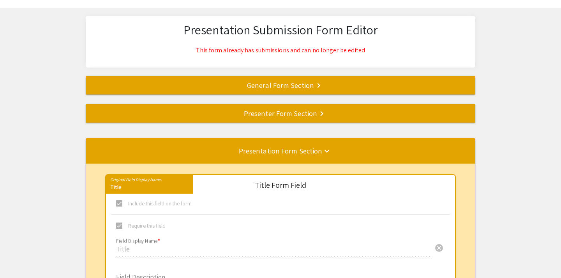
scroll to position [0, 0]
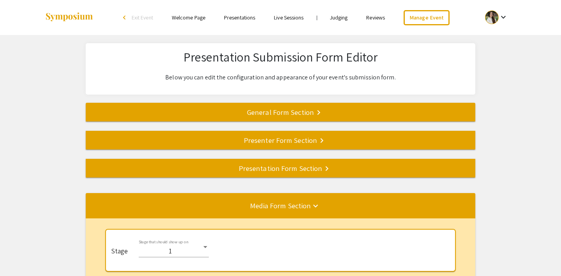
select select "8"
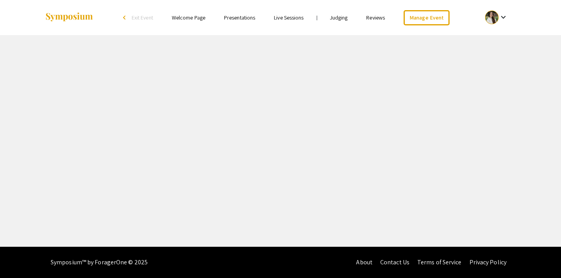
select select "8"
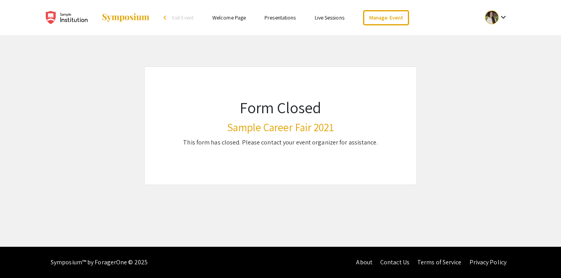
click at [182, 17] on span "Exit Event" at bounding box center [182, 17] width 21 height 7
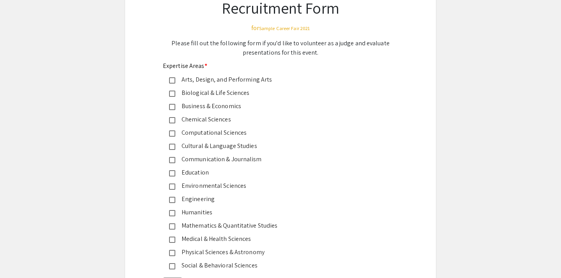
scroll to position [63, 0]
